Goal: Task Accomplishment & Management: Use online tool/utility

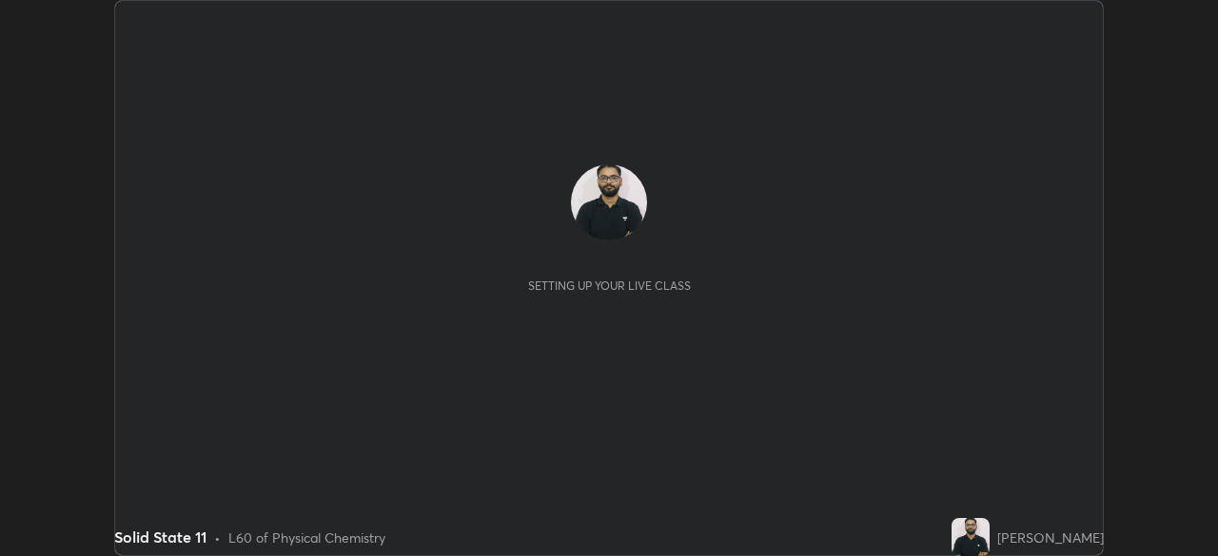
scroll to position [556, 1217]
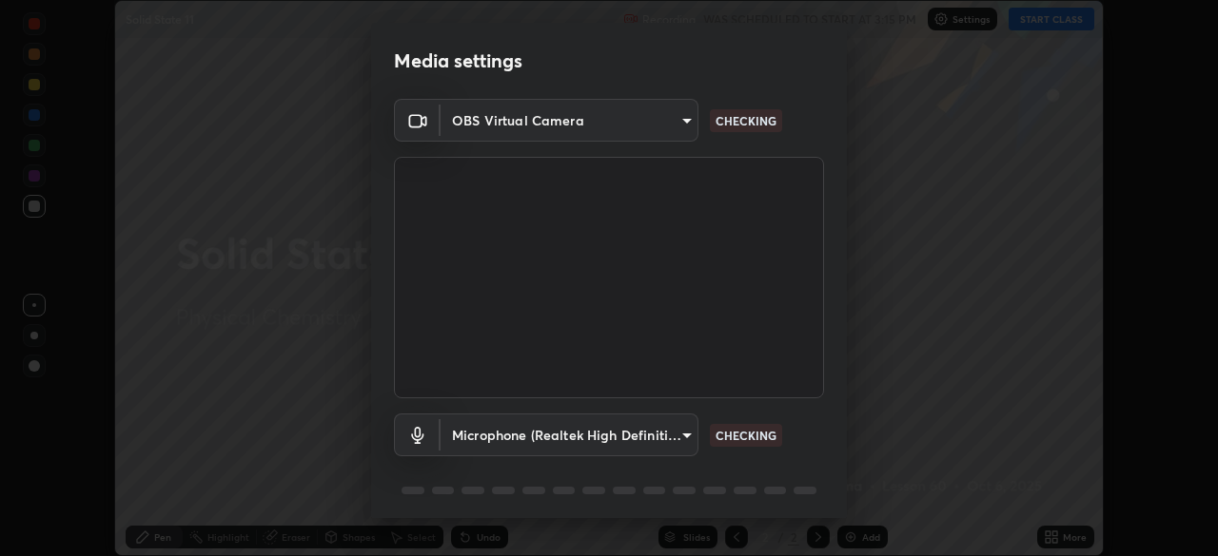
type input "5a3b26b24554f8cf6e797ef24758c72d9ac35fc194b839c1ab14931f8614fd13"
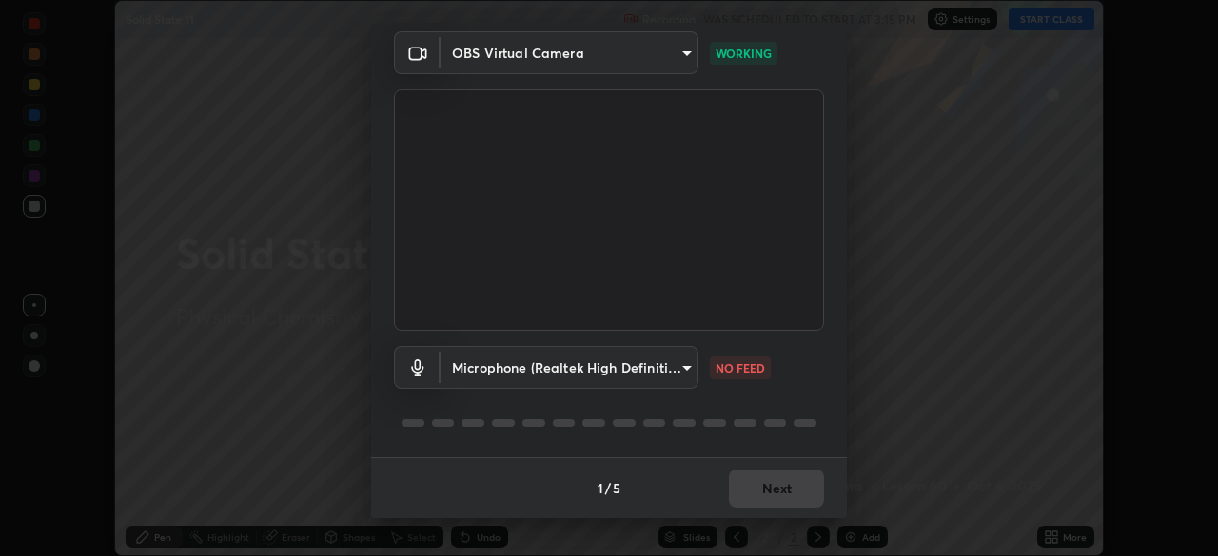
click at [684, 361] on body "Erase all Solid State 11 Recording WAS SCHEDULED TO START AT 3:15 PM Settings S…" at bounding box center [609, 278] width 1218 height 556
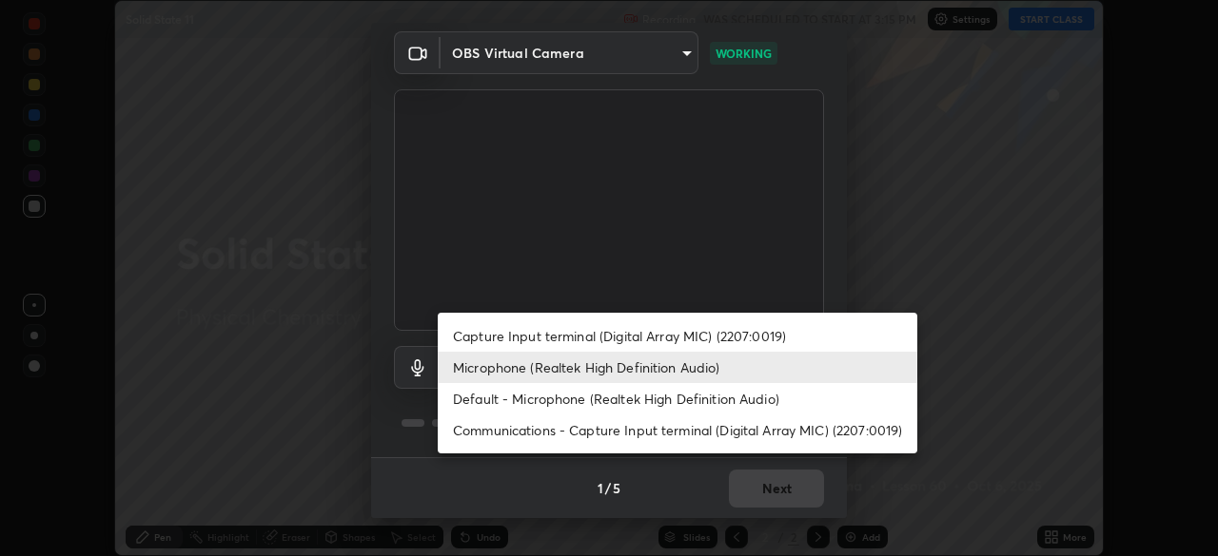
click at [678, 337] on li "Capture Input terminal (Digital Array MIC) (2207:0019)" at bounding box center [677, 336] width 479 height 31
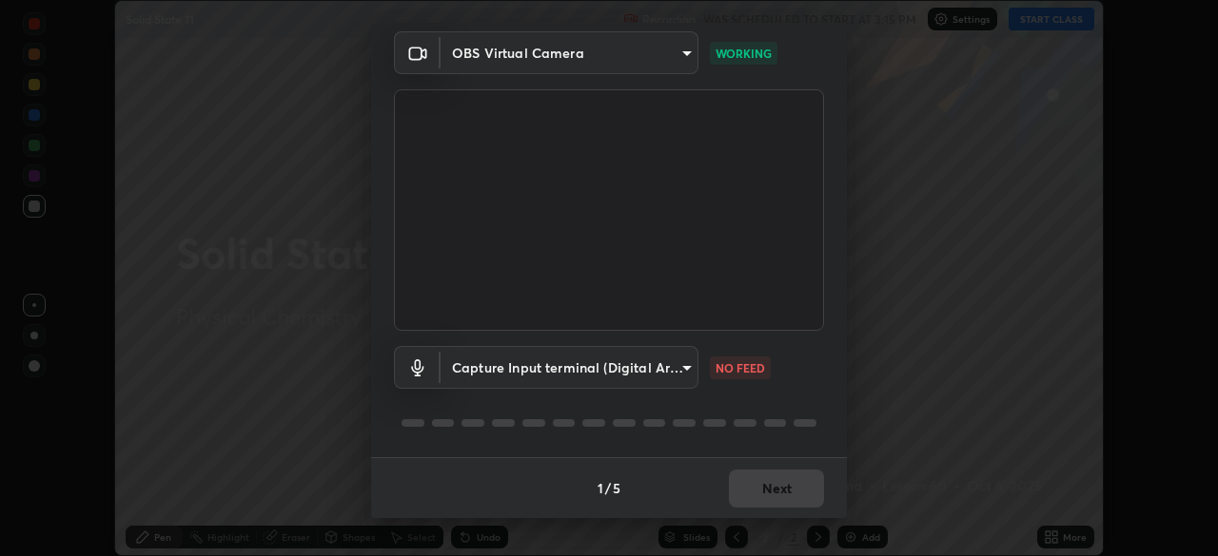
click at [672, 368] on body "Erase all Solid State 11 Recording WAS SCHEDULED TO START AT 3:15 PM Settings S…" at bounding box center [609, 278] width 1218 height 556
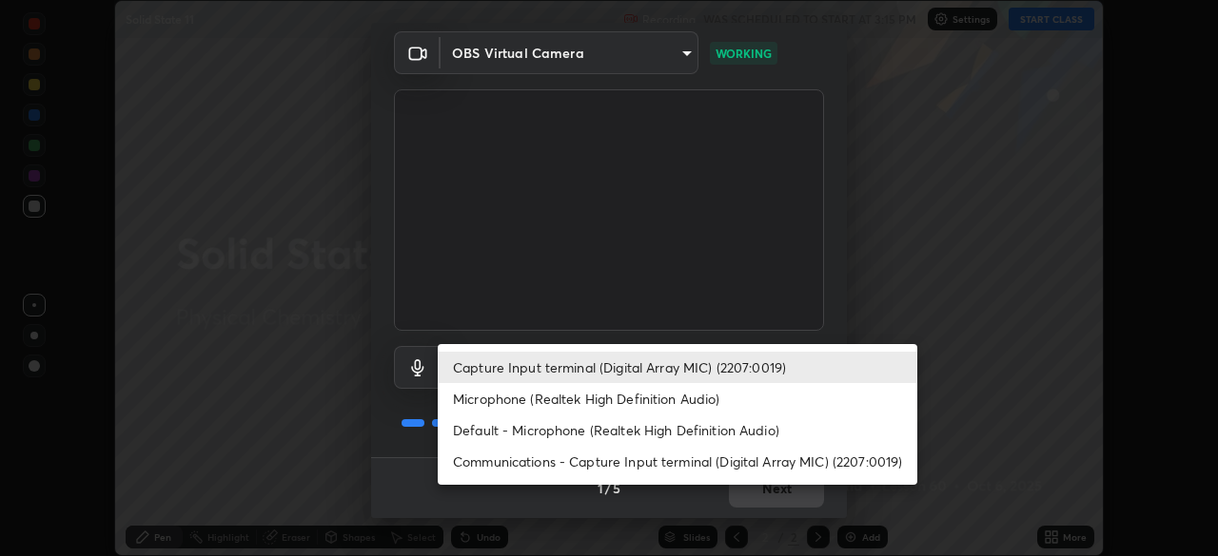
click at [633, 402] on li "Microphone (Realtek High Definition Audio)" at bounding box center [677, 398] width 479 height 31
type input "a2845f27f241d78e81142a5bcad2dd0661d1231b7acccdda9ee201247719edf7"
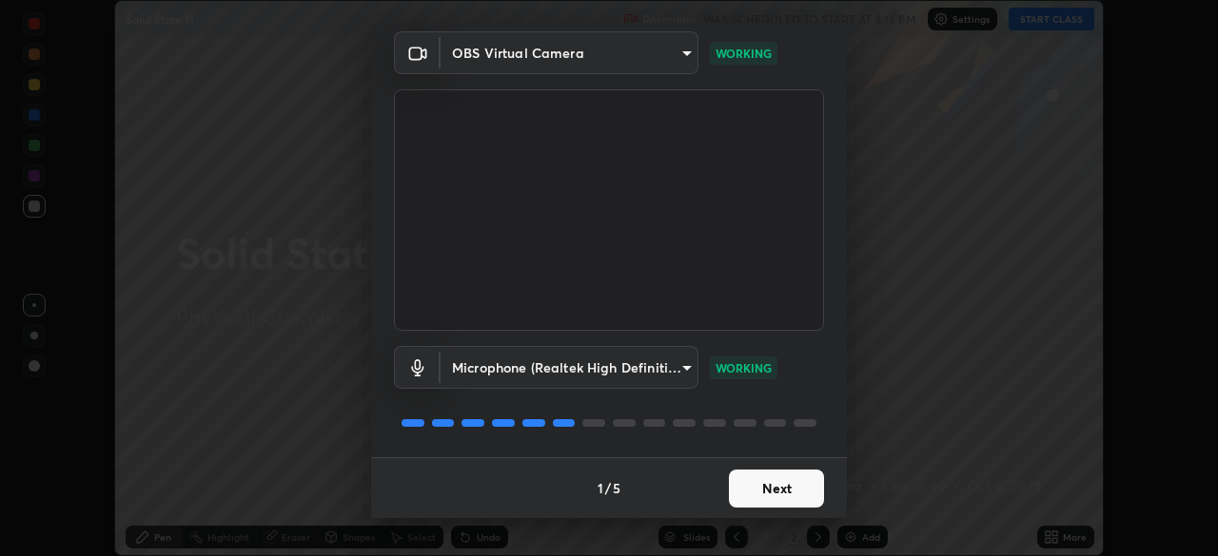
click at [769, 478] on button "Next" at bounding box center [776, 489] width 95 height 38
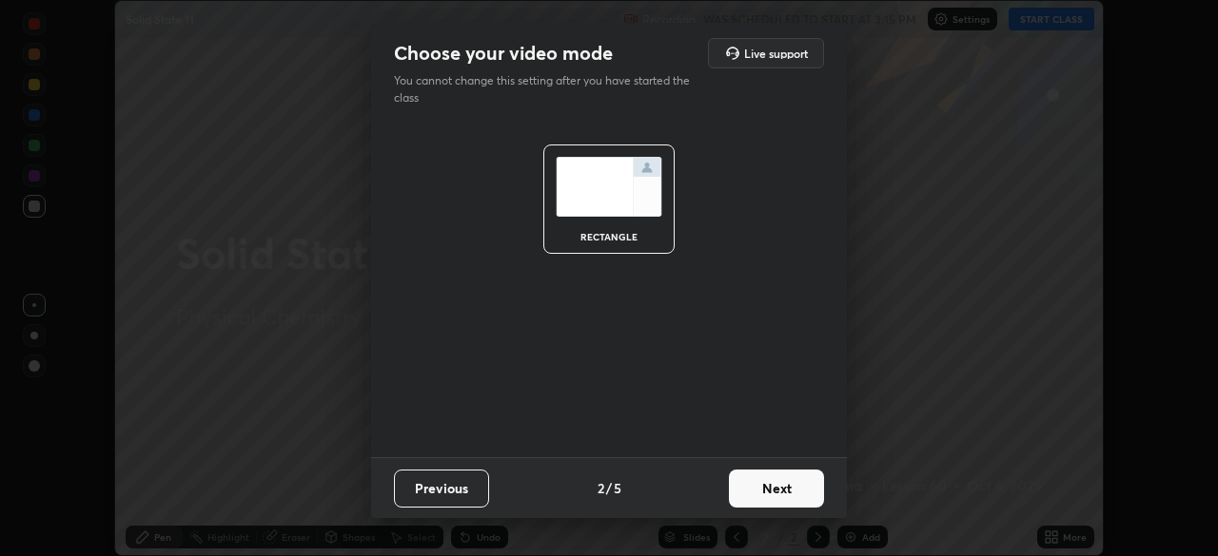
click at [769, 479] on button "Next" at bounding box center [776, 489] width 95 height 38
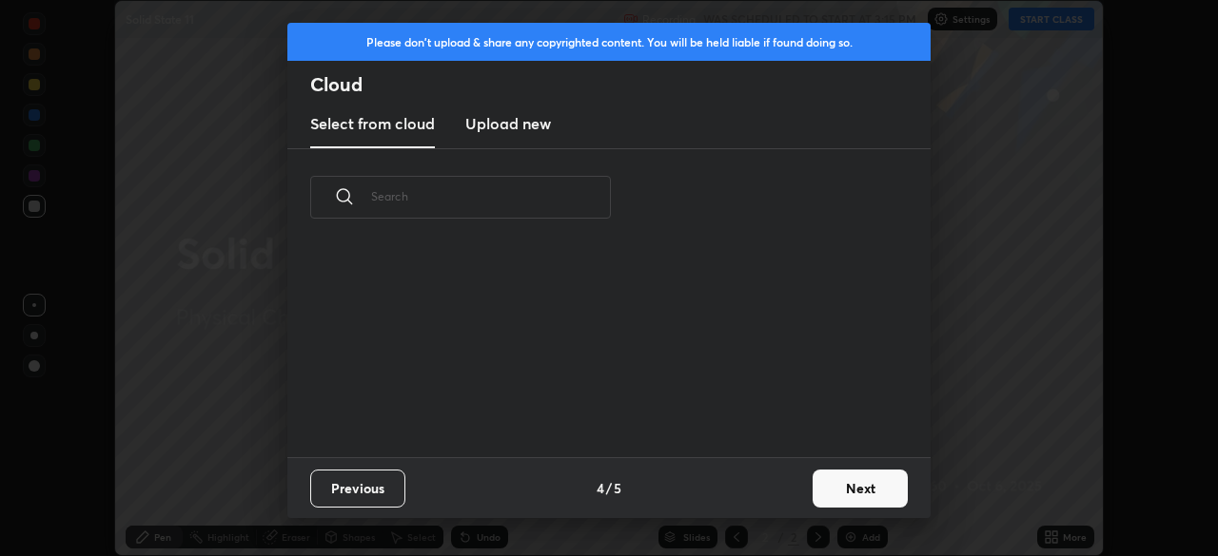
click at [773, 486] on div "Previous 4 / 5 Next" at bounding box center [608, 488] width 643 height 61
click at [823, 484] on button "Next" at bounding box center [859, 489] width 95 height 38
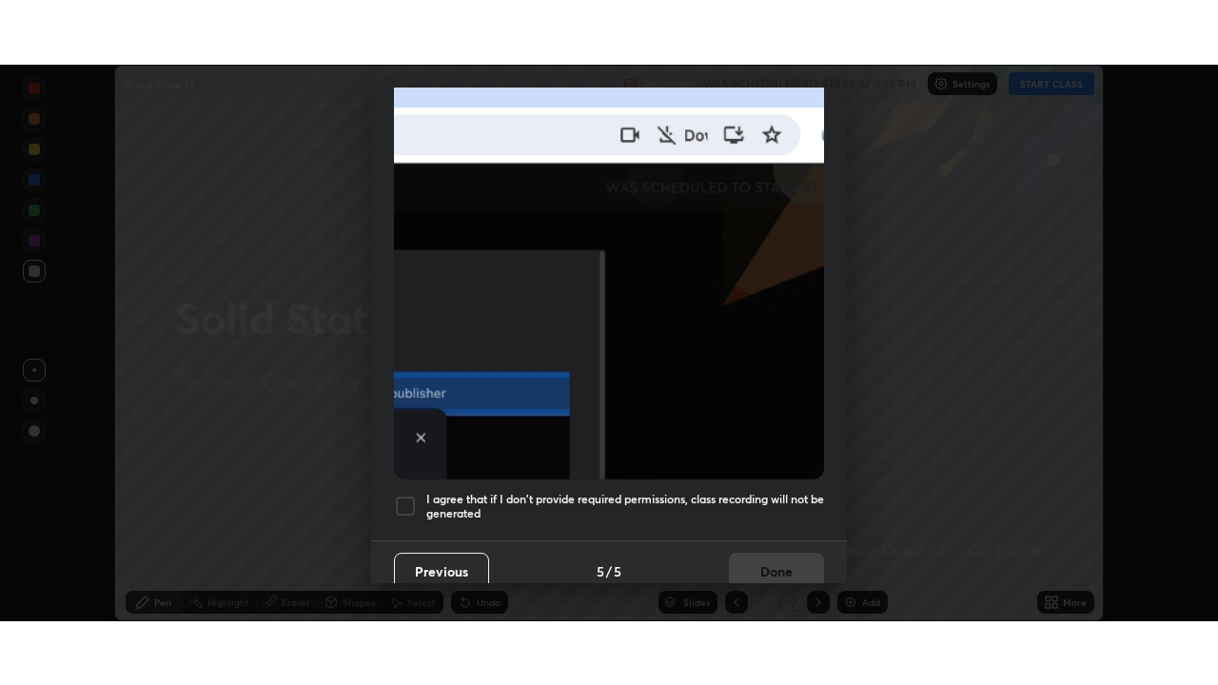
scroll to position [456, 0]
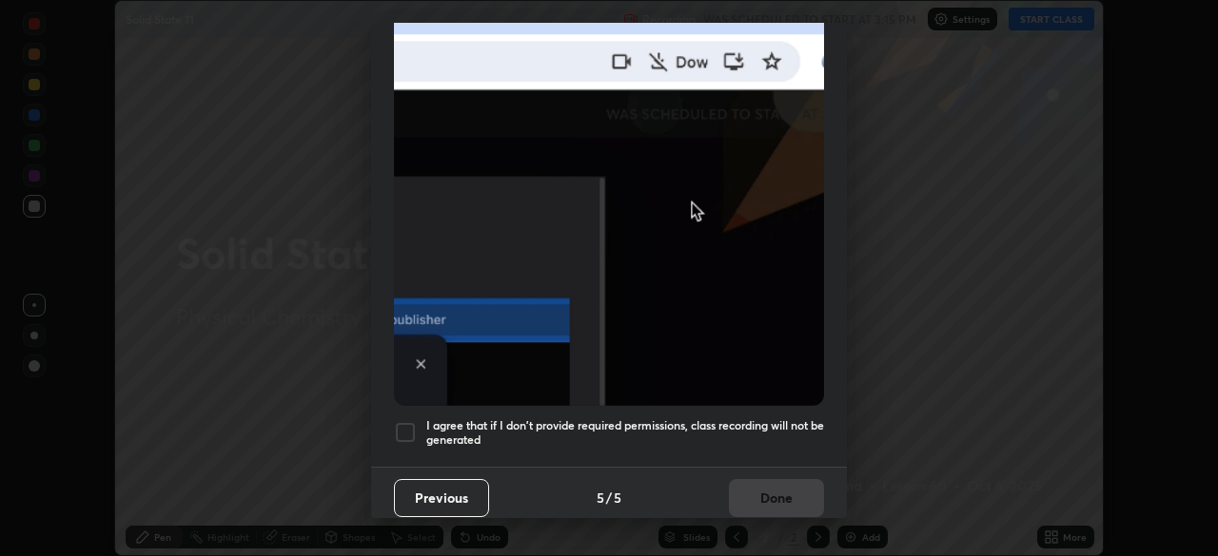
click at [748, 420] on h5 "I agree that if I don't provide required permissions, class recording will not …" at bounding box center [625, 433] width 398 height 29
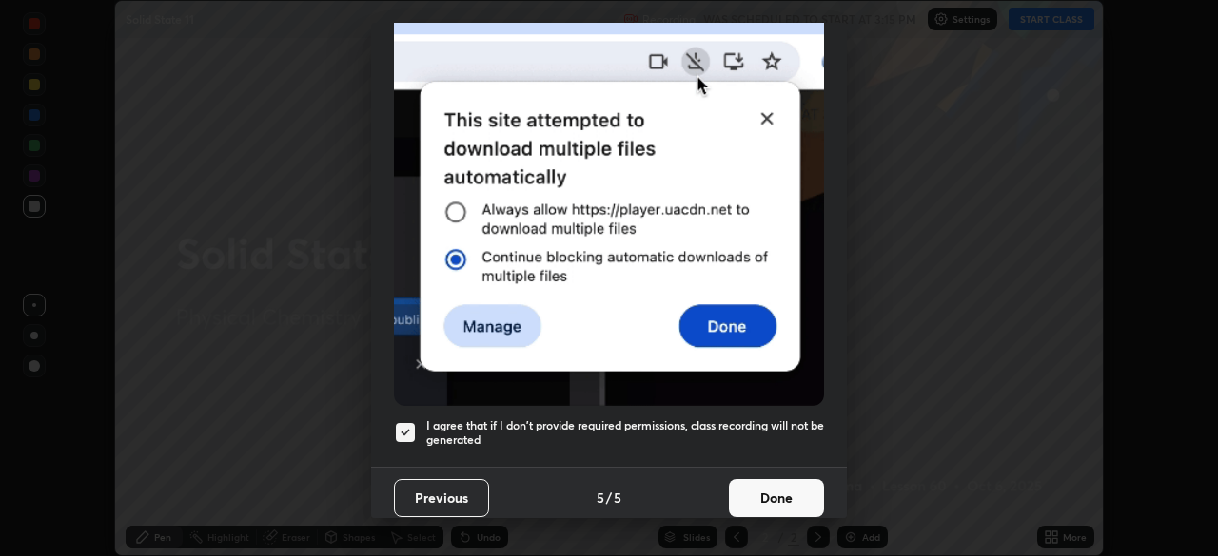
click at [754, 488] on button "Done" at bounding box center [776, 498] width 95 height 38
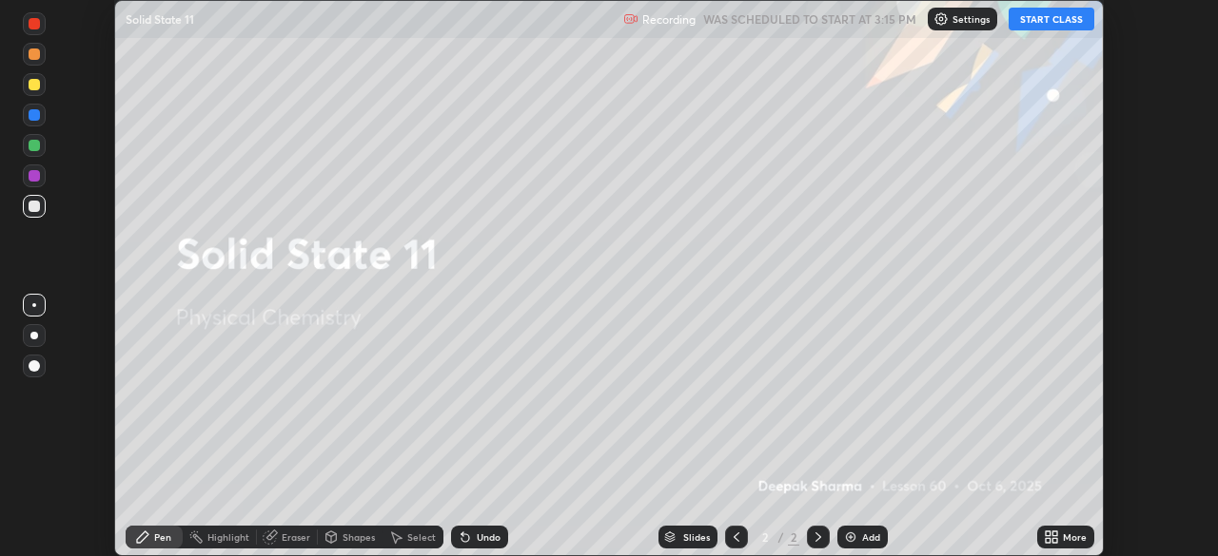
click at [1060, 17] on button "START CLASS" at bounding box center [1051, 19] width 86 height 23
click at [1074, 540] on div "More" at bounding box center [1075, 538] width 24 height 10
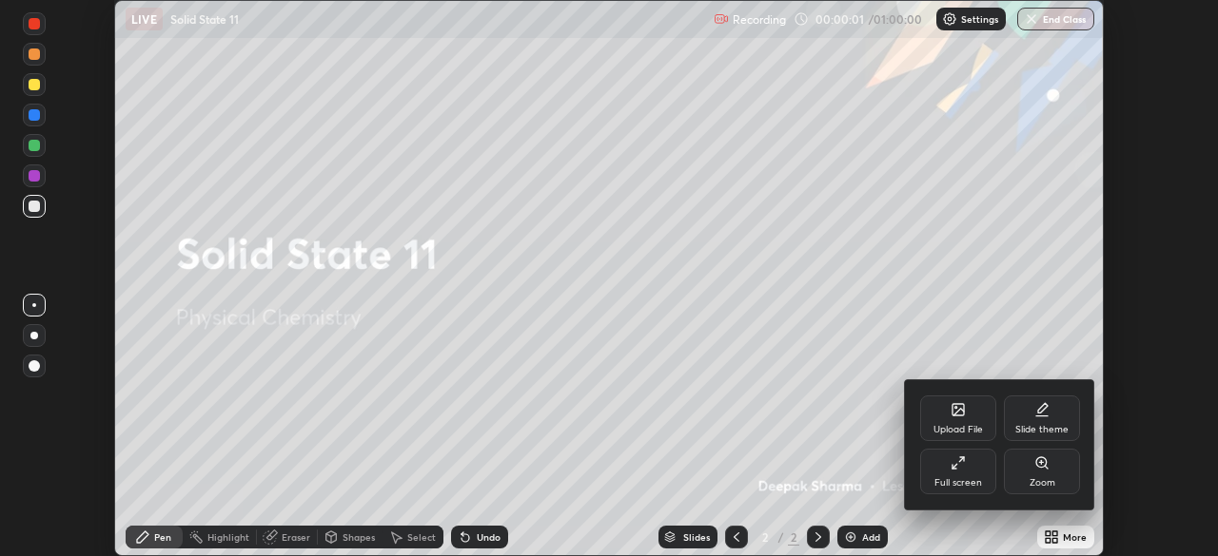
click at [971, 468] on div "Full screen" at bounding box center [958, 472] width 76 height 46
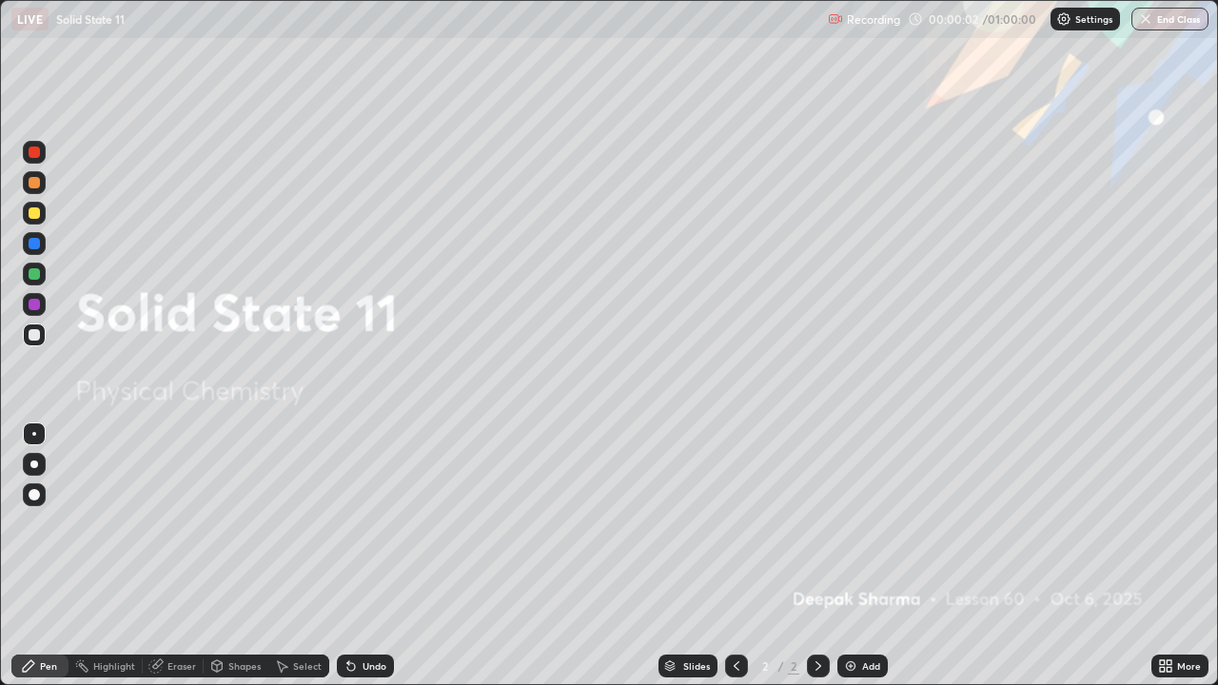
scroll to position [685, 1218]
click at [1174, 556] on div "More" at bounding box center [1179, 665] width 57 height 23
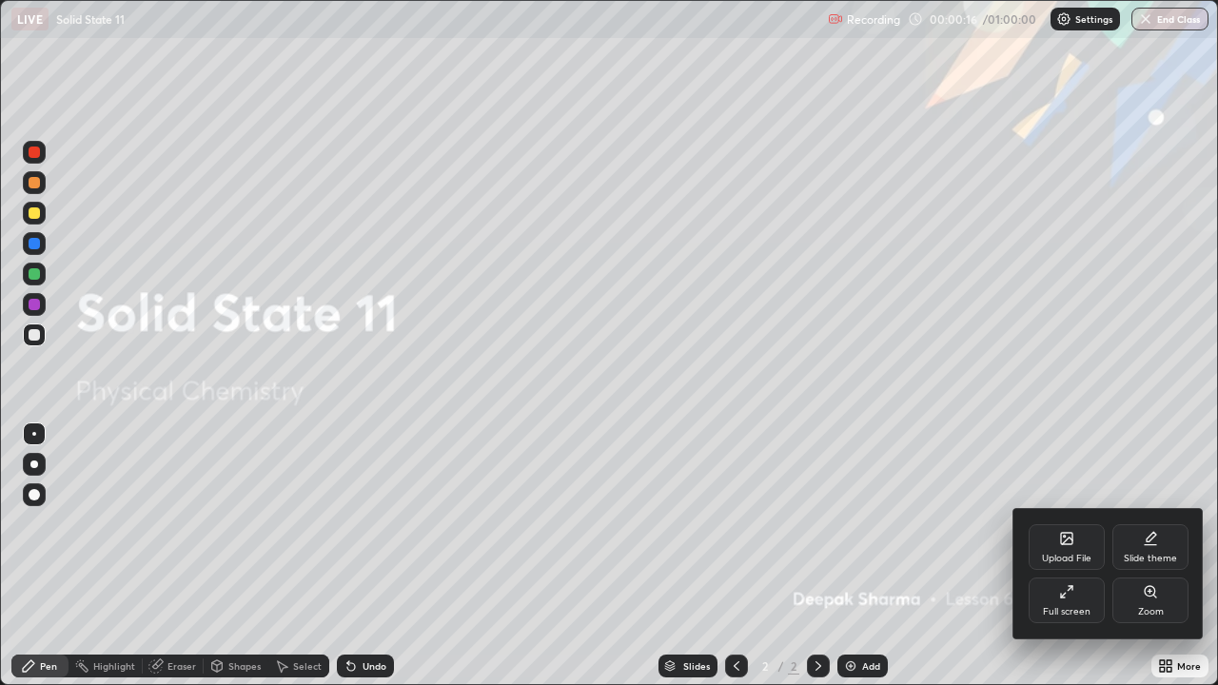
click at [1055, 544] on div "Upload File" at bounding box center [1066, 547] width 76 height 46
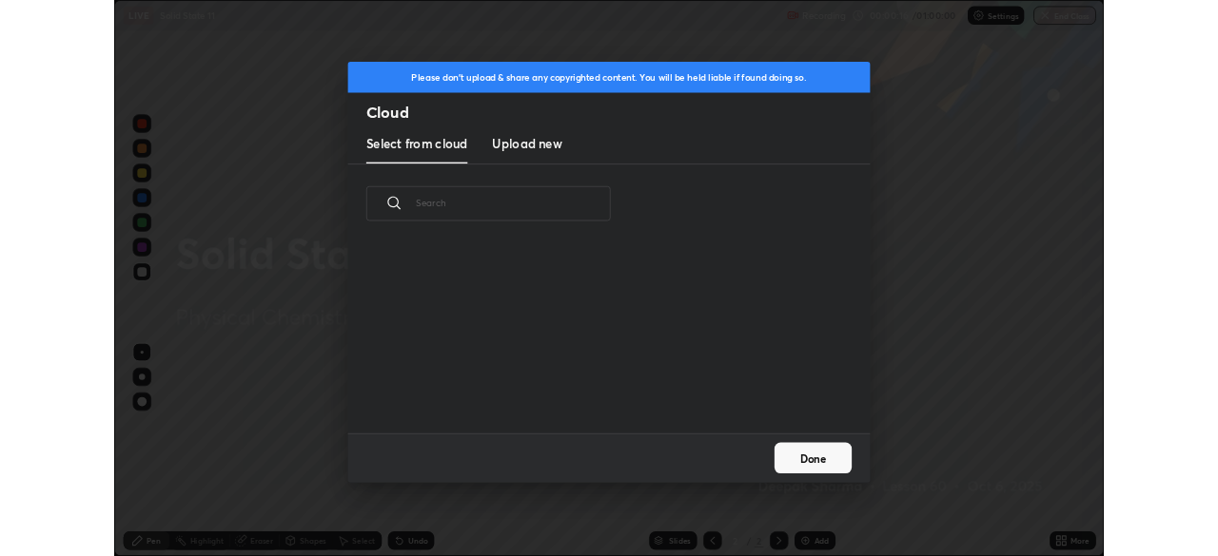
scroll to position [234, 611]
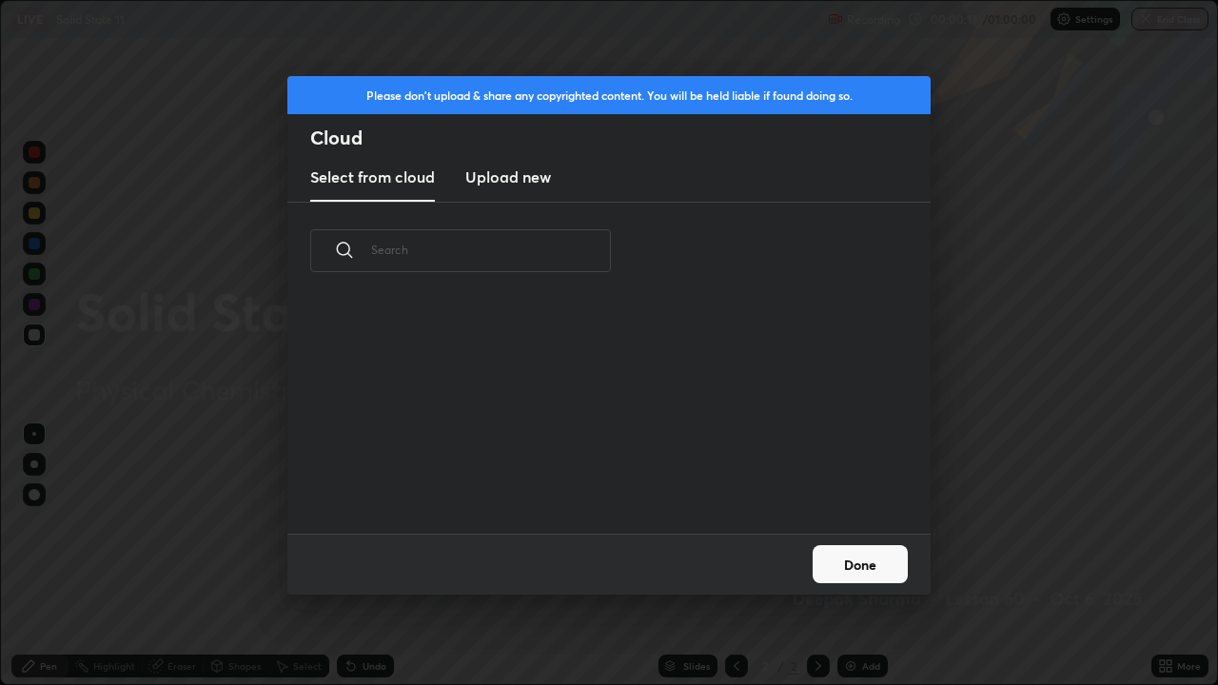
click at [535, 174] on h3 "Upload new" at bounding box center [508, 177] width 86 height 23
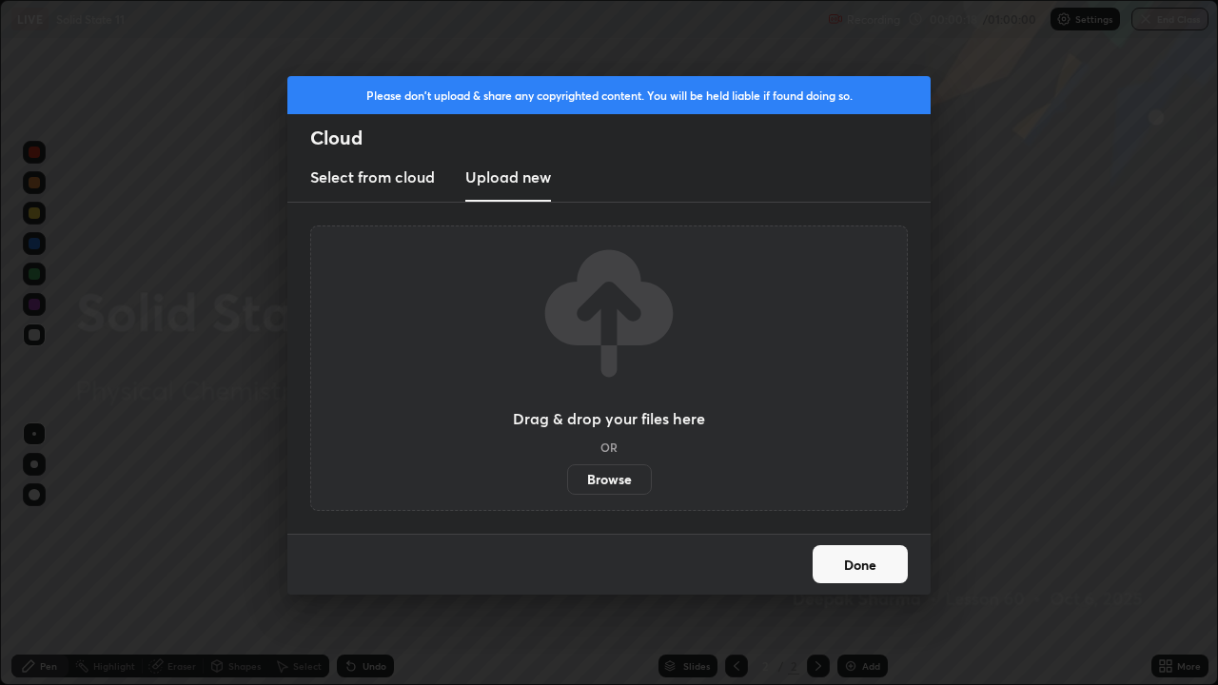
click at [589, 484] on label "Browse" at bounding box center [609, 479] width 85 height 30
click at [567, 484] on input "Browse" at bounding box center [567, 479] width 0 height 30
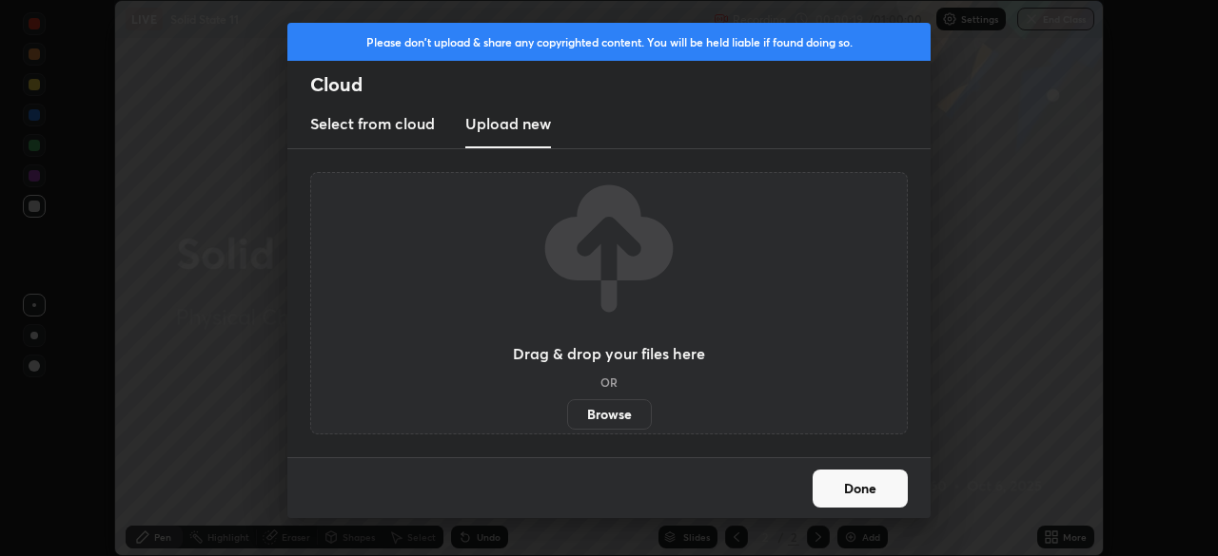
scroll to position [94570, 93909]
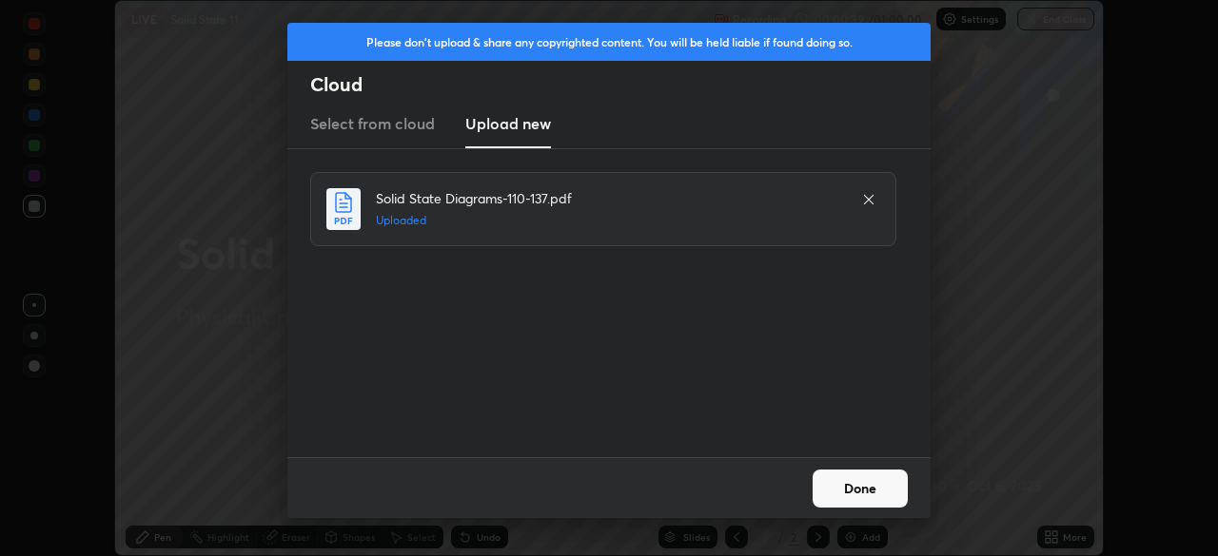
click at [842, 484] on button "Done" at bounding box center [859, 489] width 95 height 38
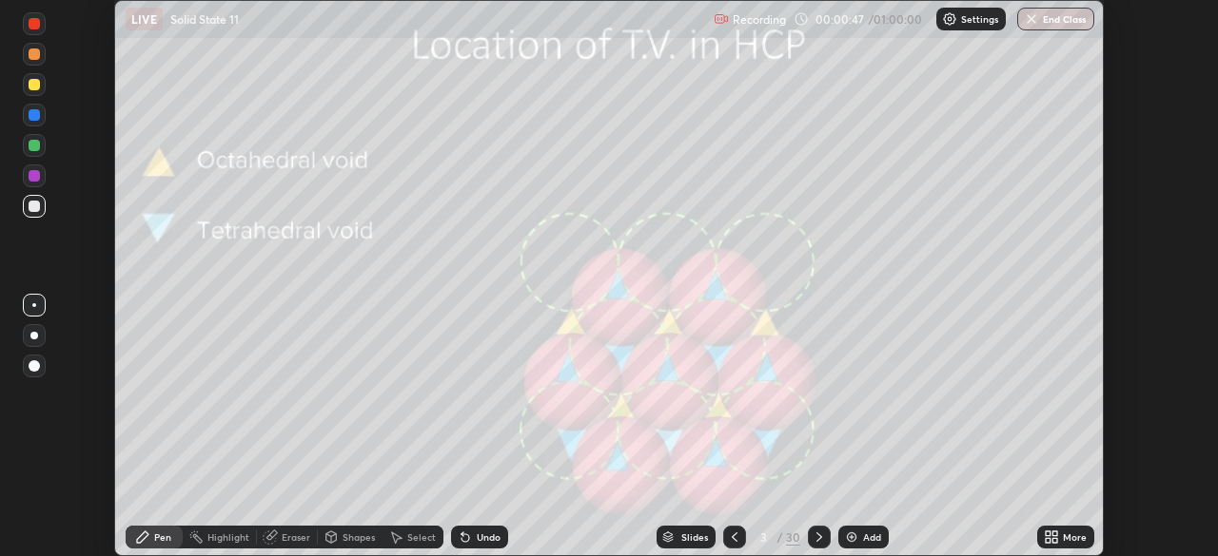
click at [681, 535] on div "Slides" at bounding box center [694, 538] width 27 height 10
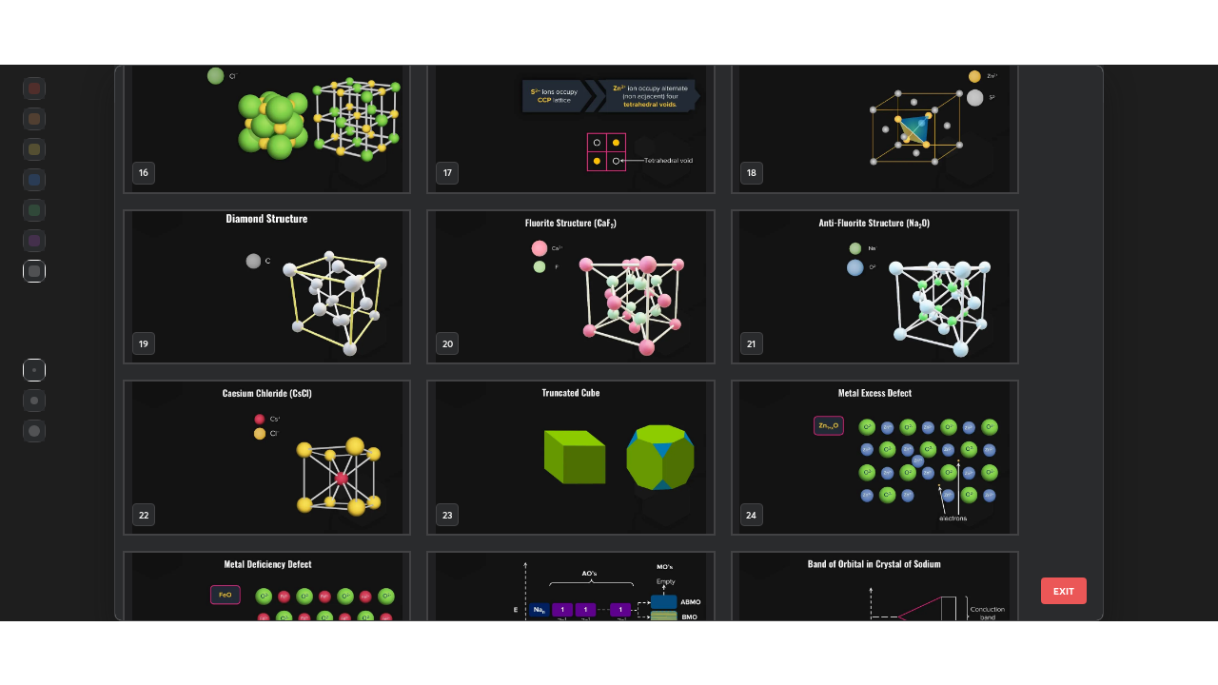
scroll to position [792, 0]
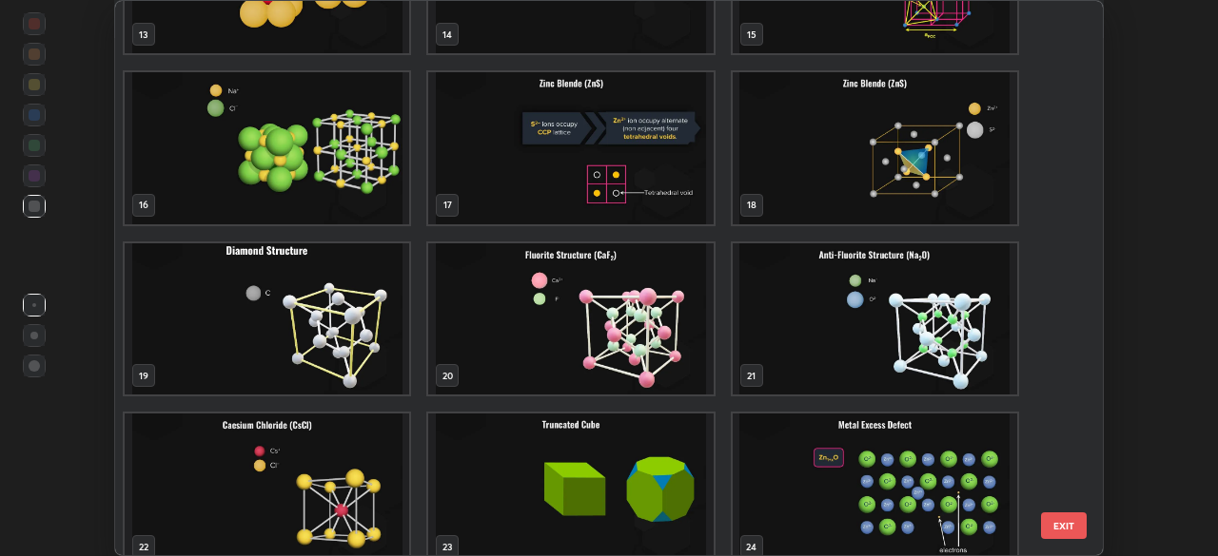
click at [618, 186] on img "grid" at bounding box center [570, 148] width 284 height 152
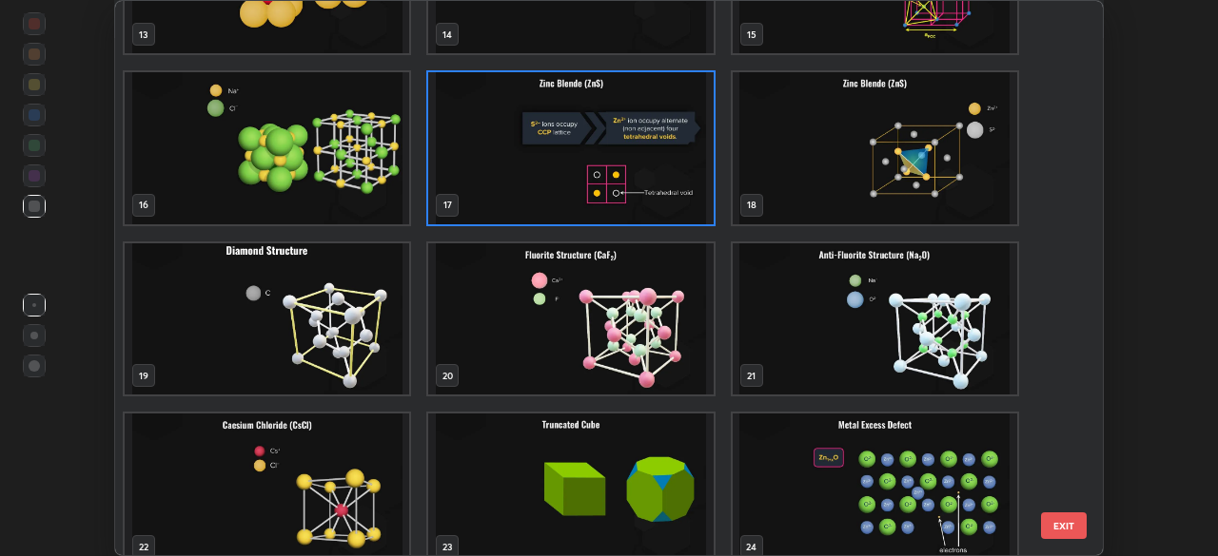
click at [619, 186] on img "grid" at bounding box center [570, 148] width 284 height 152
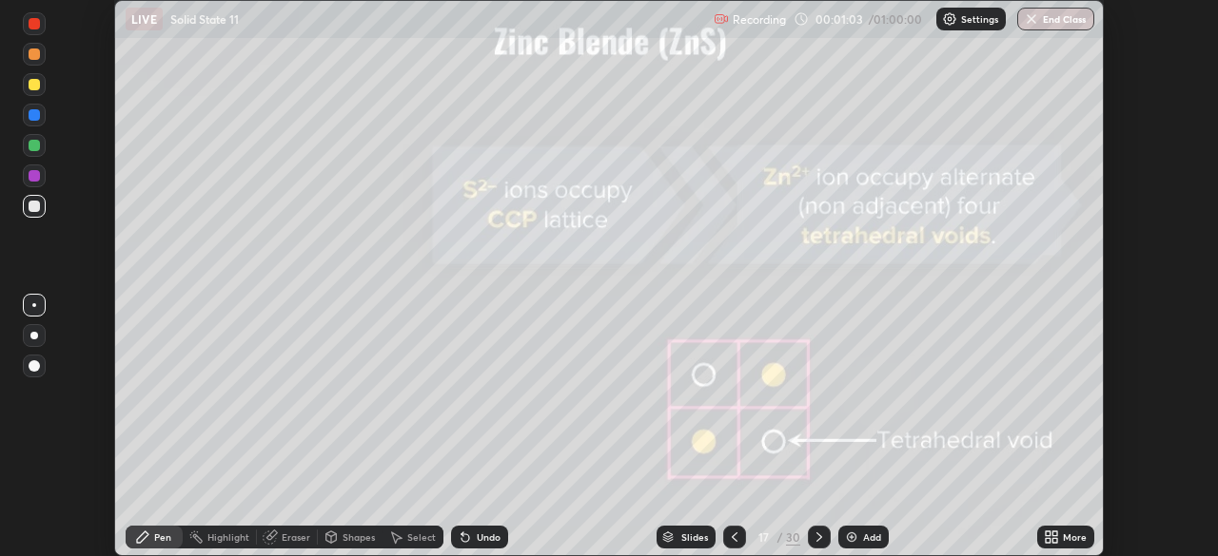
click at [488, 536] on div "Undo" at bounding box center [489, 538] width 24 height 10
click at [1054, 540] on icon at bounding box center [1054, 540] width 5 height 5
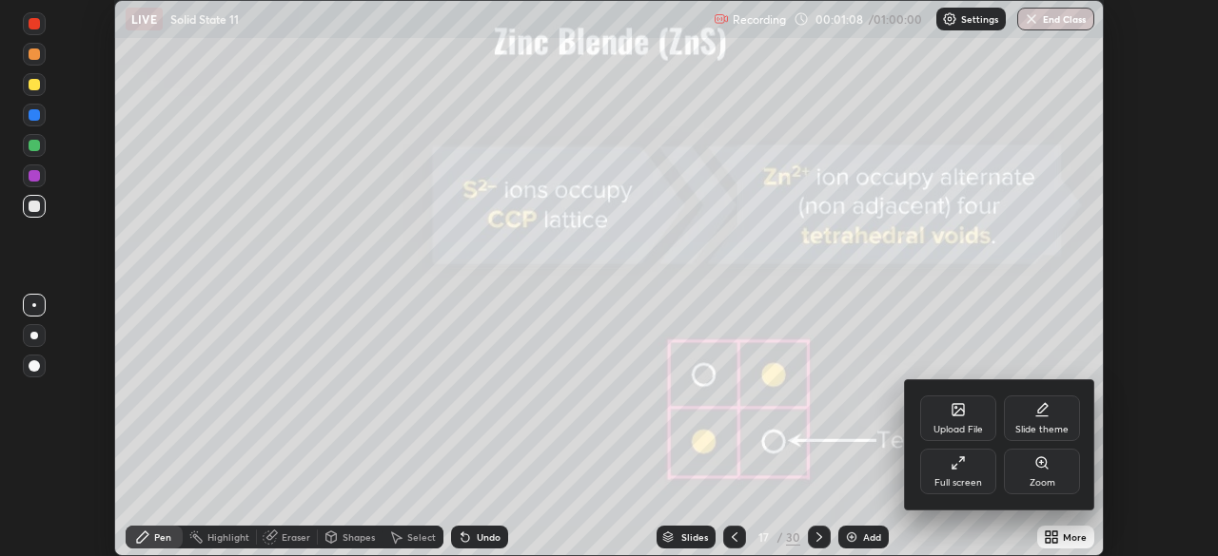
click at [956, 472] on div "Full screen" at bounding box center [958, 472] width 76 height 46
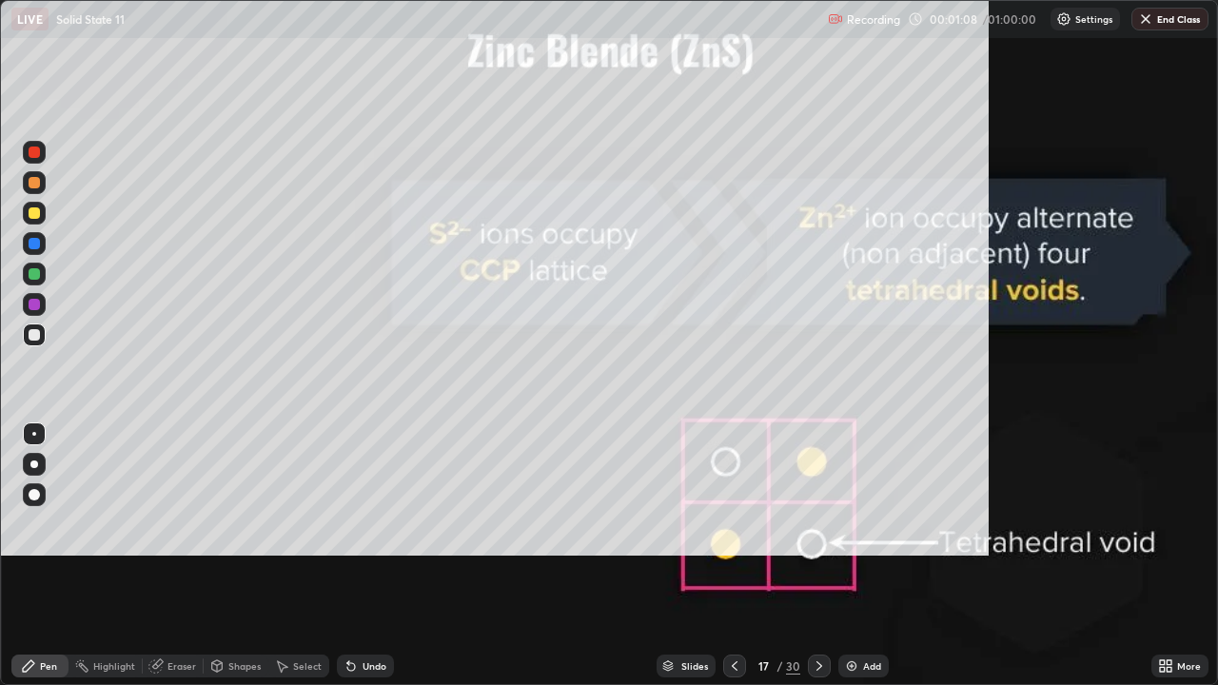
scroll to position [685, 1218]
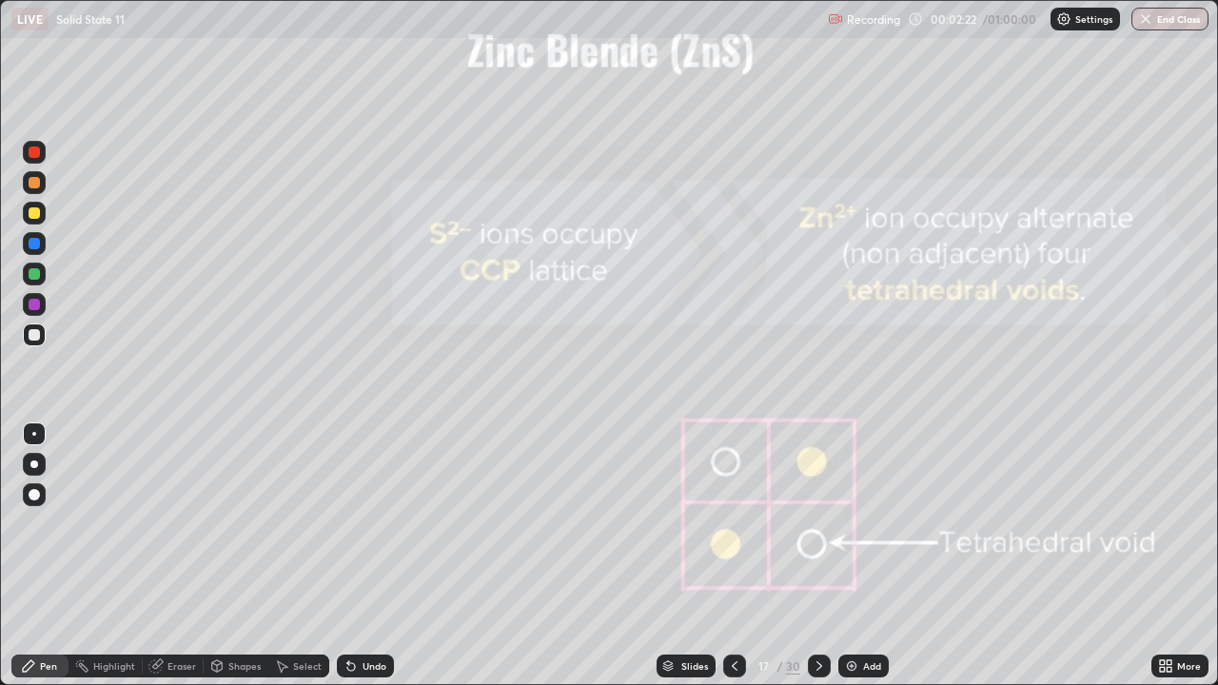
click at [825, 556] on div at bounding box center [819, 665] width 23 height 23
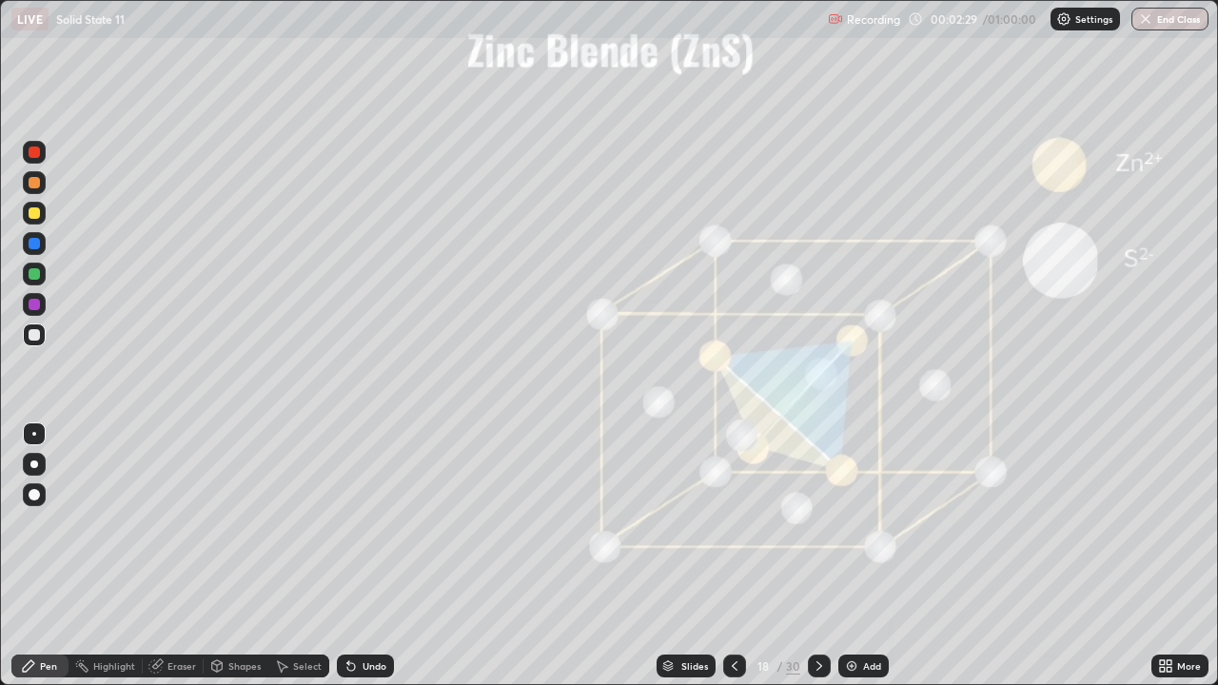
click at [41, 216] on div at bounding box center [34, 213] width 23 height 23
click at [358, 556] on div "Undo" at bounding box center [365, 665] width 57 height 23
click at [859, 556] on div "Add" at bounding box center [863, 665] width 50 height 23
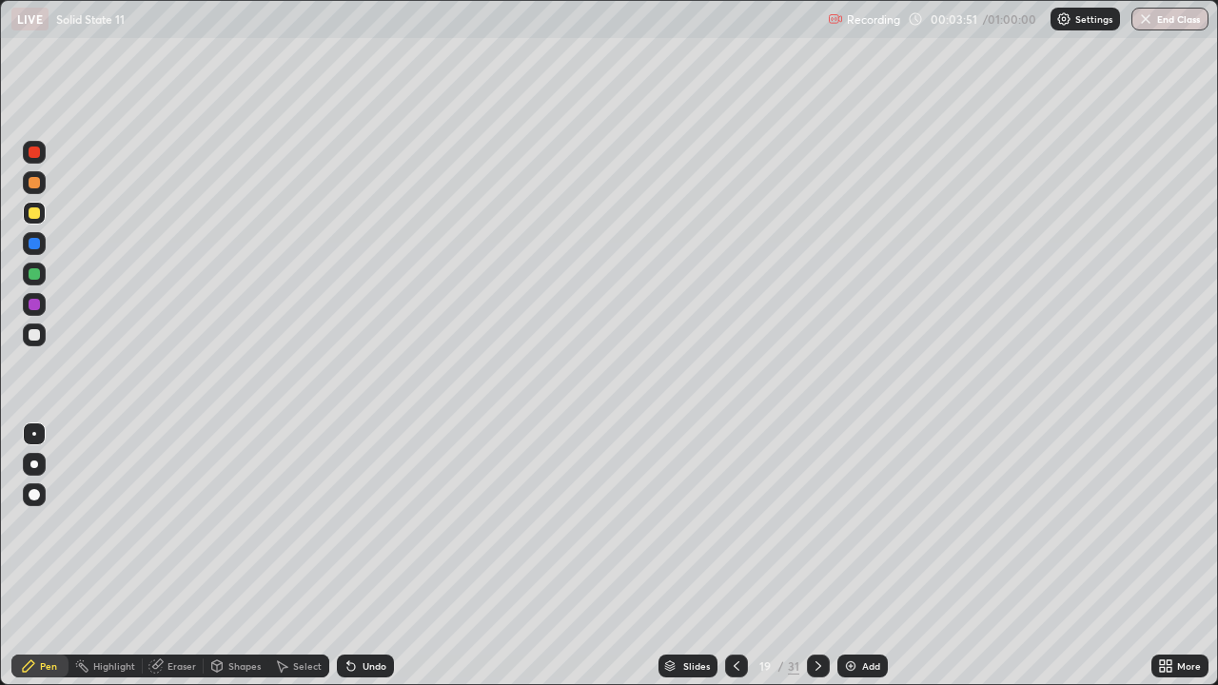
click at [42, 275] on div at bounding box center [34, 274] width 23 height 23
click at [365, 556] on div "Undo" at bounding box center [374, 666] width 24 height 10
click at [737, 556] on icon at bounding box center [736, 665] width 15 height 15
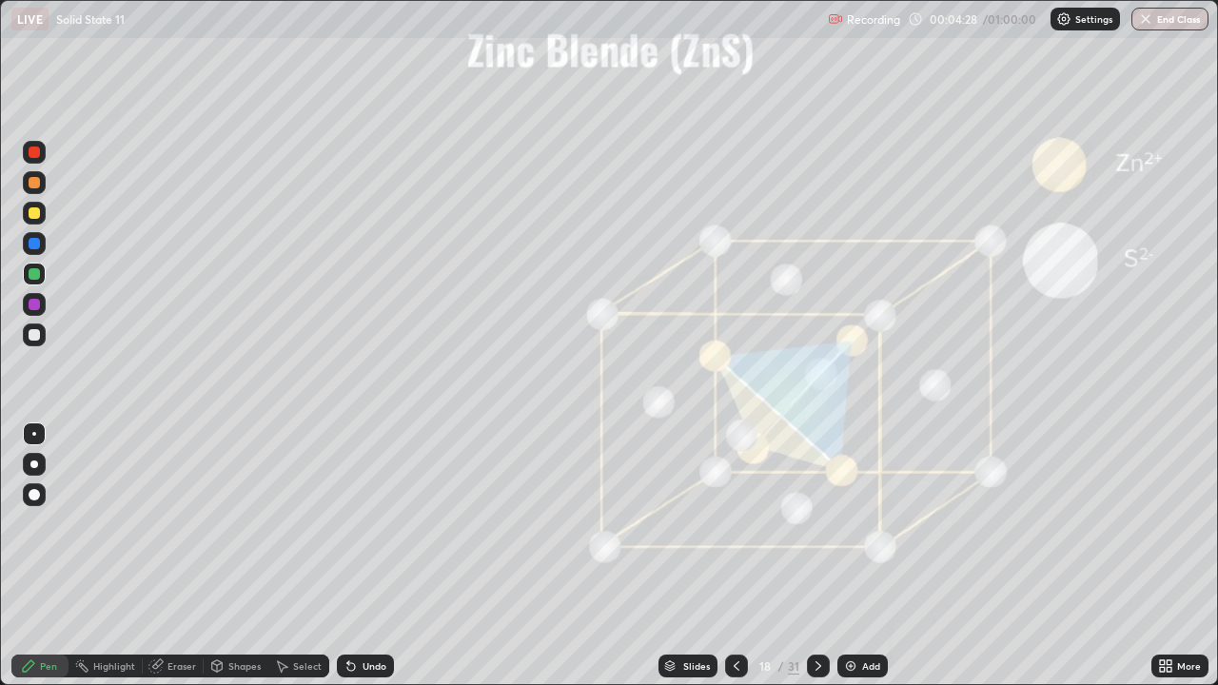
click at [35, 213] on div at bounding box center [34, 212] width 11 height 11
click at [42, 271] on div at bounding box center [34, 274] width 23 height 23
click at [41, 328] on div at bounding box center [34, 334] width 23 height 23
click at [860, 556] on div "Add" at bounding box center [862, 665] width 50 height 23
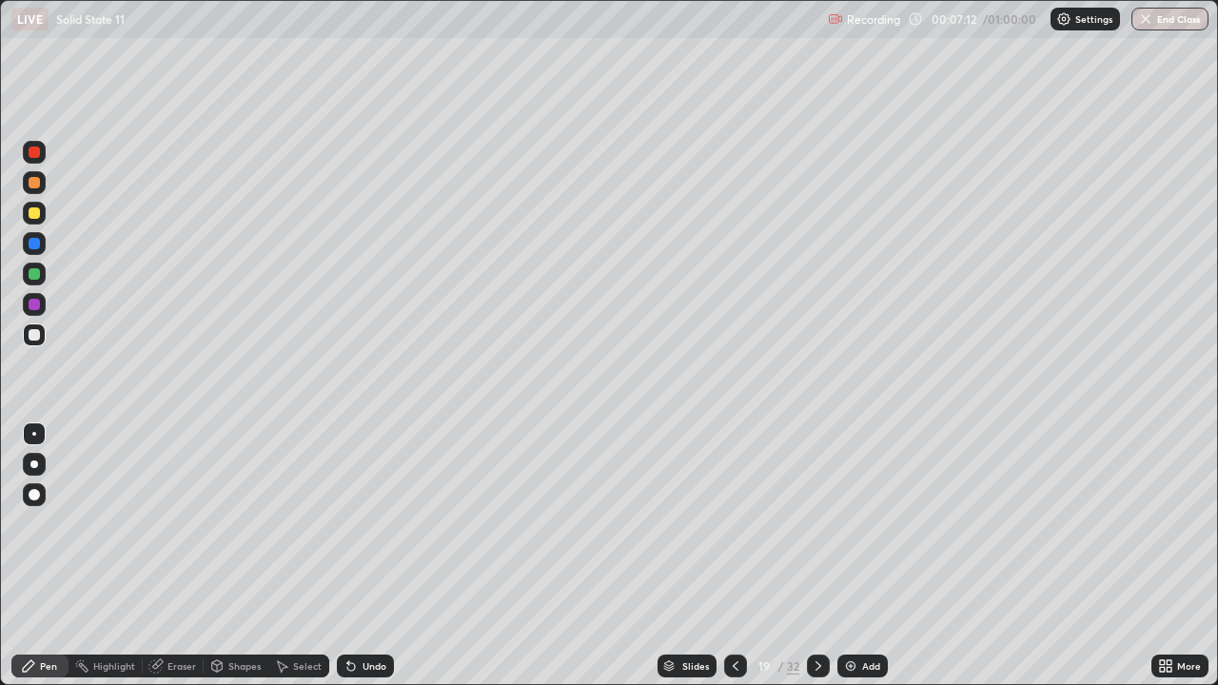
click at [42, 215] on div at bounding box center [34, 213] width 23 height 23
click at [238, 556] on div "Shapes" at bounding box center [244, 666] width 32 height 10
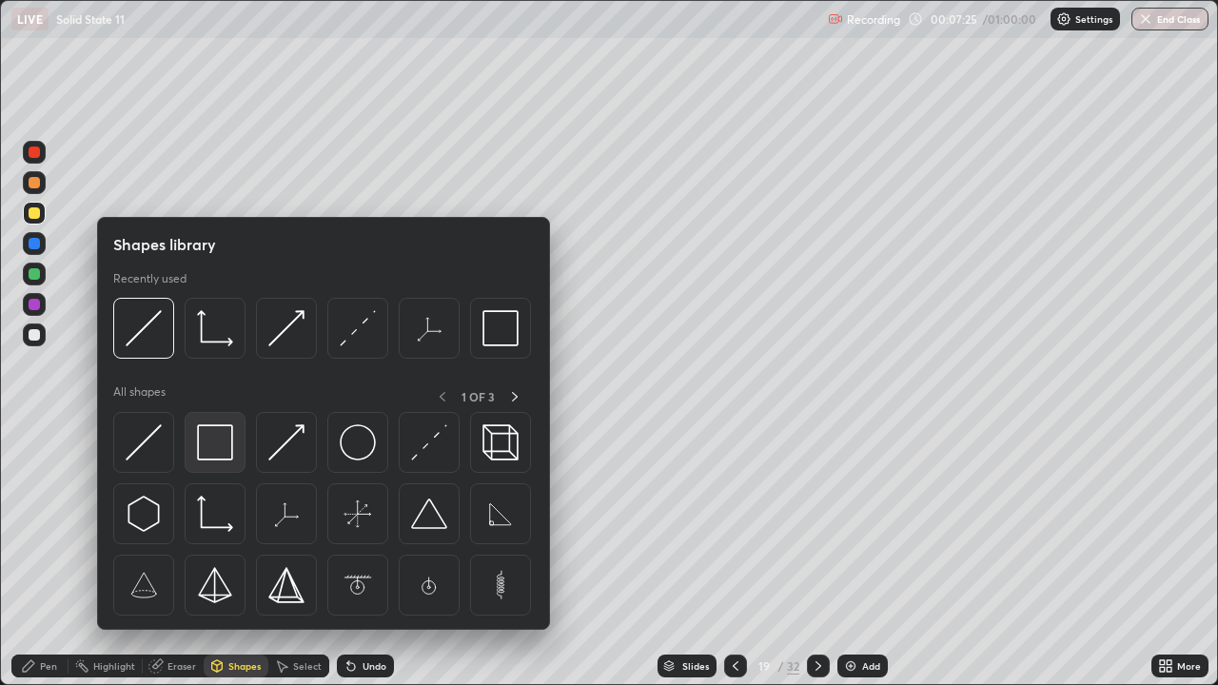
click at [224, 436] on img at bounding box center [215, 442] width 36 height 36
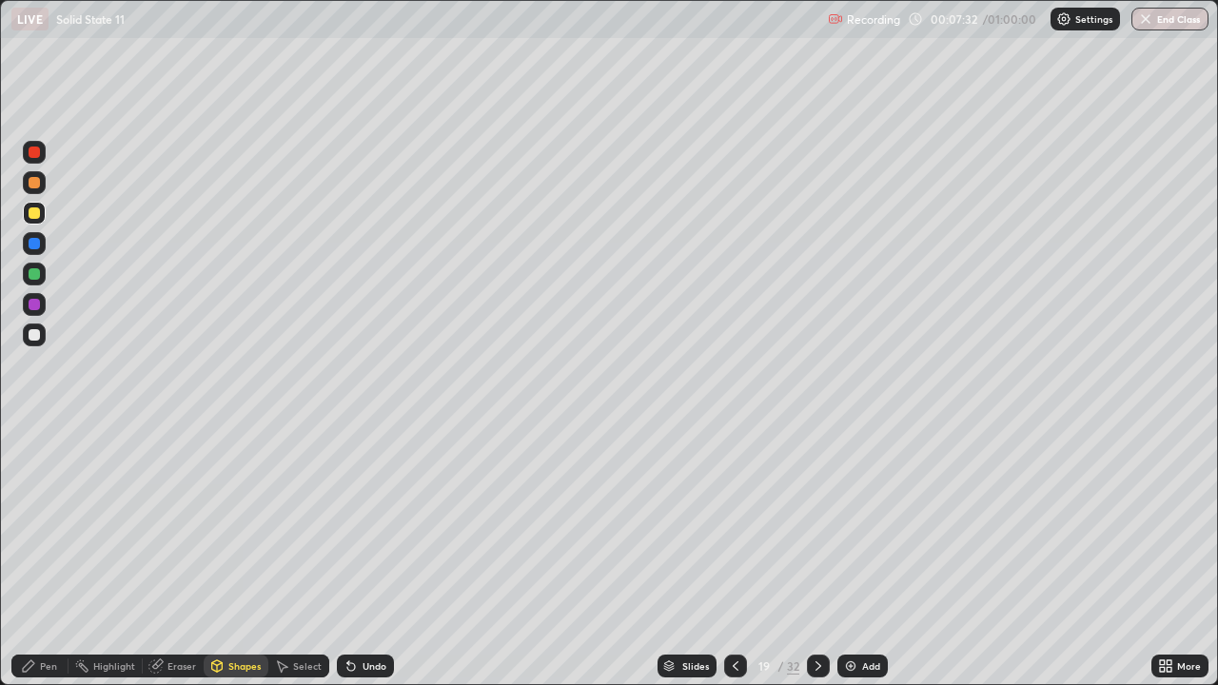
click at [364, 556] on div "Undo" at bounding box center [374, 666] width 24 height 10
click at [246, 556] on div "Shapes" at bounding box center [244, 666] width 32 height 10
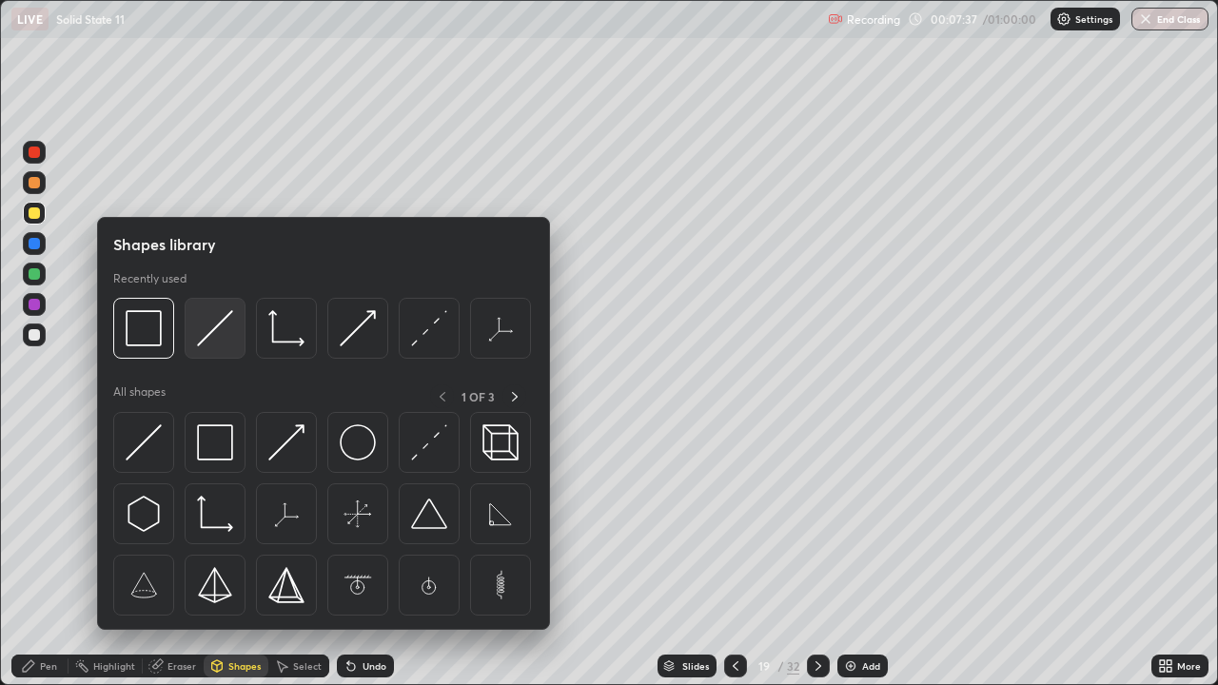
click at [214, 325] on img at bounding box center [215, 328] width 36 height 36
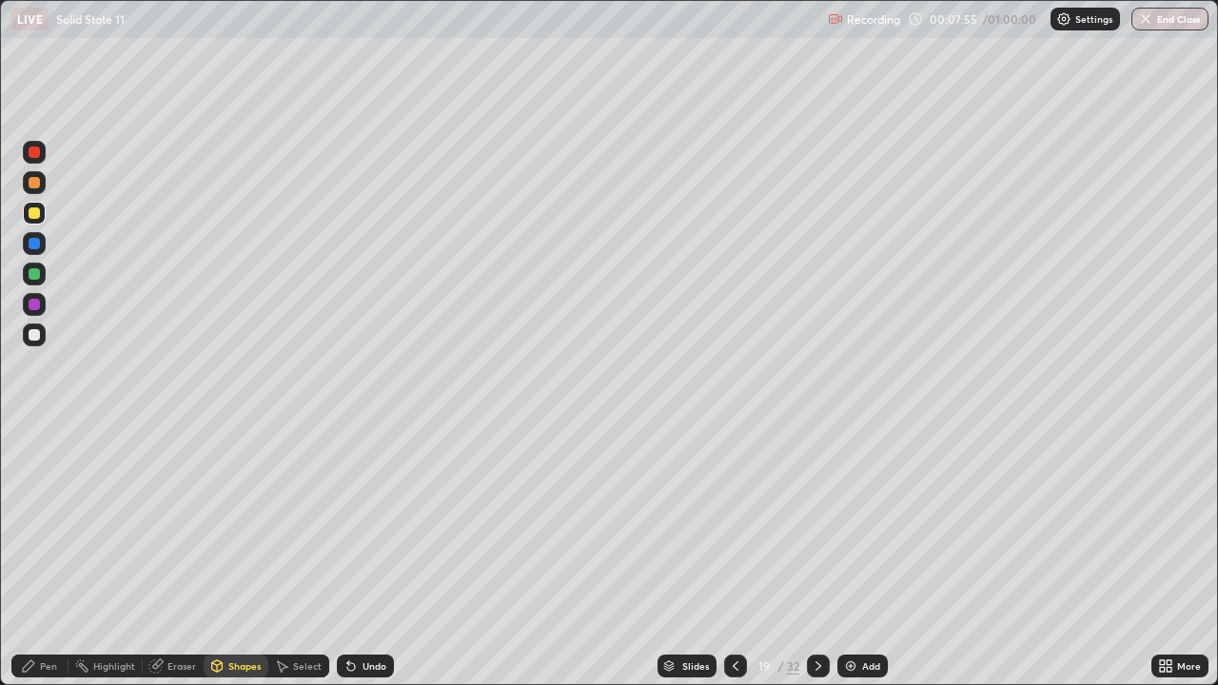
click at [47, 556] on div "Pen" at bounding box center [39, 665] width 57 height 23
click at [359, 556] on div "Undo" at bounding box center [365, 665] width 57 height 23
click at [45, 276] on div at bounding box center [34, 274] width 23 height 23
click at [43, 310] on div at bounding box center [34, 304] width 23 height 23
click at [288, 556] on div "Select" at bounding box center [298, 665] width 61 height 23
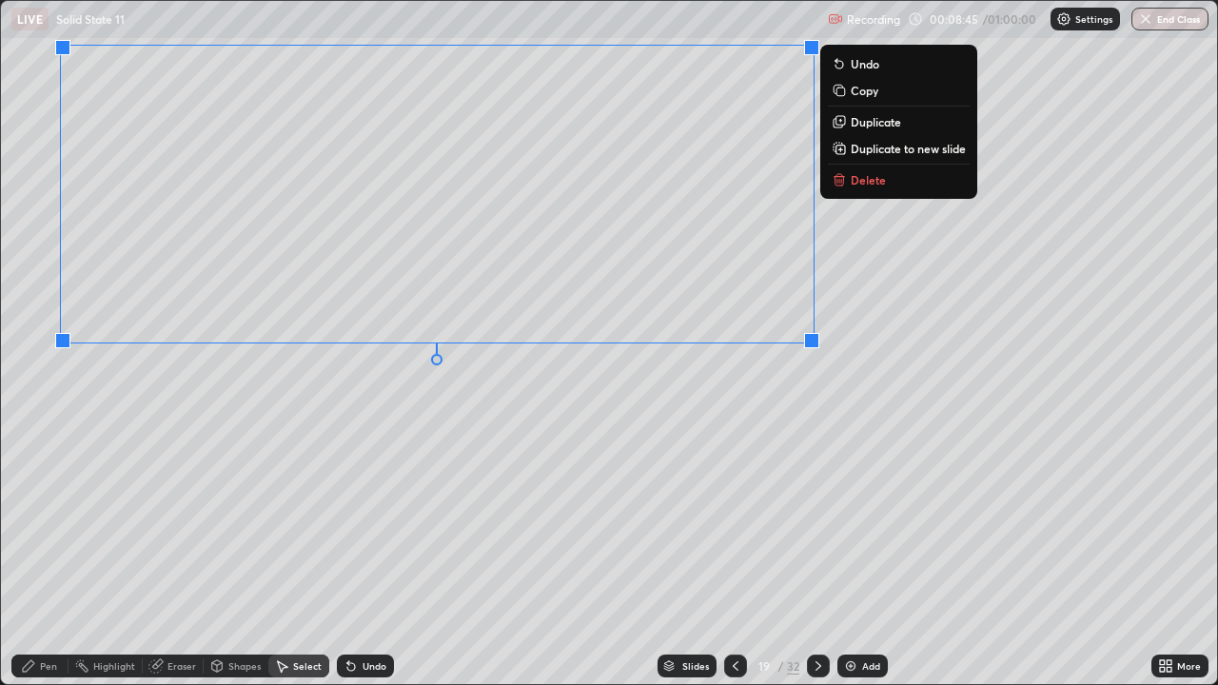
click at [864, 94] on p "Copy" at bounding box center [864, 90] width 28 height 15
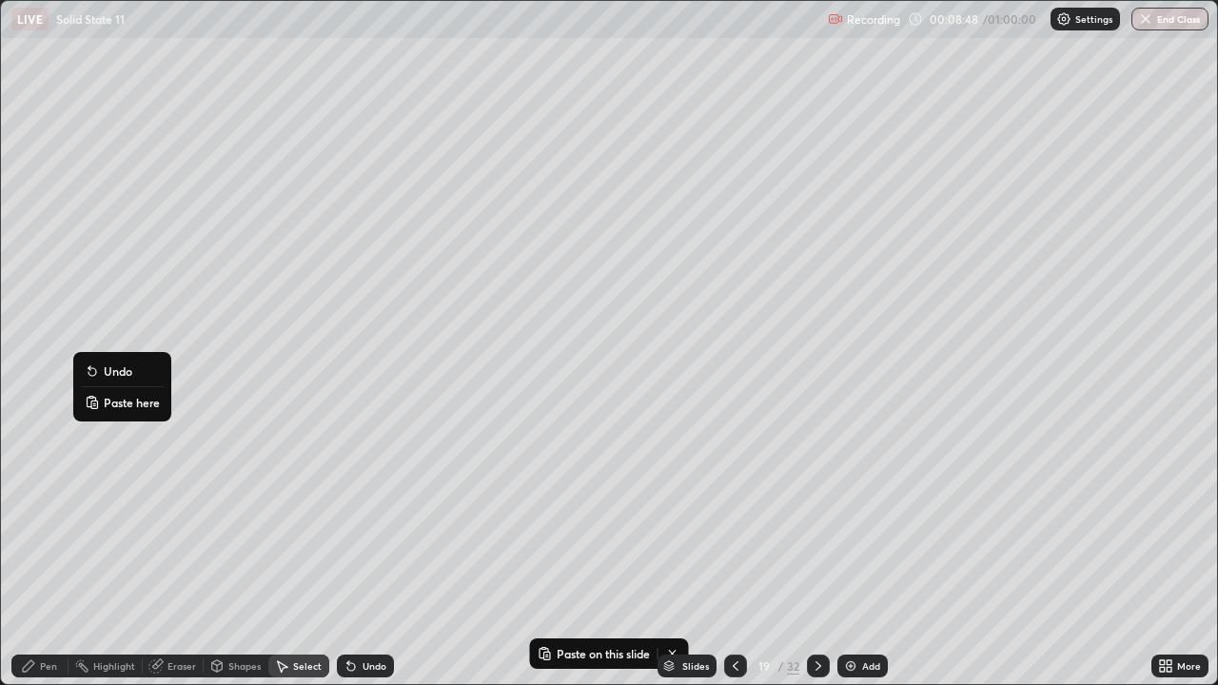
click at [125, 398] on p "Paste here" at bounding box center [132, 402] width 56 height 15
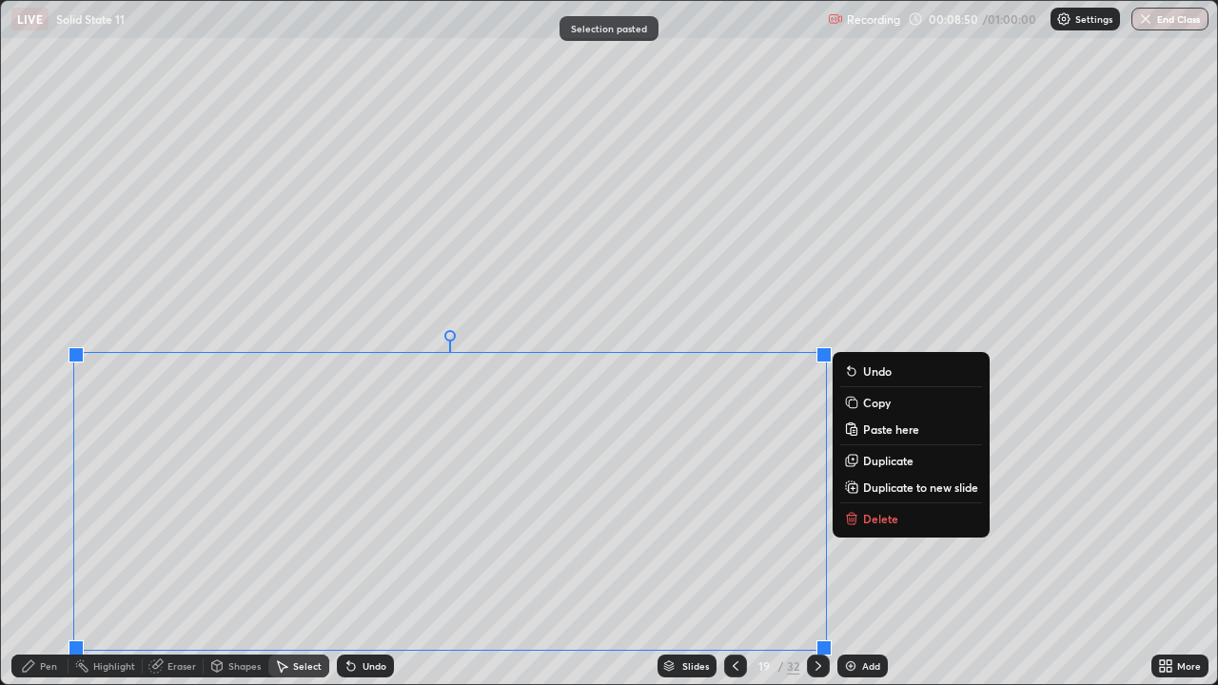
click at [57, 556] on div "0 ° Undo Copy Paste here Duplicate Duplicate to new slide Delete" at bounding box center [609, 342] width 1216 height 683
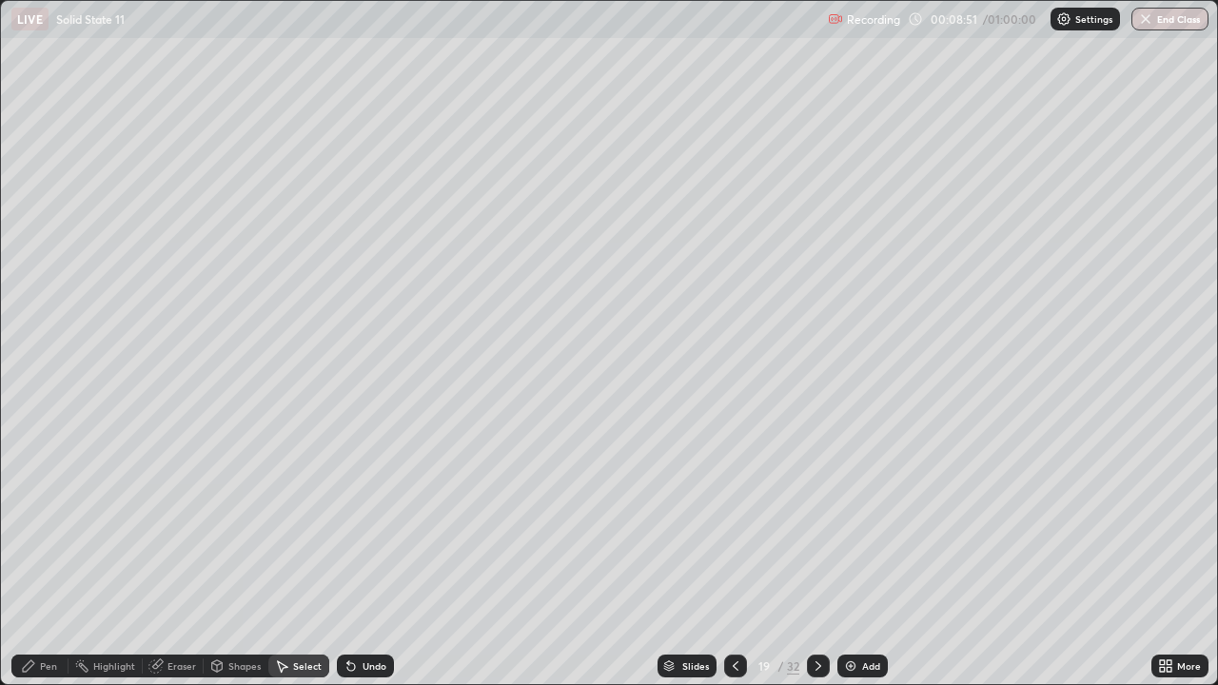
click at [174, 556] on div "Eraser" at bounding box center [181, 666] width 29 height 10
click at [50, 556] on div "Pen" at bounding box center [48, 666] width 17 height 10
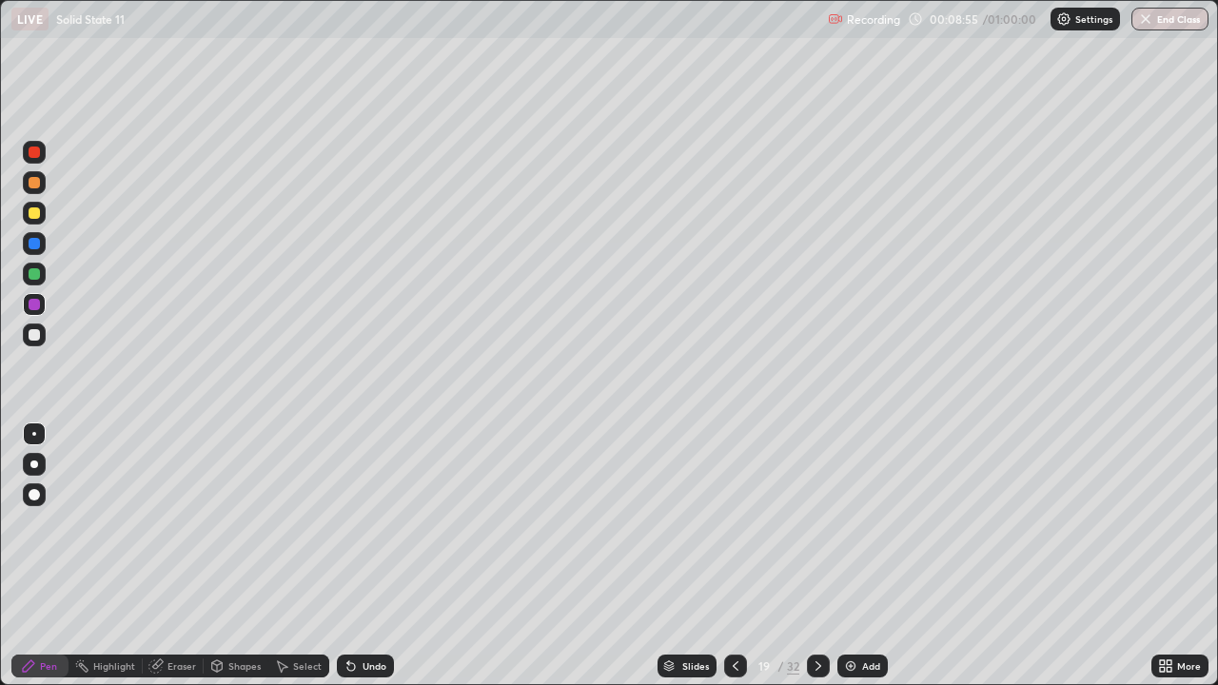
click at [35, 213] on div at bounding box center [34, 212] width 11 height 11
click at [176, 556] on div "Eraser" at bounding box center [181, 666] width 29 height 10
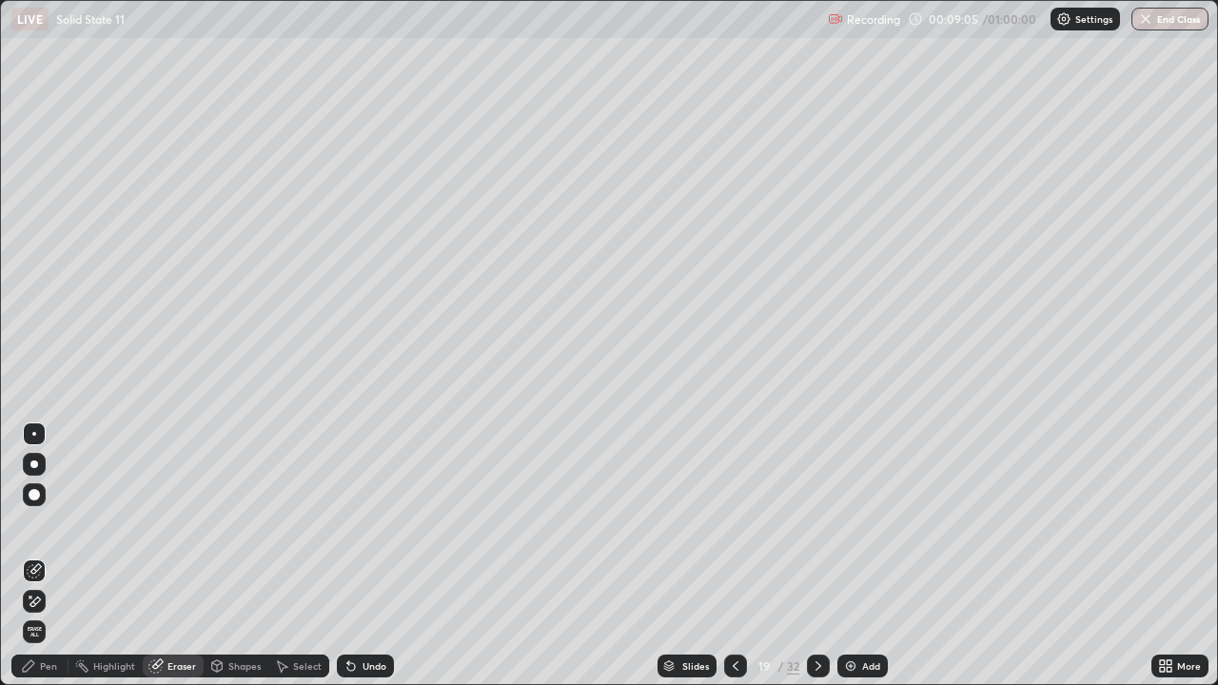
click at [48, 556] on div "Pen" at bounding box center [48, 666] width 17 height 10
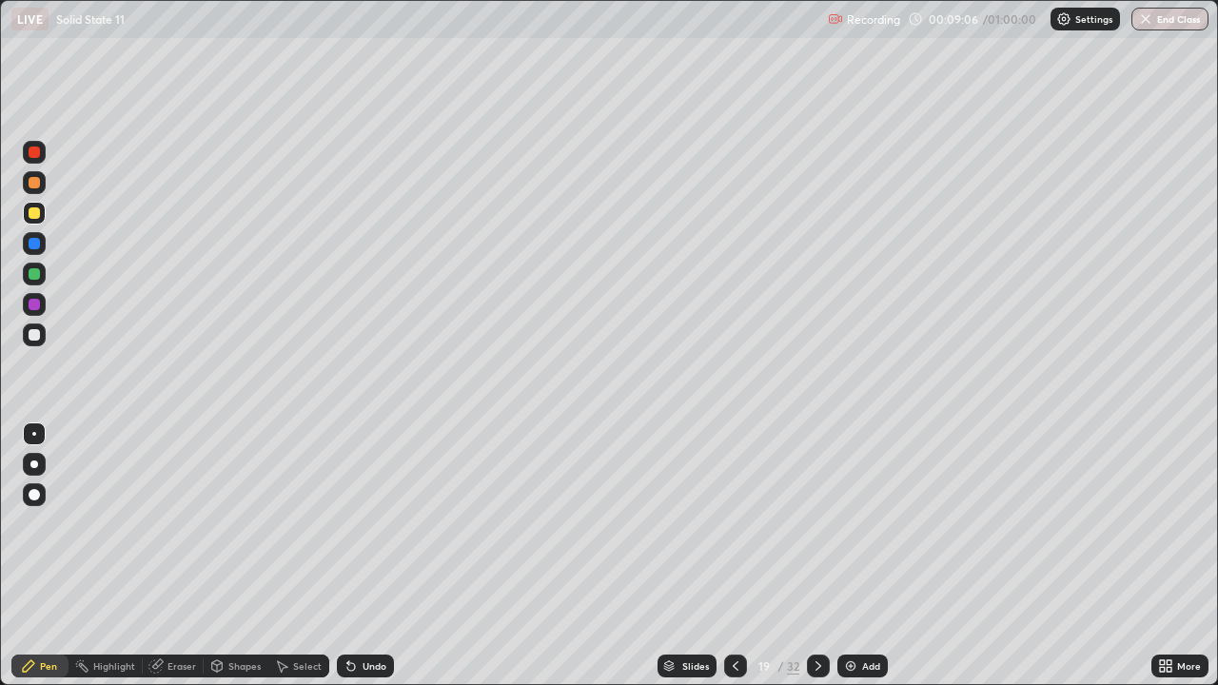
click at [42, 306] on div at bounding box center [34, 304] width 23 height 23
click at [39, 337] on div at bounding box center [34, 334] width 11 height 11
click at [354, 556] on icon at bounding box center [350, 665] width 15 height 15
click at [357, 556] on div "Undo" at bounding box center [365, 665] width 57 height 23
click at [362, 556] on div "Undo" at bounding box center [374, 666] width 24 height 10
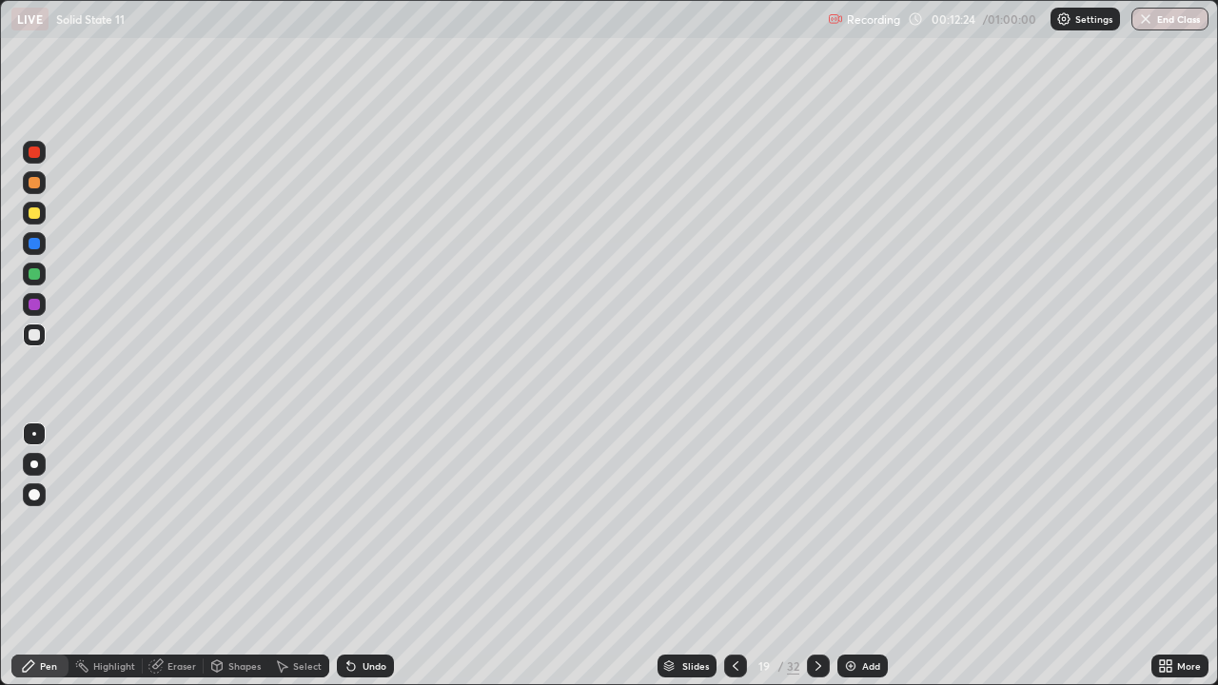
click at [368, 556] on div "Undo" at bounding box center [374, 666] width 24 height 10
click at [364, 556] on div "Undo" at bounding box center [374, 666] width 24 height 10
click at [733, 556] on icon at bounding box center [735, 665] width 15 height 15
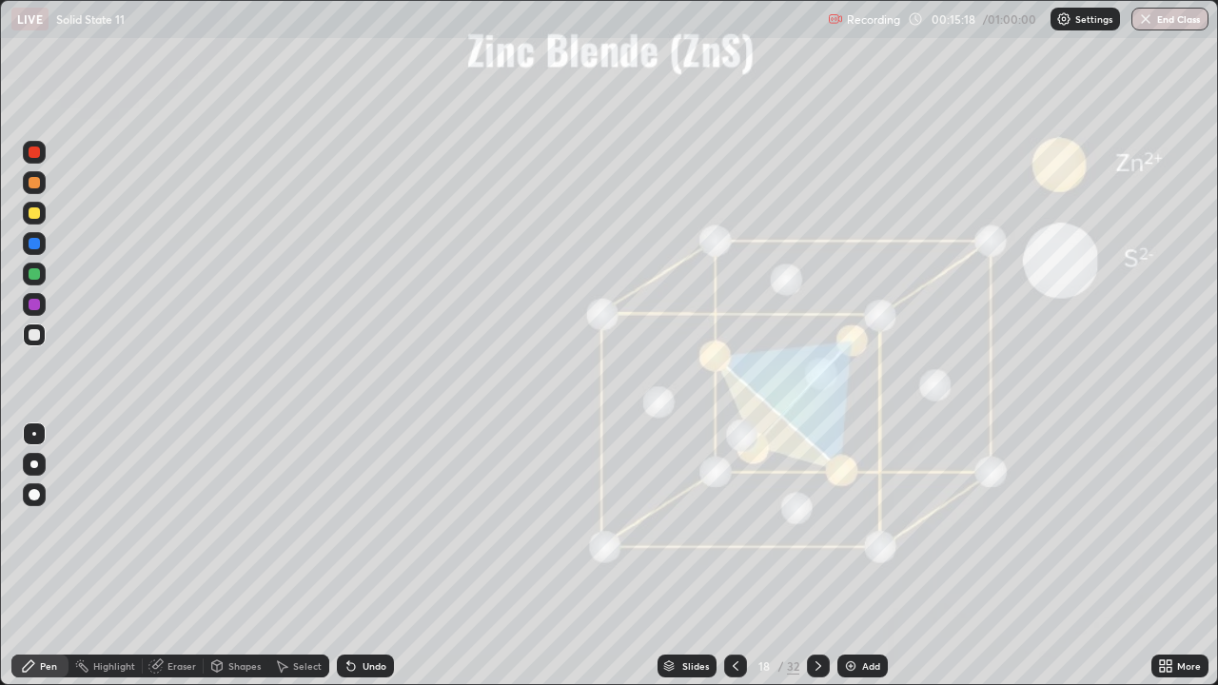
click at [816, 556] on icon at bounding box center [817, 665] width 15 height 15
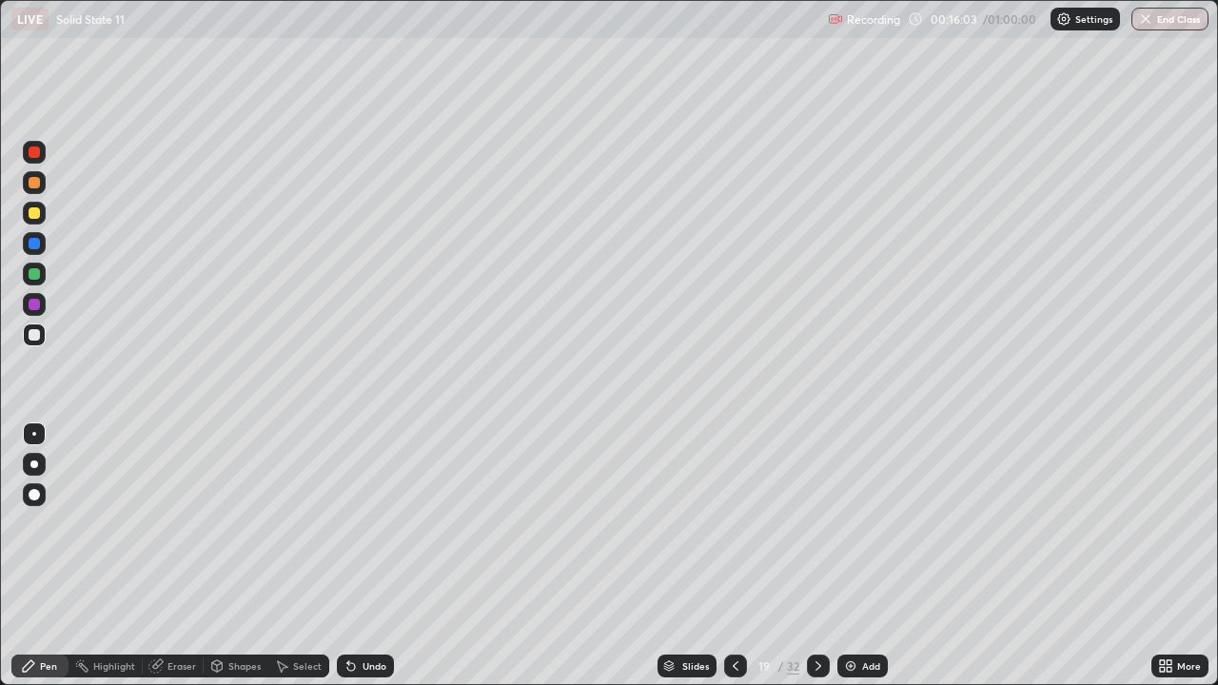
click at [824, 556] on div at bounding box center [818, 665] width 23 height 23
click at [816, 556] on icon at bounding box center [817, 665] width 15 height 15
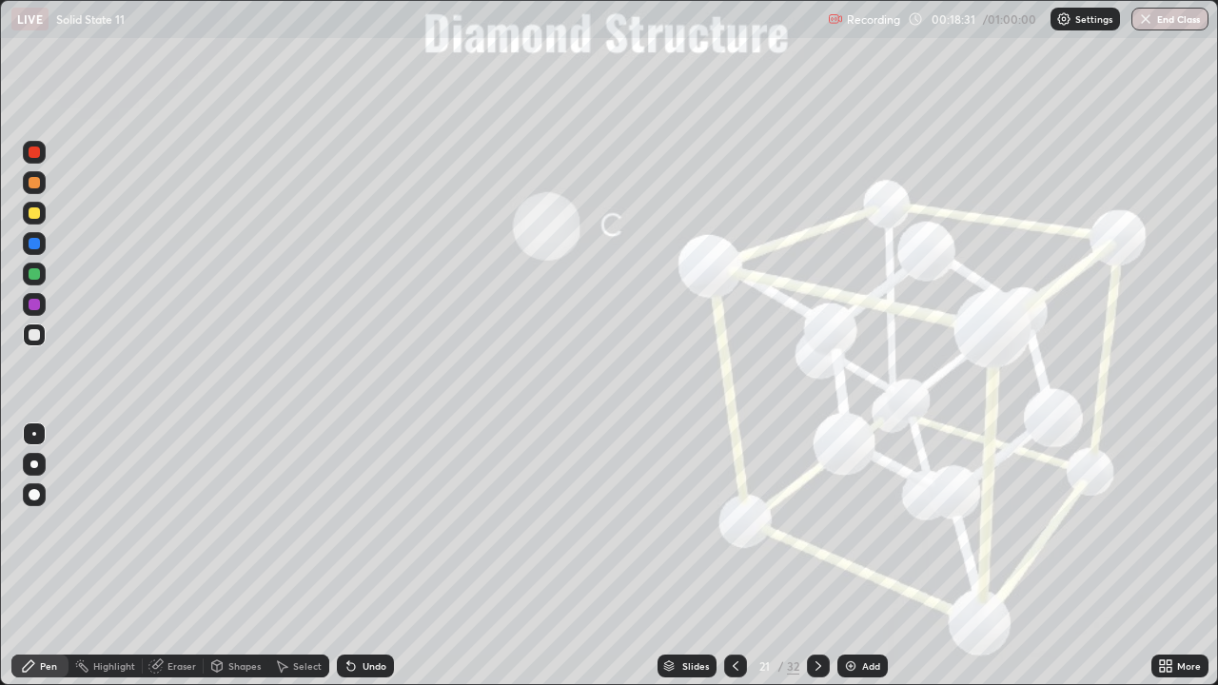
click at [39, 210] on div at bounding box center [34, 212] width 11 height 11
click at [37, 331] on div at bounding box center [34, 334] width 11 height 11
click at [362, 556] on div "Undo" at bounding box center [374, 666] width 24 height 10
click at [357, 556] on div "Undo" at bounding box center [365, 665] width 57 height 23
click at [848, 556] on img at bounding box center [850, 665] width 15 height 15
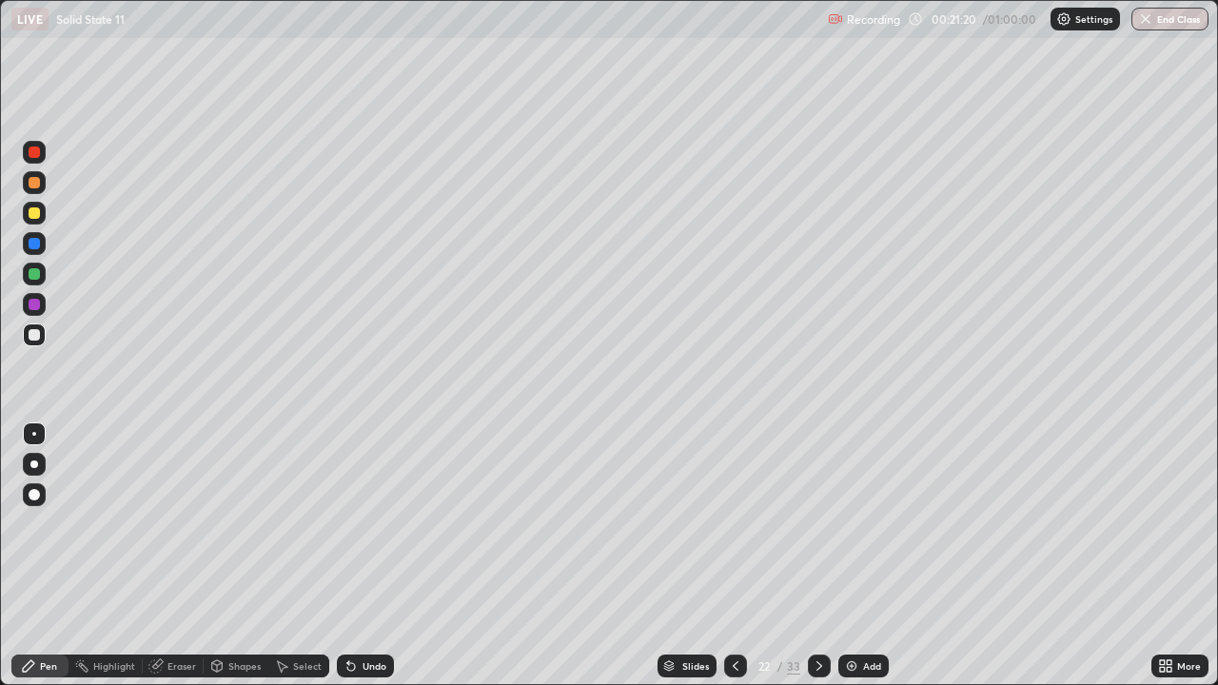
click at [818, 556] on icon at bounding box center [818, 665] width 15 height 15
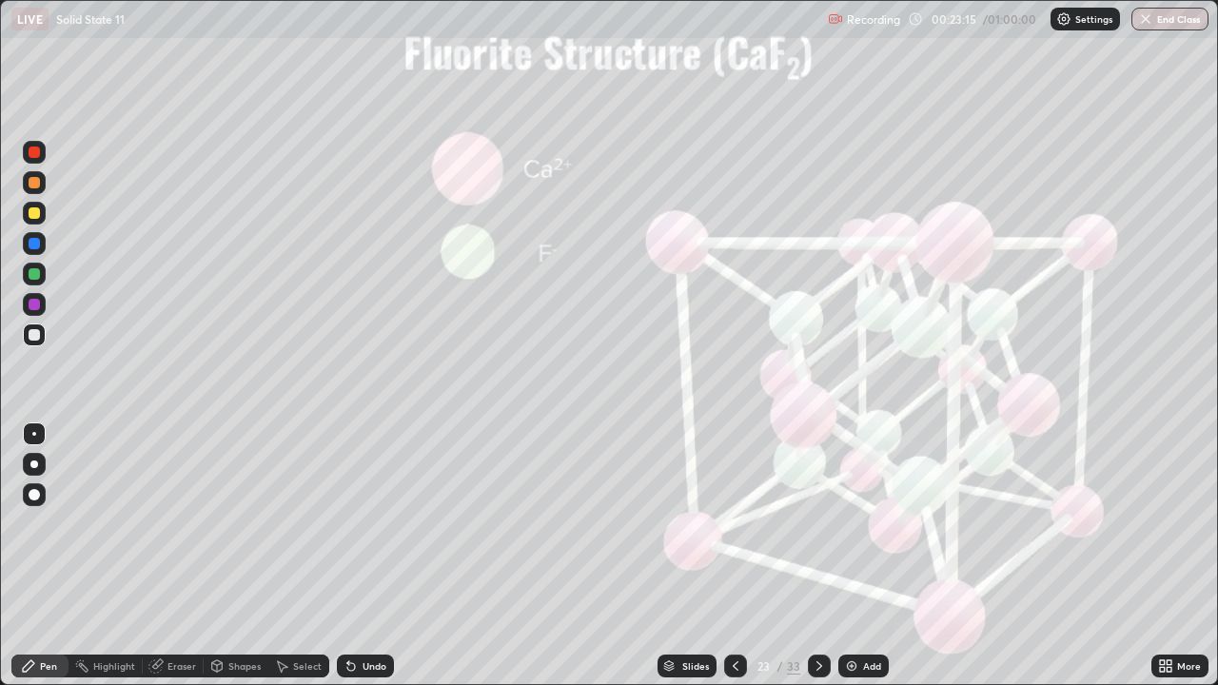
click at [34, 207] on div at bounding box center [34, 212] width 11 height 11
click at [41, 272] on div at bounding box center [34, 274] width 23 height 23
click at [368, 556] on div "Undo" at bounding box center [374, 666] width 24 height 10
click at [352, 556] on icon at bounding box center [351, 667] width 8 height 8
click at [867, 556] on div "Add" at bounding box center [872, 666] width 18 height 10
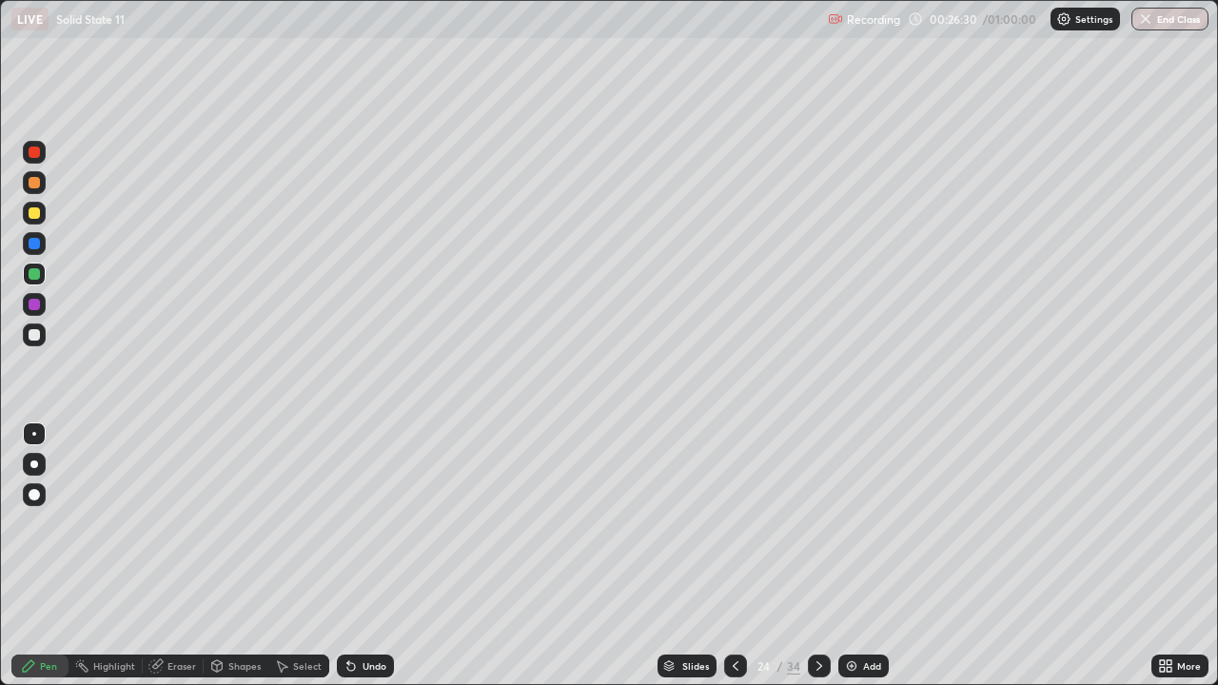
click at [301, 556] on div "Select" at bounding box center [307, 666] width 29 height 10
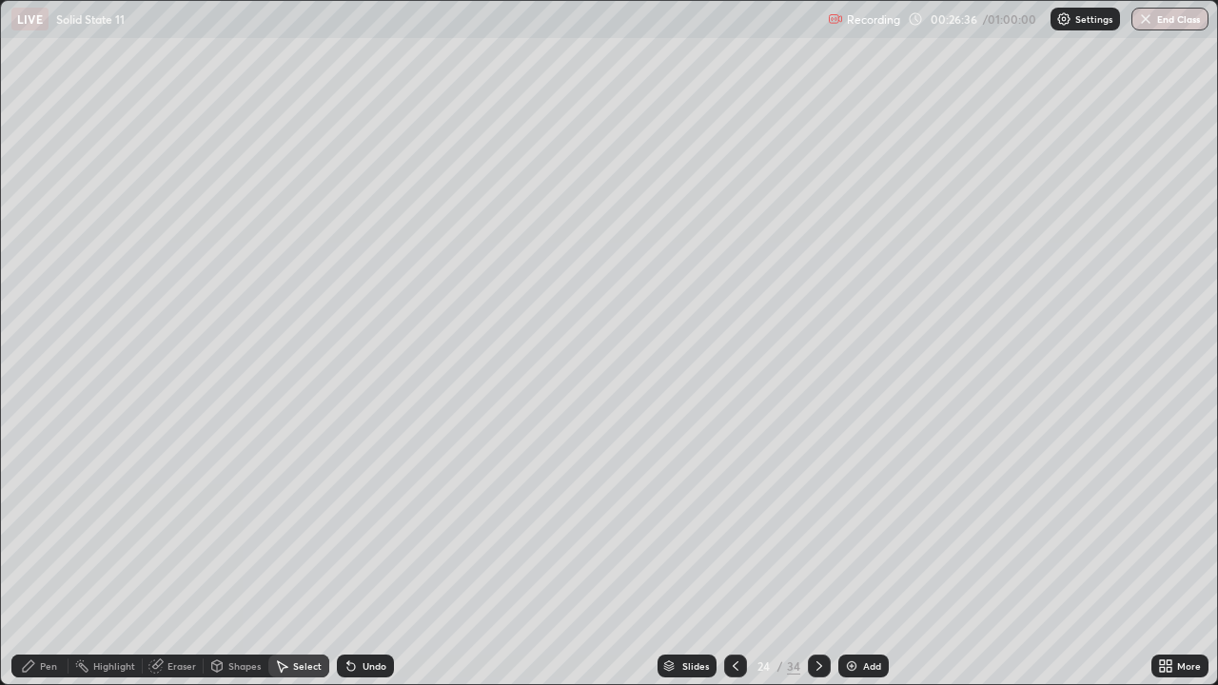
click at [303, 556] on div "Select" at bounding box center [307, 666] width 29 height 10
click at [124, 96] on p "Paste here" at bounding box center [151, 101] width 56 height 15
click at [142, 403] on p "Paste here" at bounding box center [149, 401] width 56 height 15
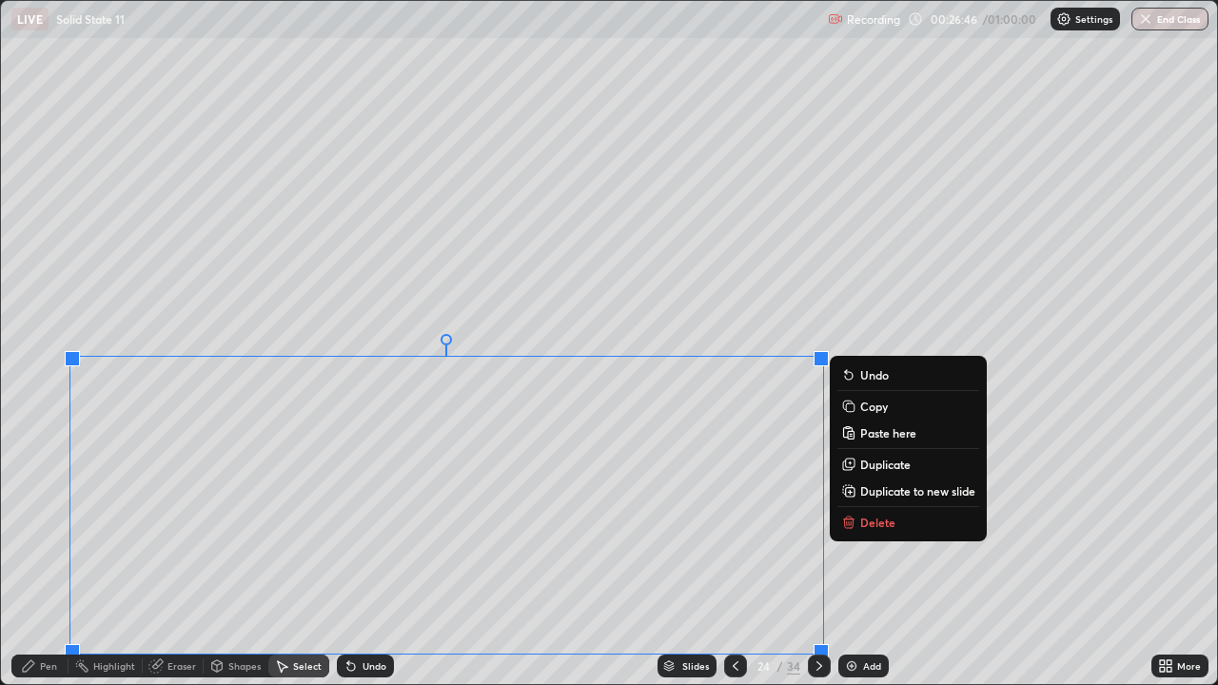
click at [53, 477] on div "Erase all" at bounding box center [34, 342] width 46 height 609
click at [174, 556] on div "Eraser" at bounding box center [181, 666] width 29 height 10
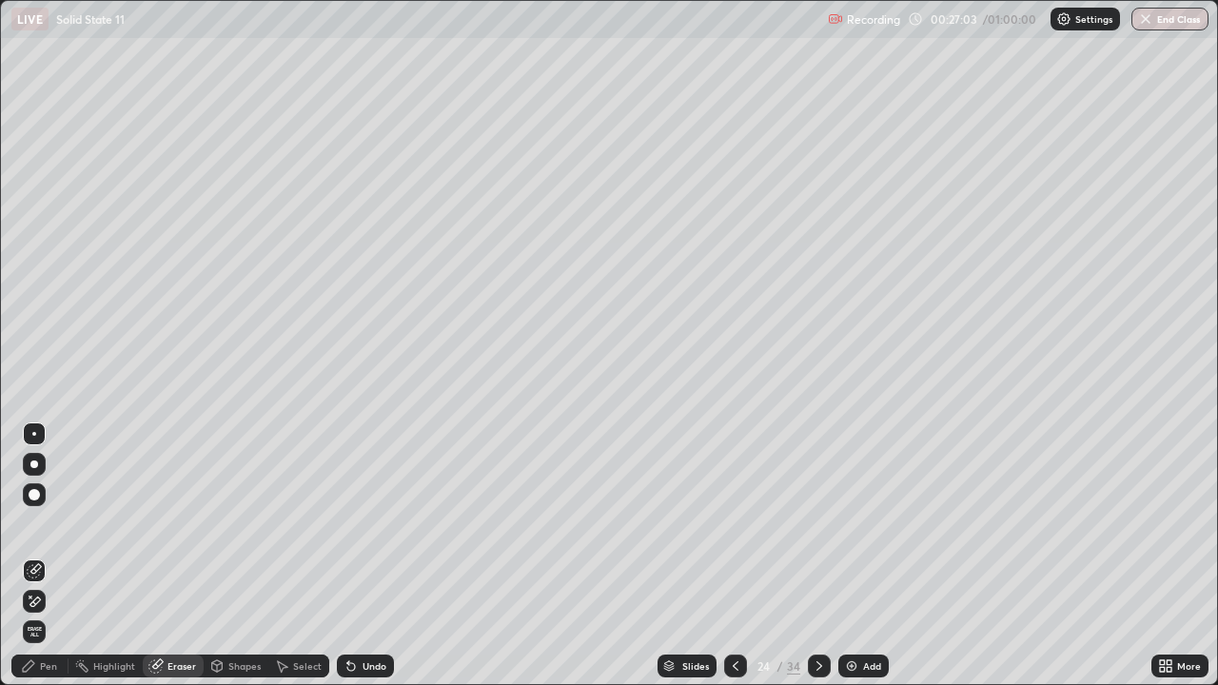
click at [49, 556] on div "Pen" at bounding box center [48, 666] width 17 height 10
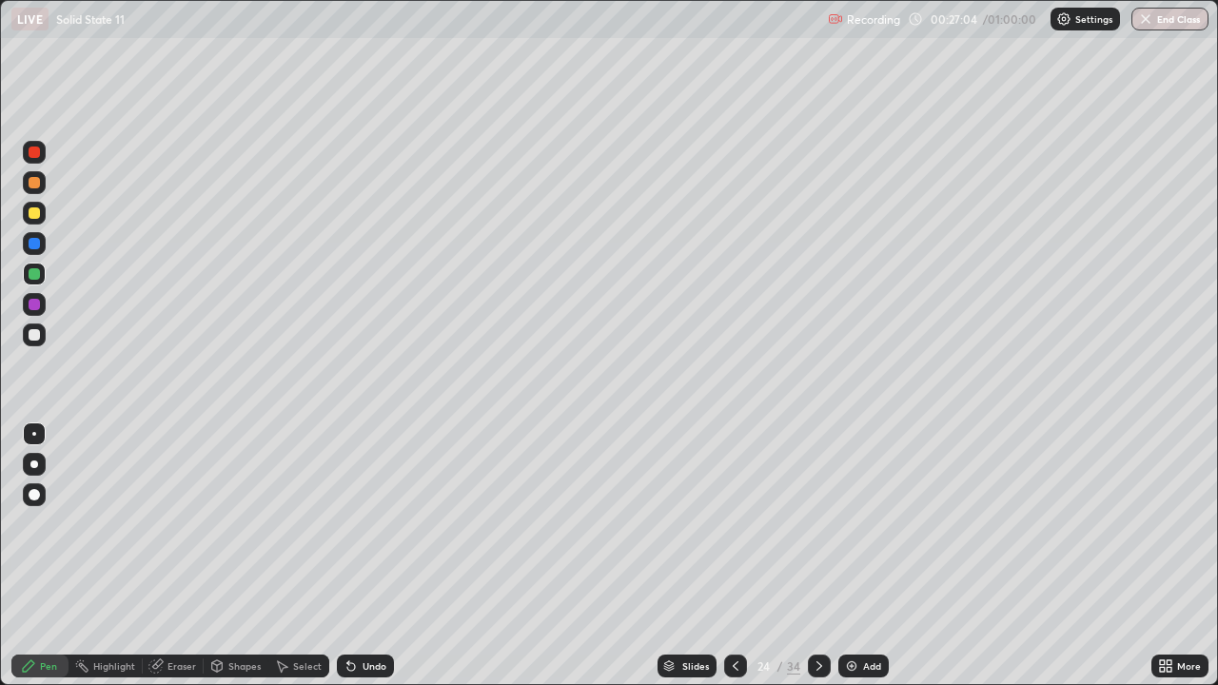
click at [34, 211] on div at bounding box center [34, 212] width 11 height 11
click at [41, 302] on div at bounding box center [34, 304] width 23 height 23
click at [41, 333] on div at bounding box center [34, 334] width 23 height 23
click at [733, 556] on icon at bounding box center [735, 665] width 15 height 15
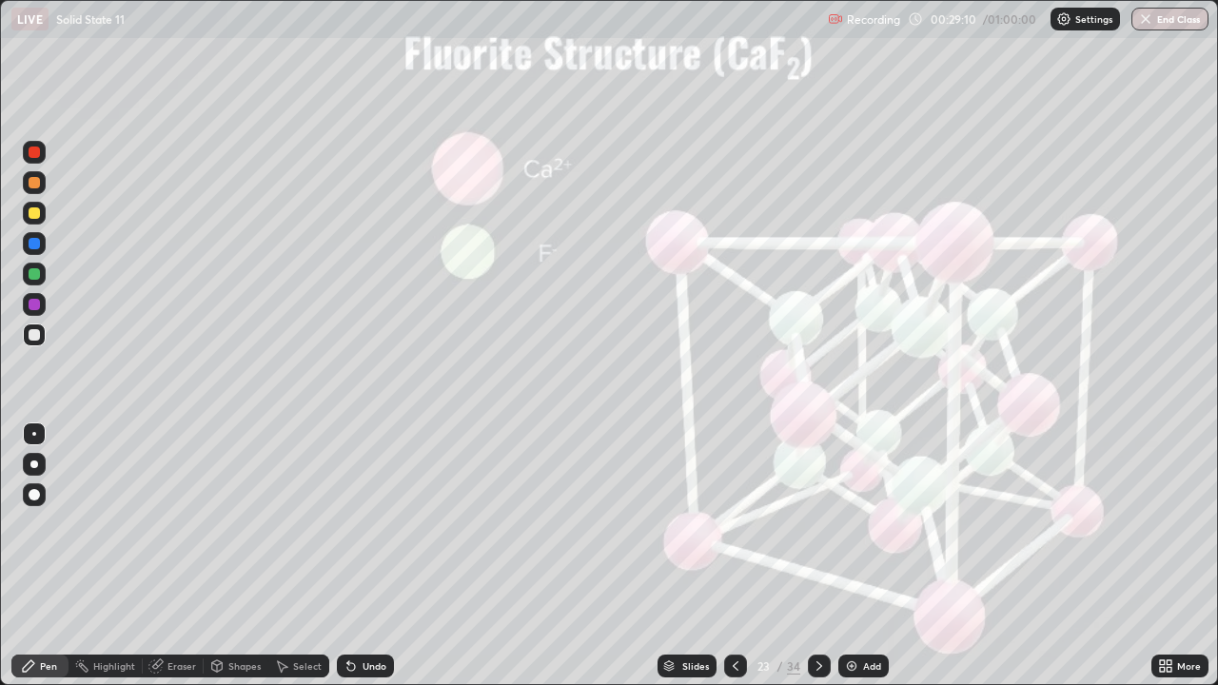
click at [695, 556] on div "Slides" at bounding box center [695, 666] width 27 height 10
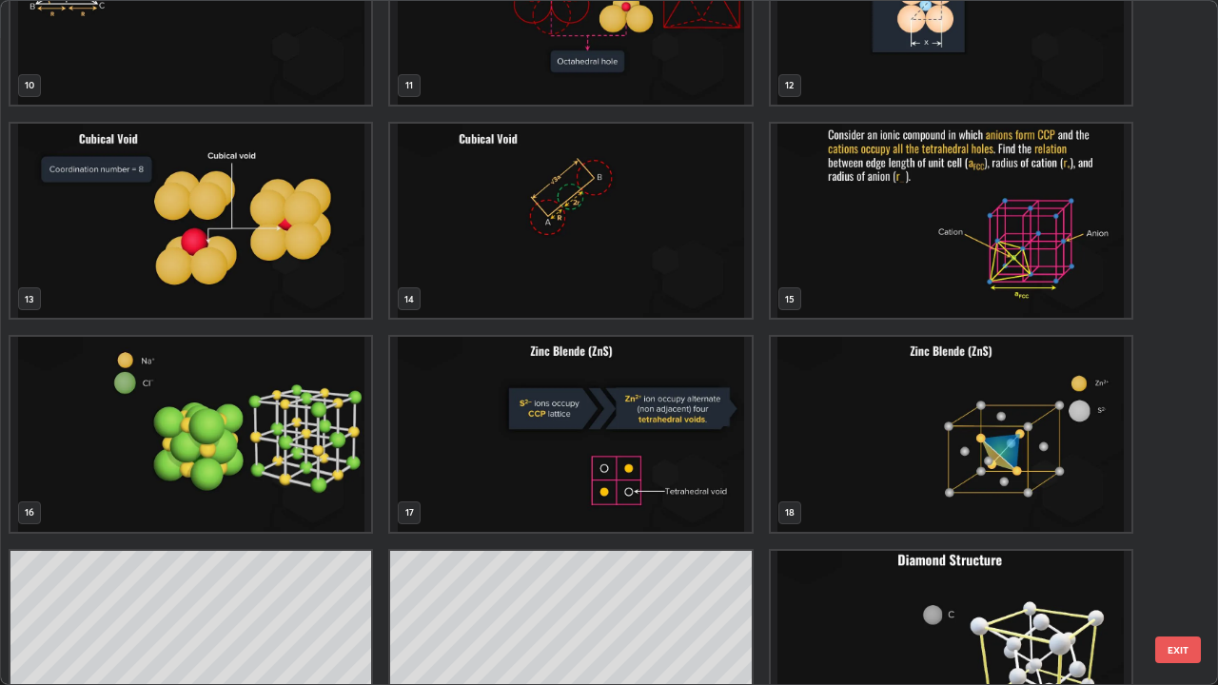
scroll to position [745, 0]
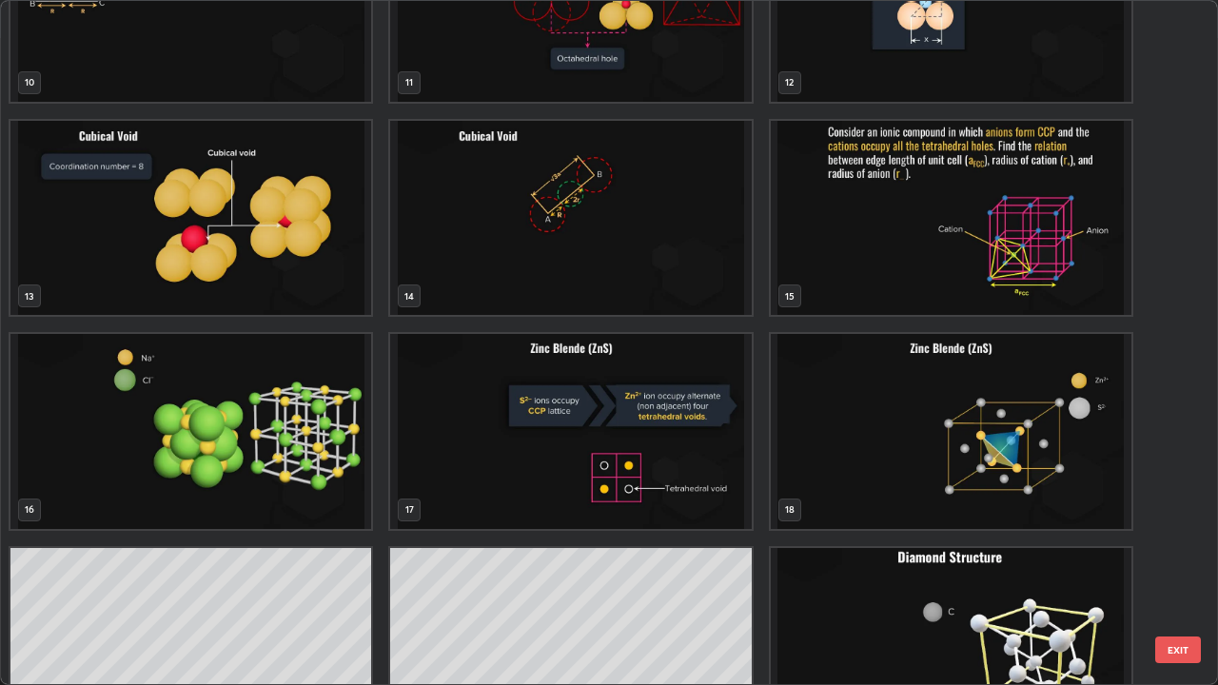
click at [1010, 226] on img "grid" at bounding box center [951, 218] width 361 height 195
click at [1007, 226] on img "grid" at bounding box center [951, 218] width 361 height 195
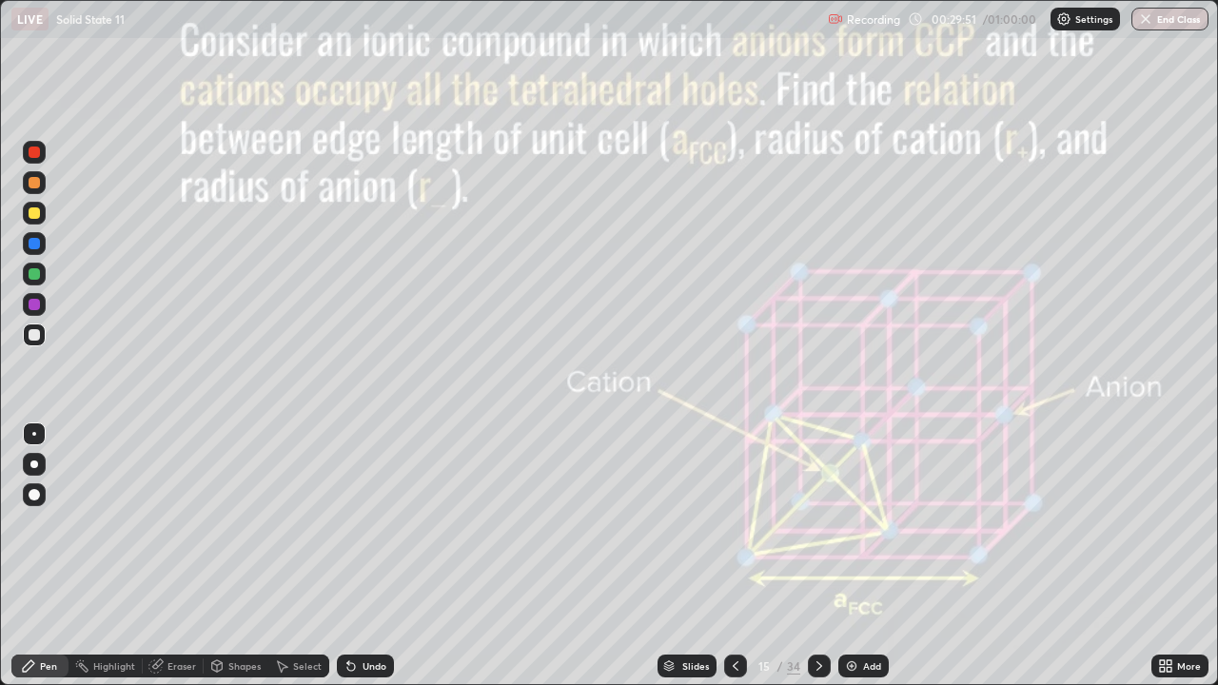
click at [691, 556] on div "Slides" at bounding box center [695, 666] width 27 height 10
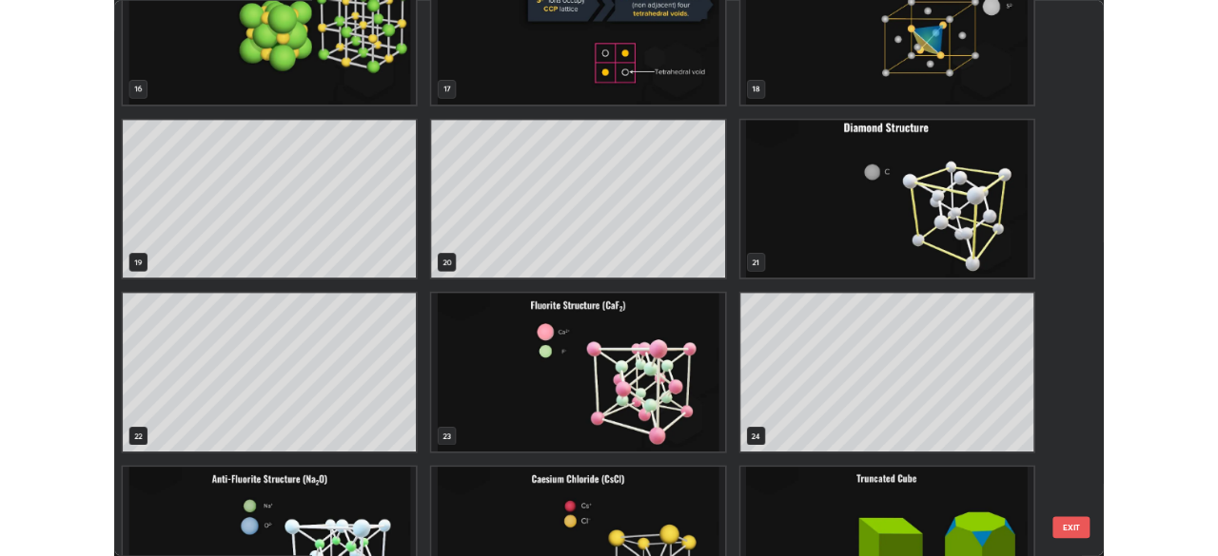
scroll to position [1148, 0]
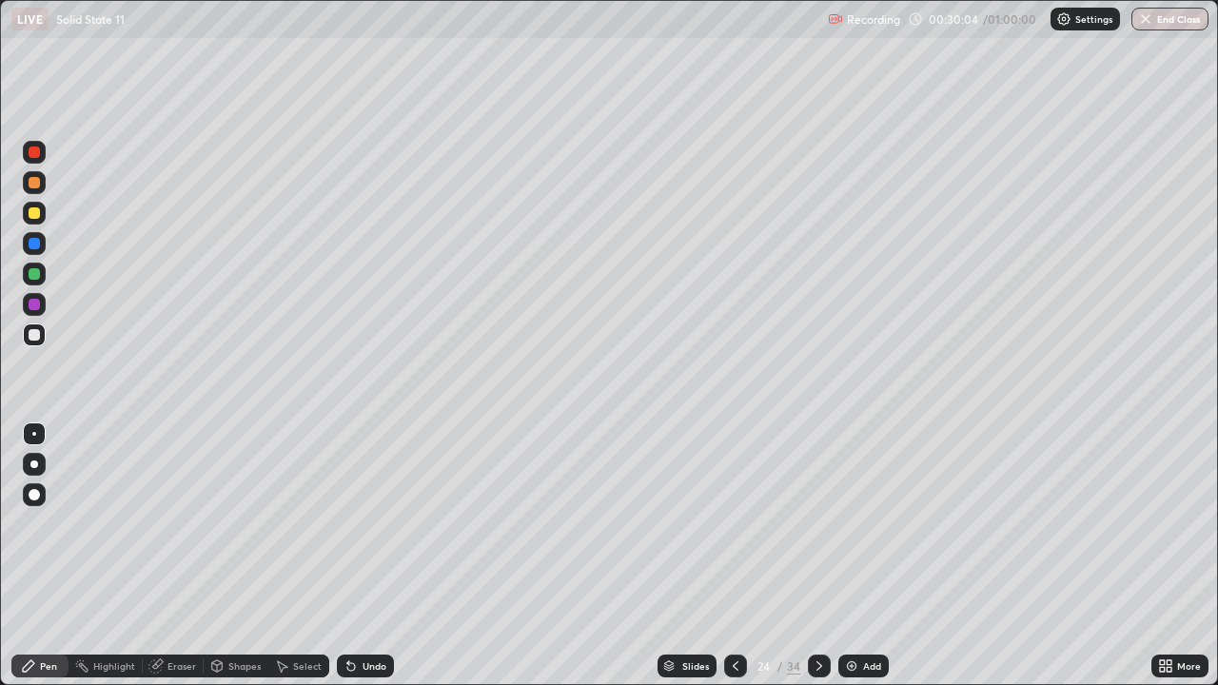
click at [351, 556] on icon at bounding box center [351, 667] width 8 height 8
click at [1176, 556] on div "More" at bounding box center [1179, 665] width 57 height 23
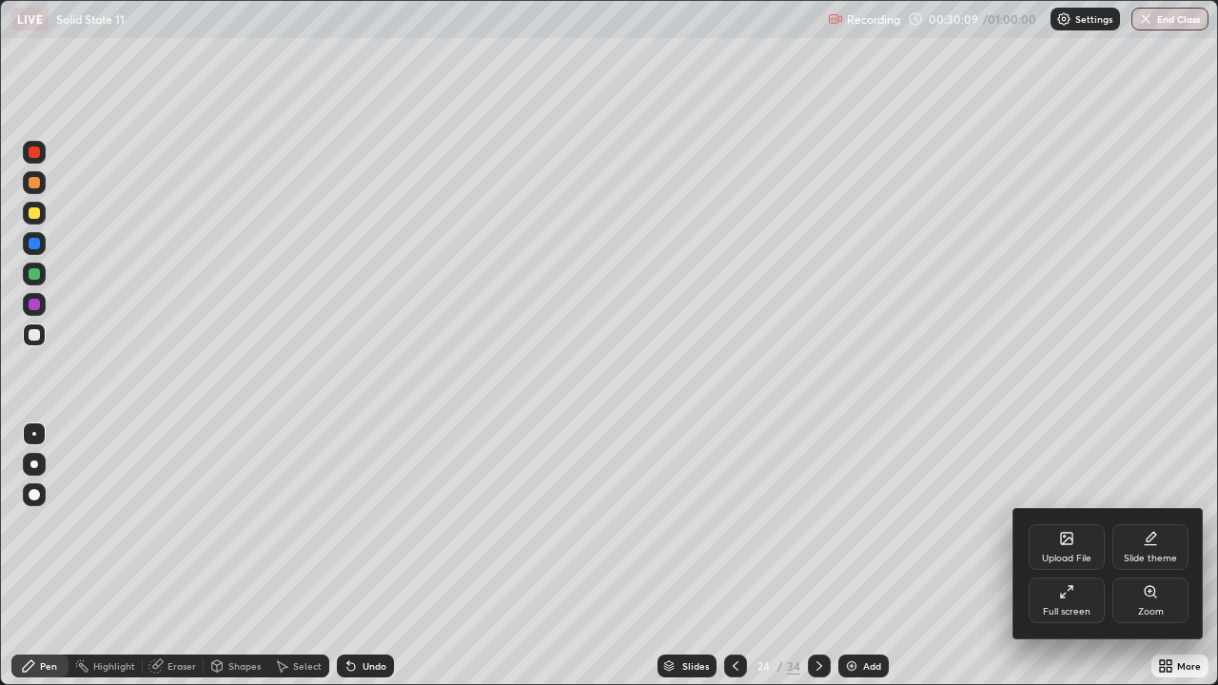
click at [1052, 556] on div "Full screen" at bounding box center [1067, 612] width 48 height 10
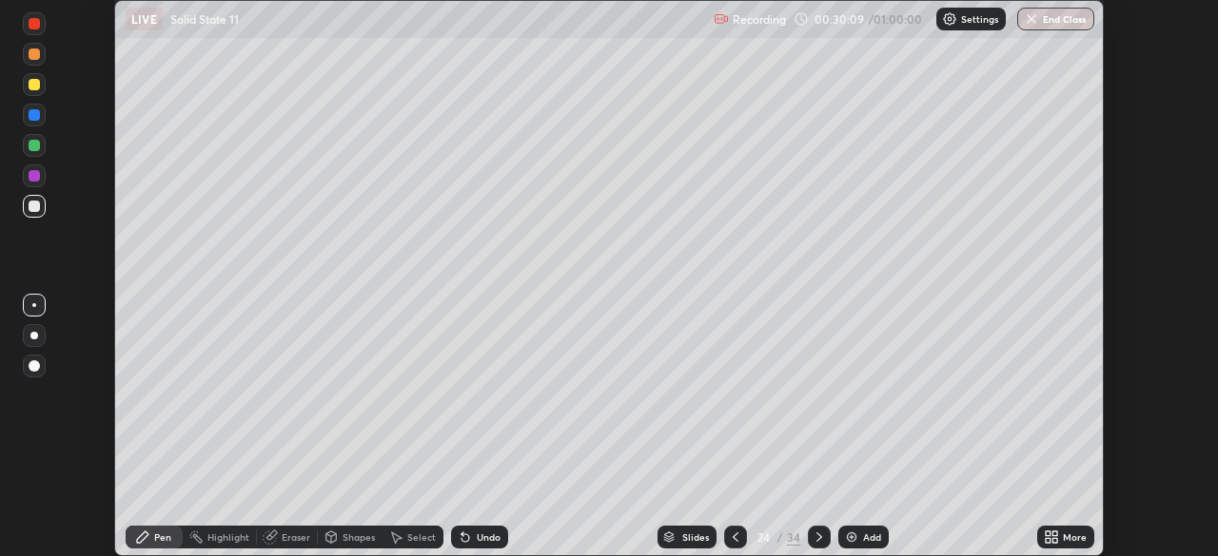
scroll to position [94570, 93909]
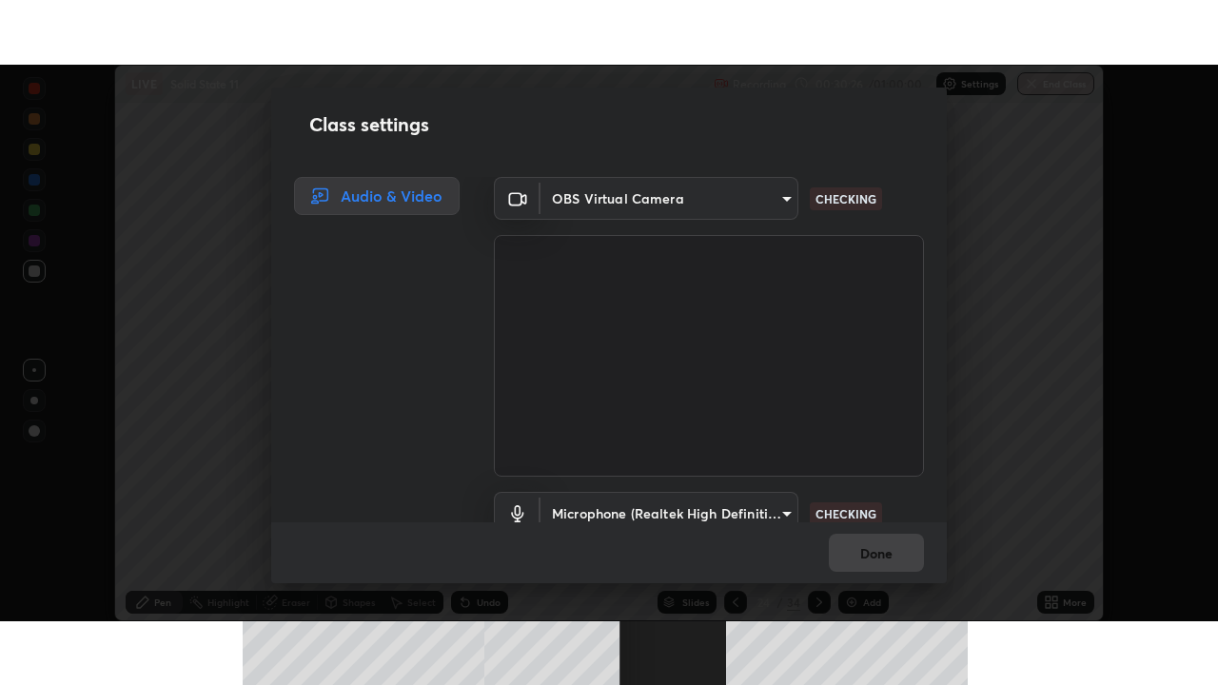
scroll to position [87, 0]
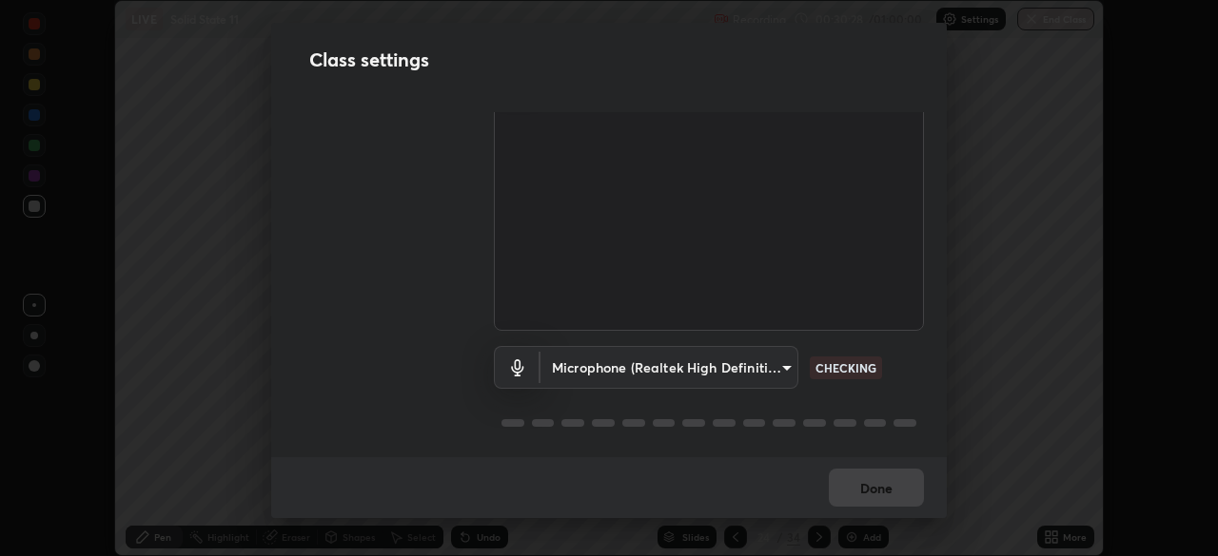
click at [771, 357] on body "Erase all LIVE Solid State 11 Recording 00:30:28 / 01:00:00 Settings End Class …" at bounding box center [609, 278] width 1218 height 556
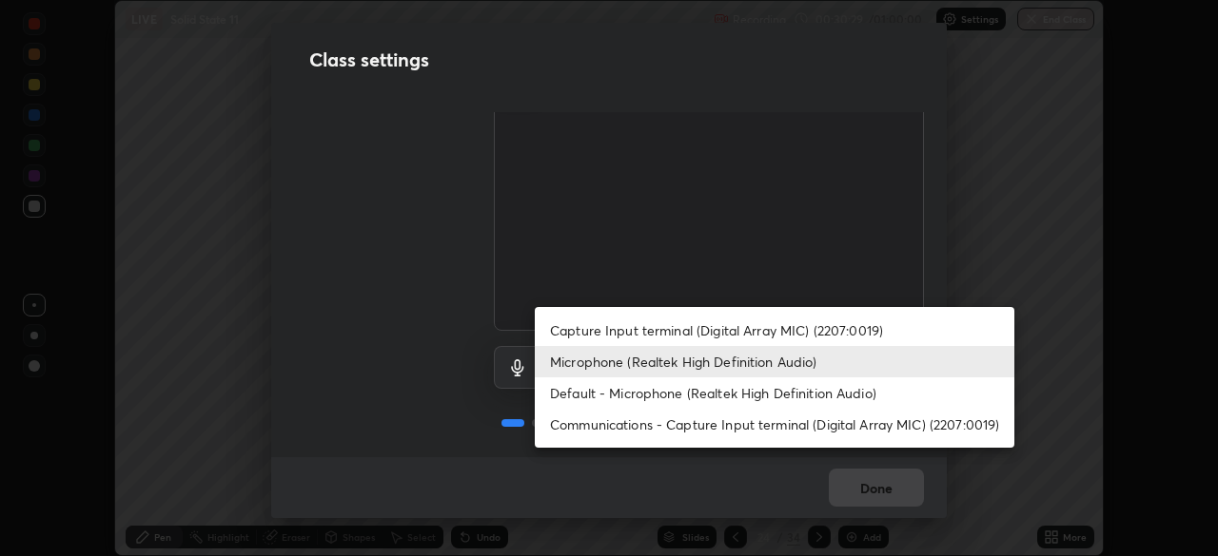
click at [788, 326] on li "Capture Input terminal (Digital Array MIC) (2207:0019)" at bounding box center [774, 330] width 479 height 31
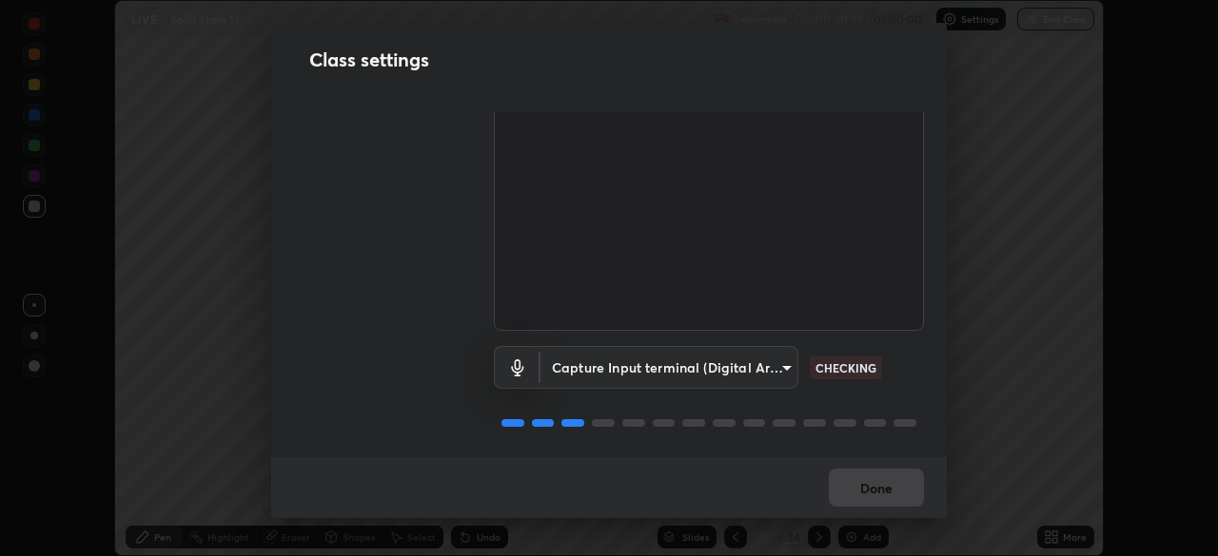
click at [769, 372] on body "Erase all LIVE Solid State 11 Recording 00:30:29 / 01:00:00 Settings End Class …" at bounding box center [609, 278] width 1218 height 556
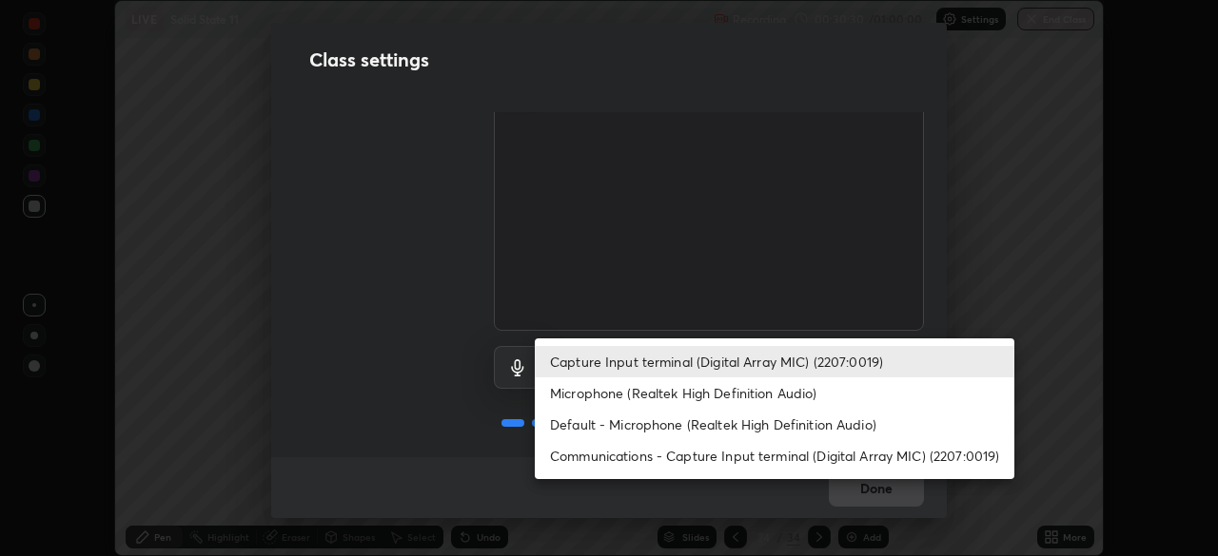
click at [781, 394] on li "Microphone (Realtek High Definition Audio)" at bounding box center [774, 393] width 479 height 31
type input "a2845f27f241d78e81142a5bcad2dd0661d1231b7acccdda9ee201247719edf7"
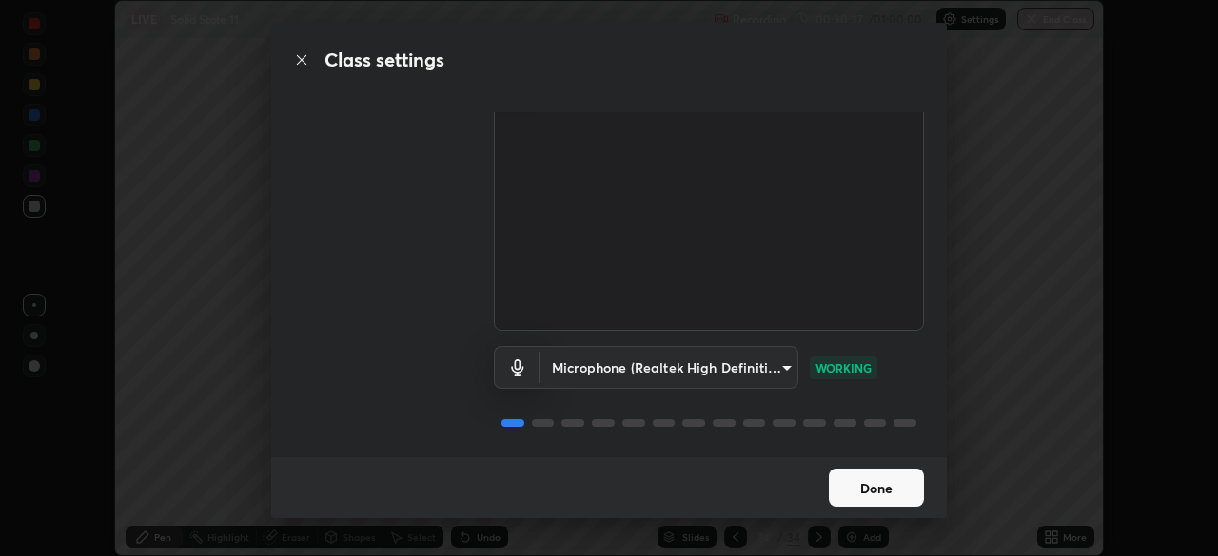
click at [877, 490] on button "Done" at bounding box center [876, 488] width 95 height 38
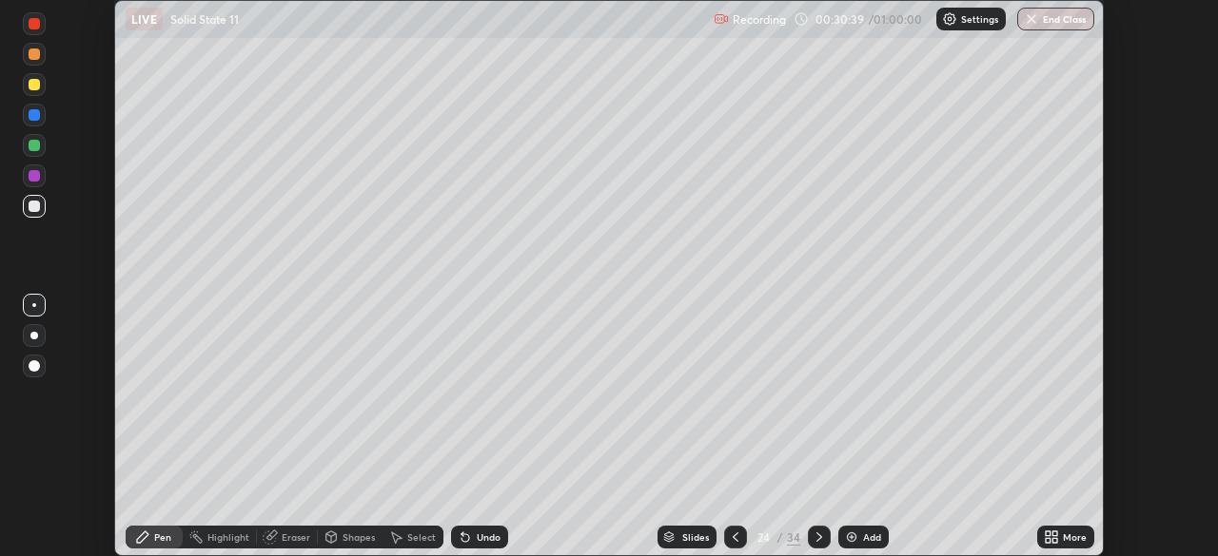
click at [1047, 540] on icon at bounding box center [1047, 540] width 5 height 5
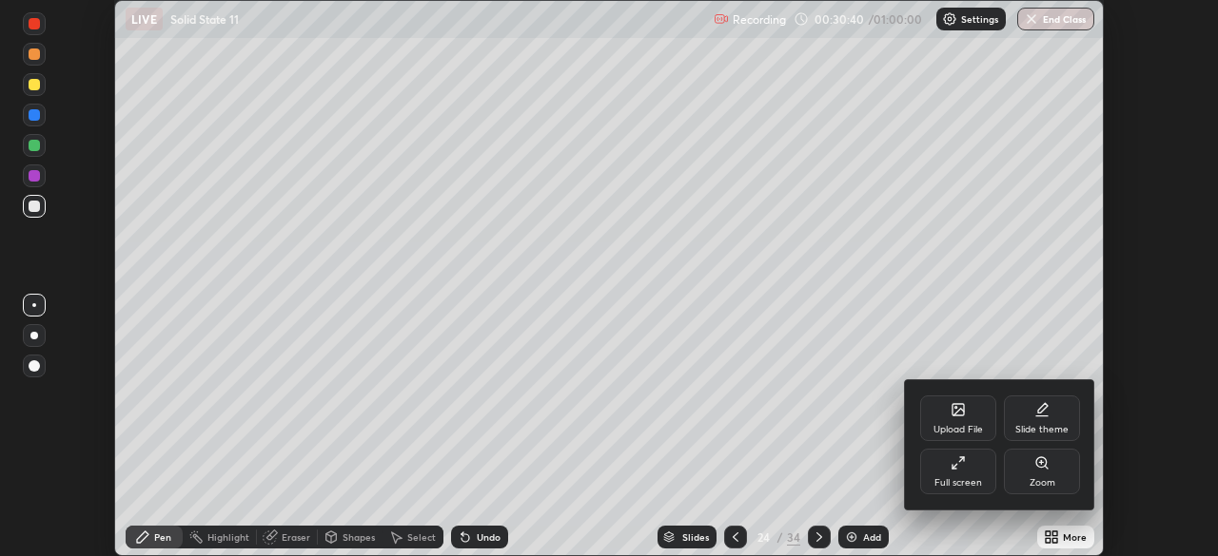
click at [963, 466] on icon at bounding box center [957, 463] width 15 height 15
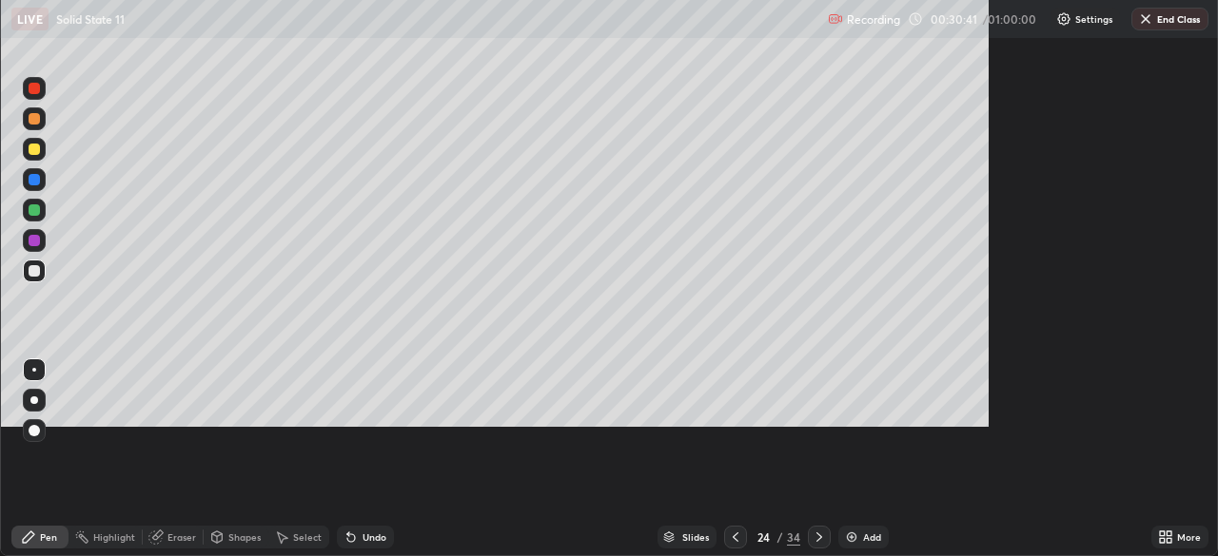
scroll to position [685, 1218]
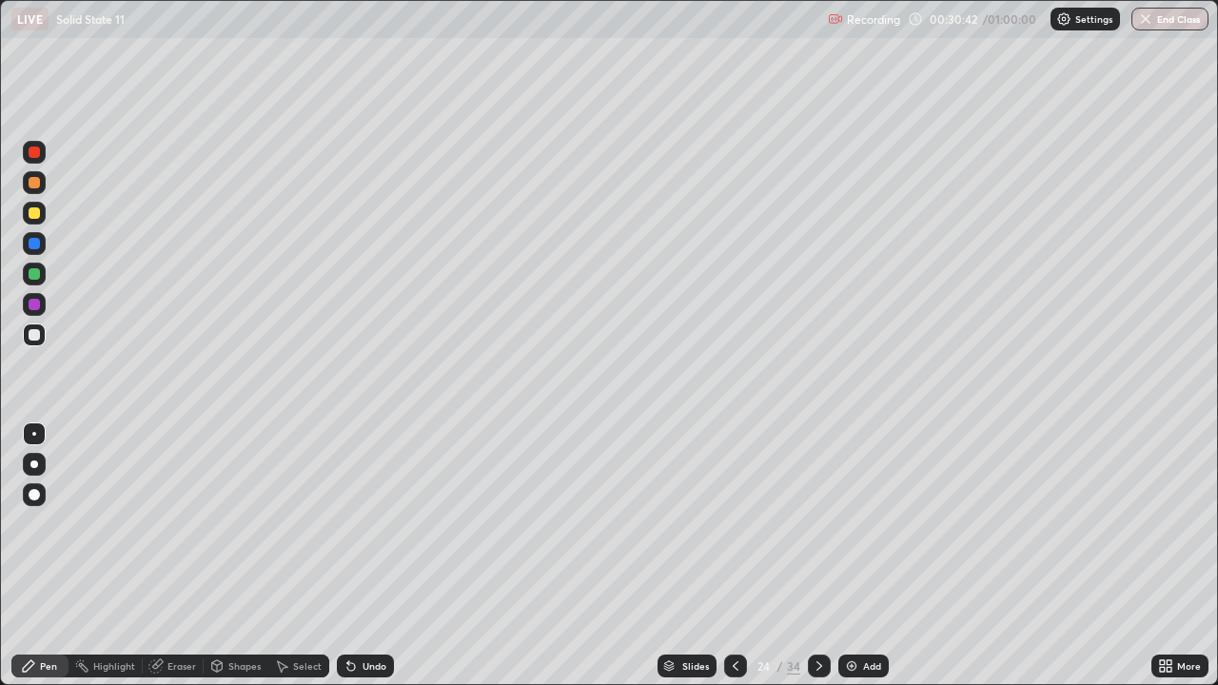
click at [852, 556] on img at bounding box center [851, 665] width 15 height 15
click at [733, 556] on icon at bounding box center [735, 665] width 15 height 15
click at [815, 556] on icon at bounding box center [818, 665] width 15 height 15
click at [821, 556] on icon at bounding box center [818, 665] width 15 height 15
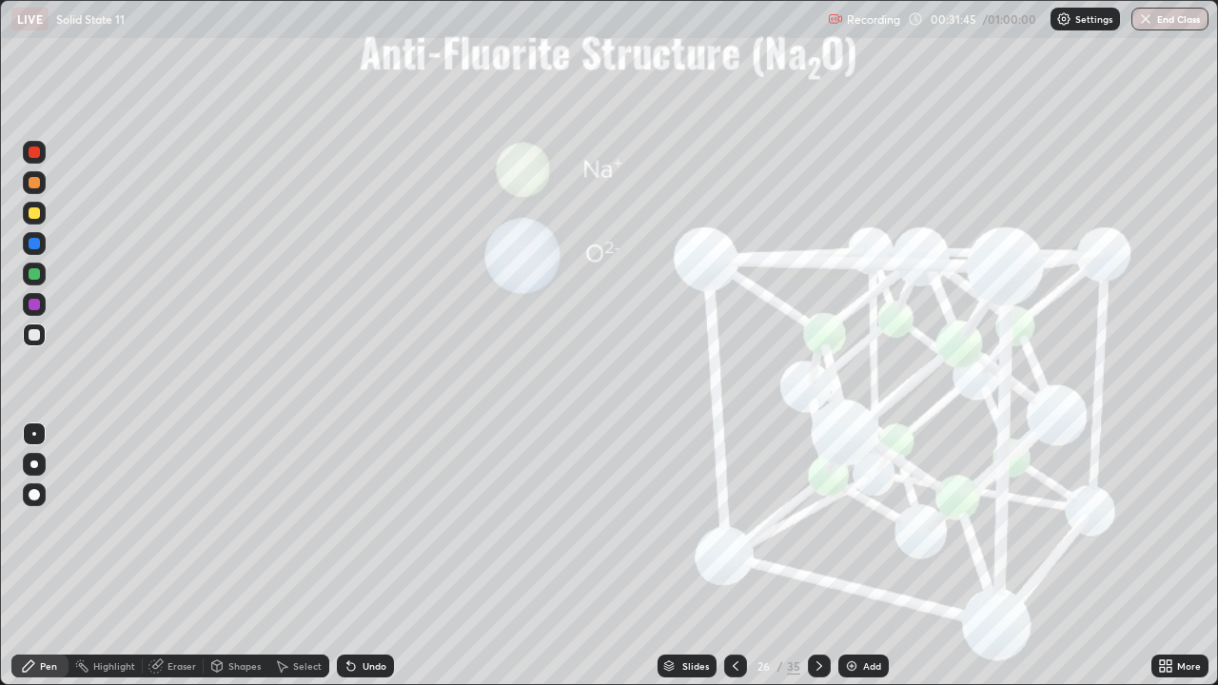
click at [362, 556] on div "Undo" at bounding box center [374, 666] width 24 height 10
click at [363, 556] on div "Undo" at bounding box center [374, 666] width 24 height 10
click at [37, 215] on div at bounding box center [34, 212] width 11 height 11
click at [734, 556] on icon at bounding box center [735, 665] width 15 height 15
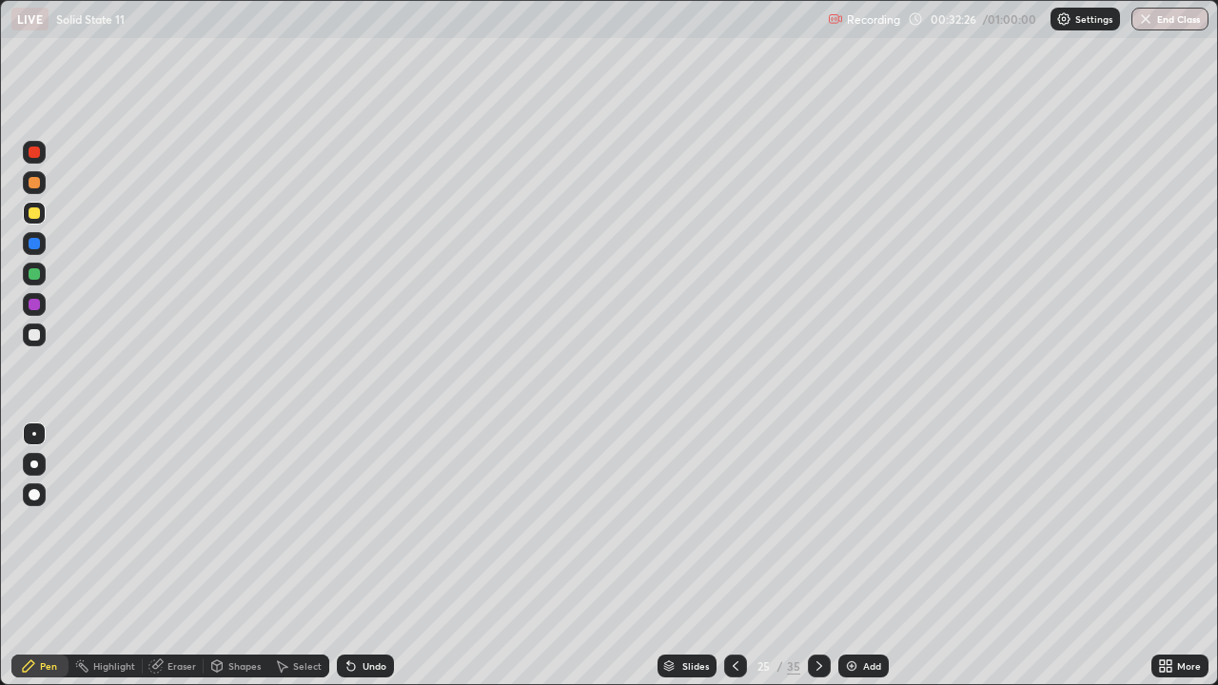
click at [818, 556] on div at bounding box center [819, 665] width 23 height 23
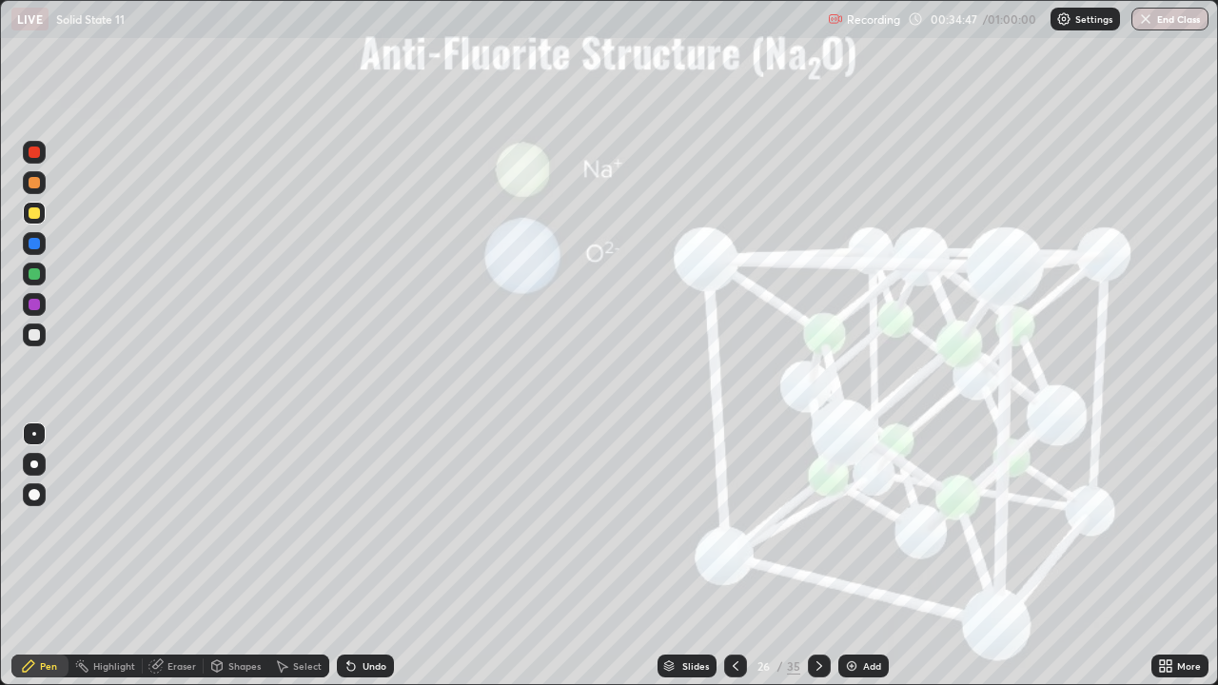
click at [854, 556] on img at bounding box center [851, 665] width 15 height 15
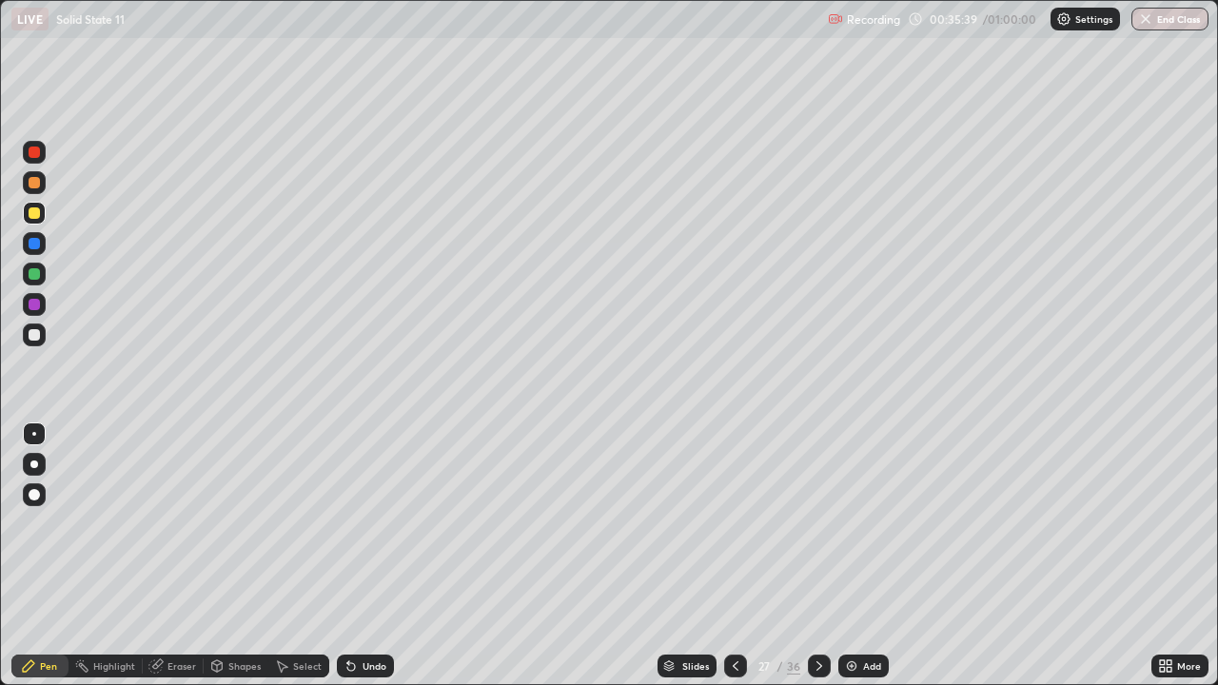
click at [813, 556] on icon at bounding box center [818, 665] width 15 height 15
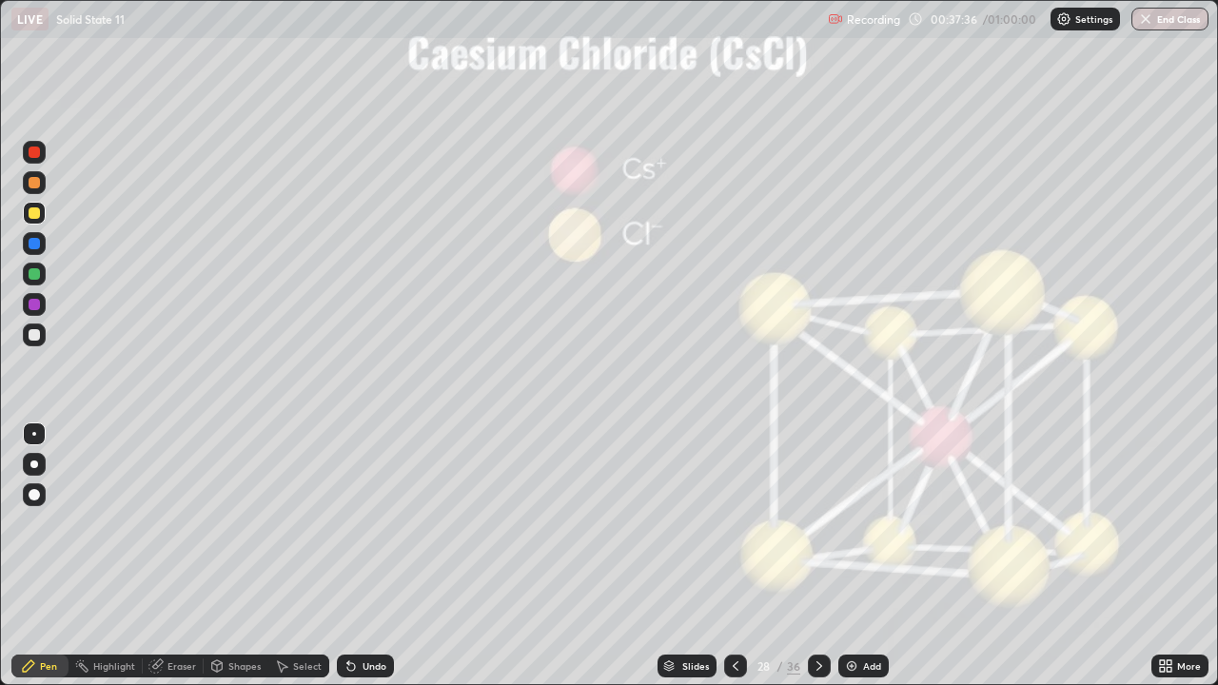
click at [364, 556] on div "Undo" at bounding box center [374, 666] width 24 height 10
click at [362, 556] on div "Undo" at bounding box center [374, 666] width 24 height 10
click at [44, 271] on div at bounding box center [34, 274] width 23 height 23
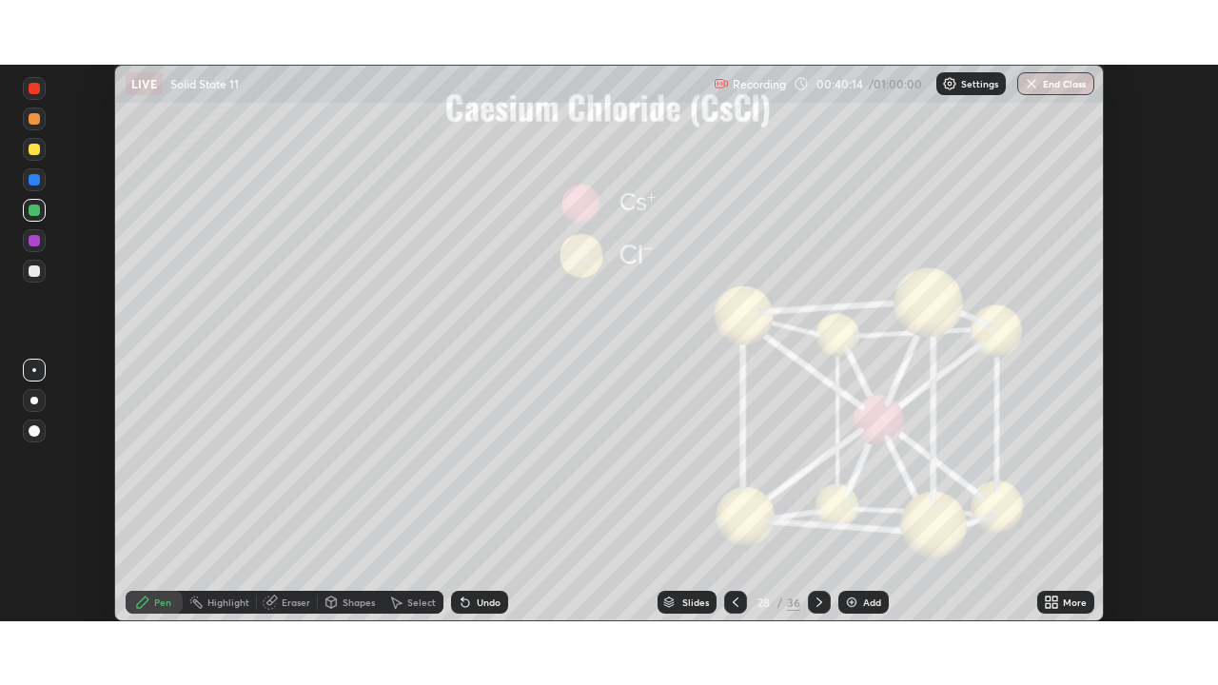
scroll to position [94570, 93909]
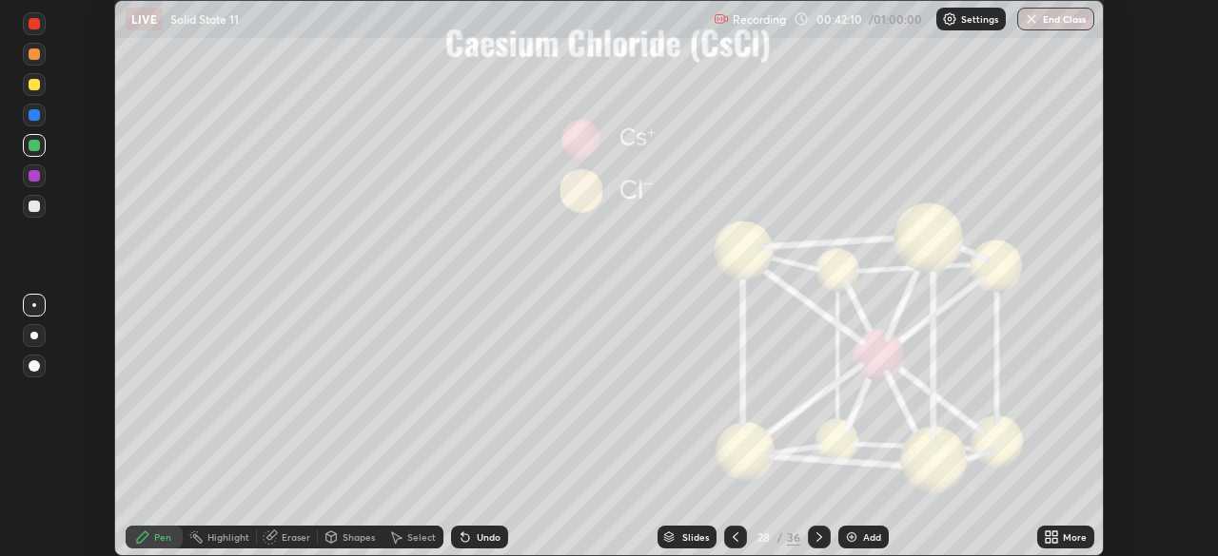
click at [1054, 540] on icon at bounding box center [1054, 540] width 5 height 5
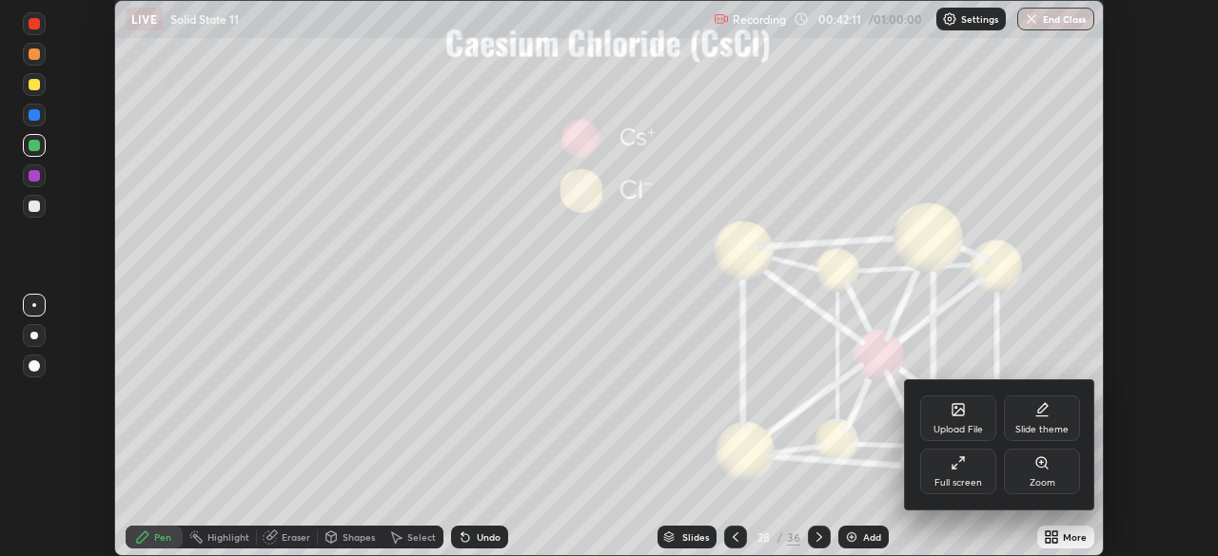
click at [970, 477] on div "Full screen" at bounding box center [958, 472] width 76 height 46
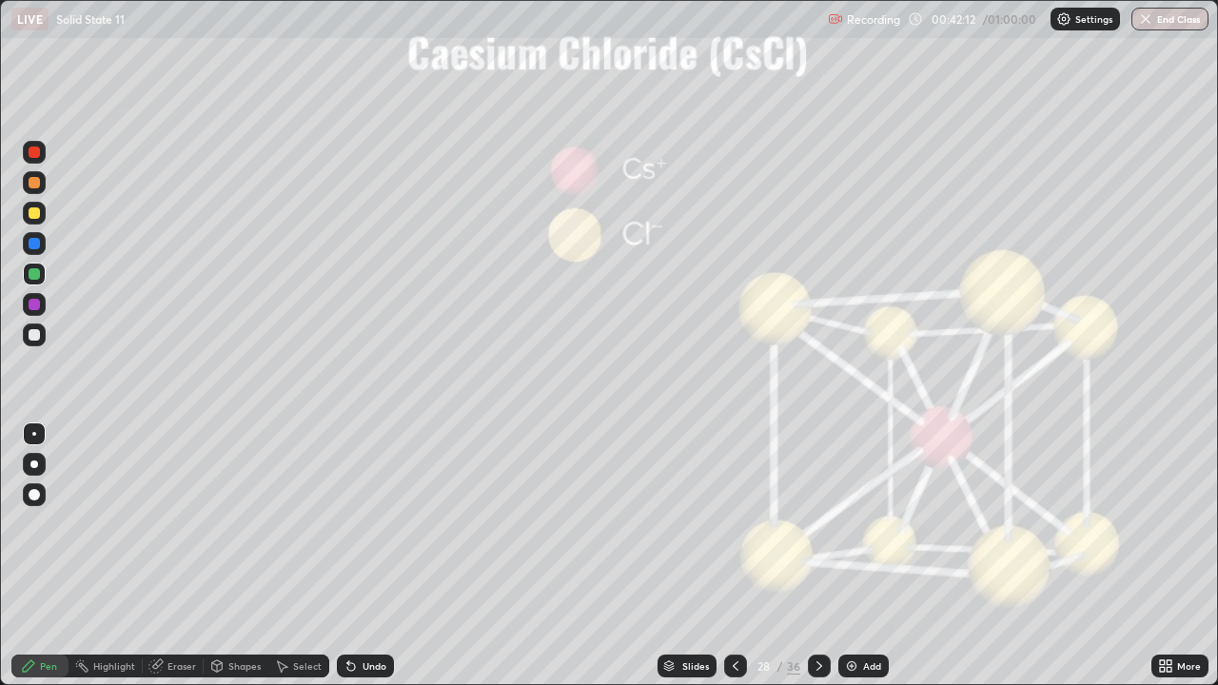
scroll to position [685, 1218]
click at [864, 556] on div "Add" at bounding box center [872, 666] width 18 height 10
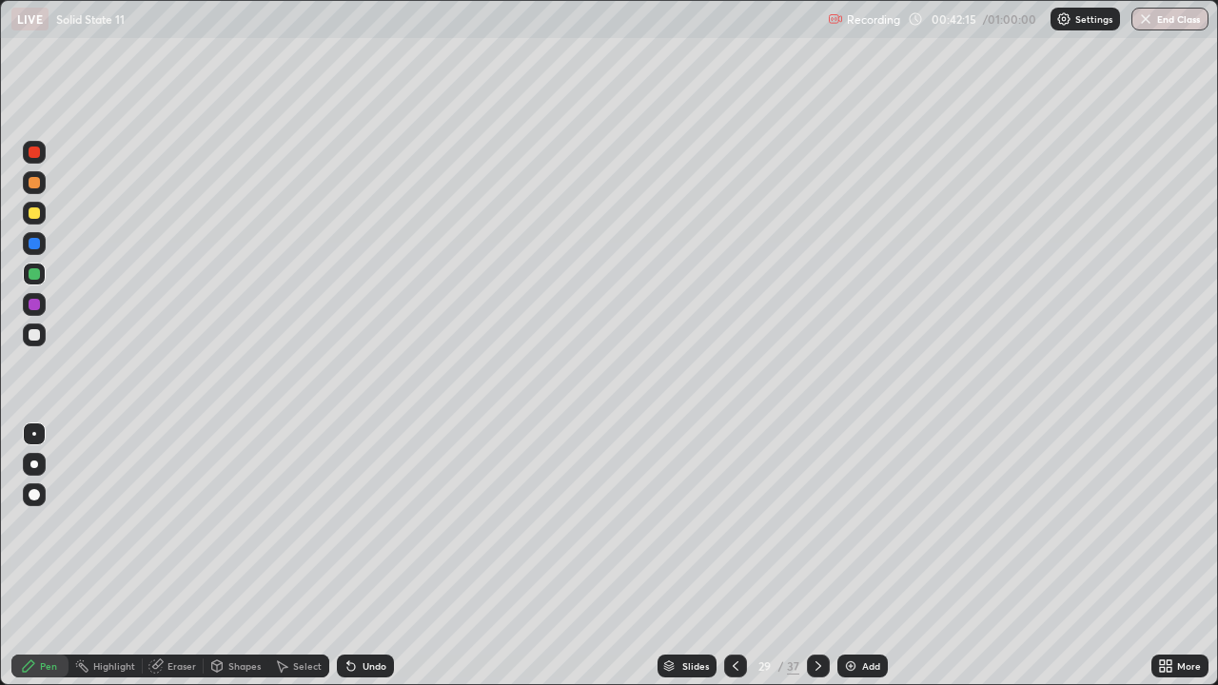
click at [216, 556] on icon at bounding box center [217, 664] width 10 height 3
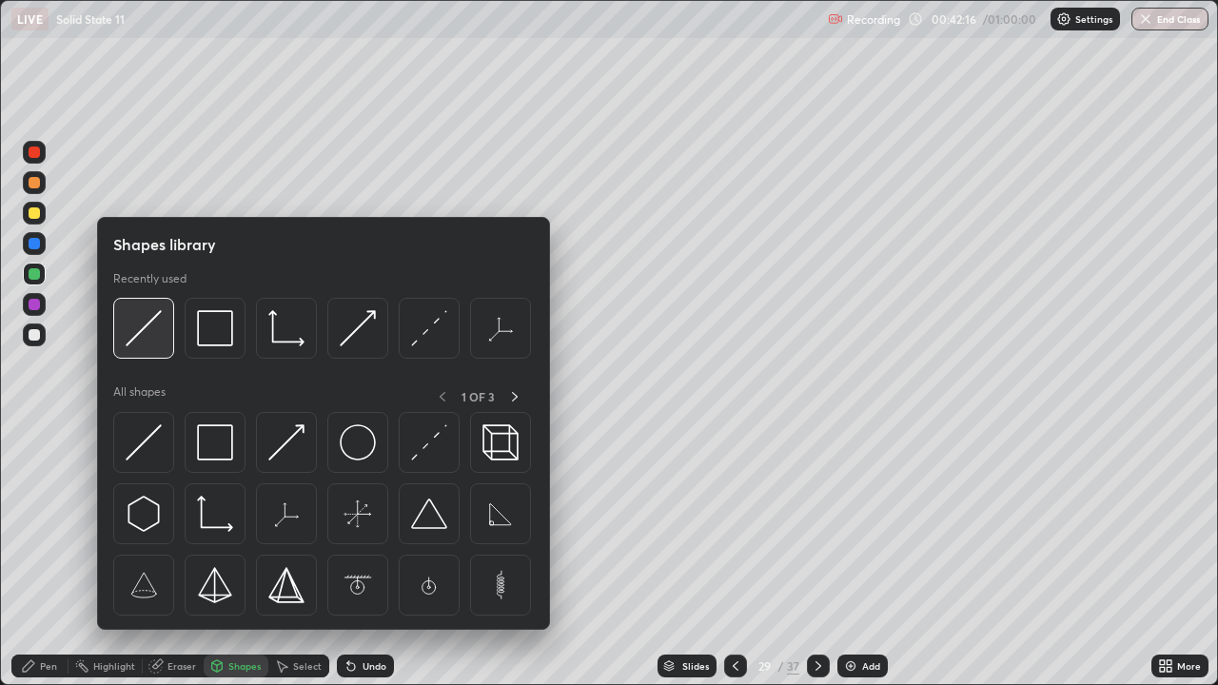
click at [153, 318] on img at bounding box center [144, 328] width 36 height 36
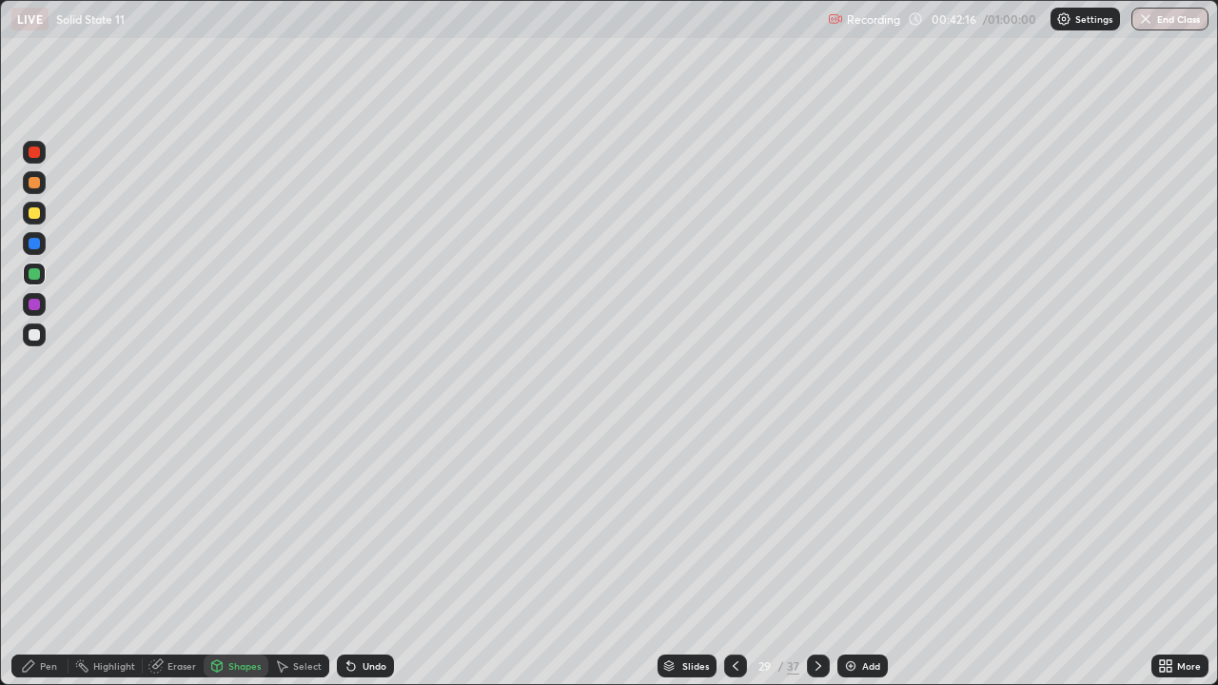
click at [39, 212] on div at bounding box center [34, 212] width 11 height 11
click at [45, 556] on div "Pen" at bounding box center [48, 666] width 17 height 10
click at [41, 270] on div at bounding box center [34, 274] width 23 height 23
click at [362, 556] on div "Undo" at bounding box center [374, 666] width 24 height 10
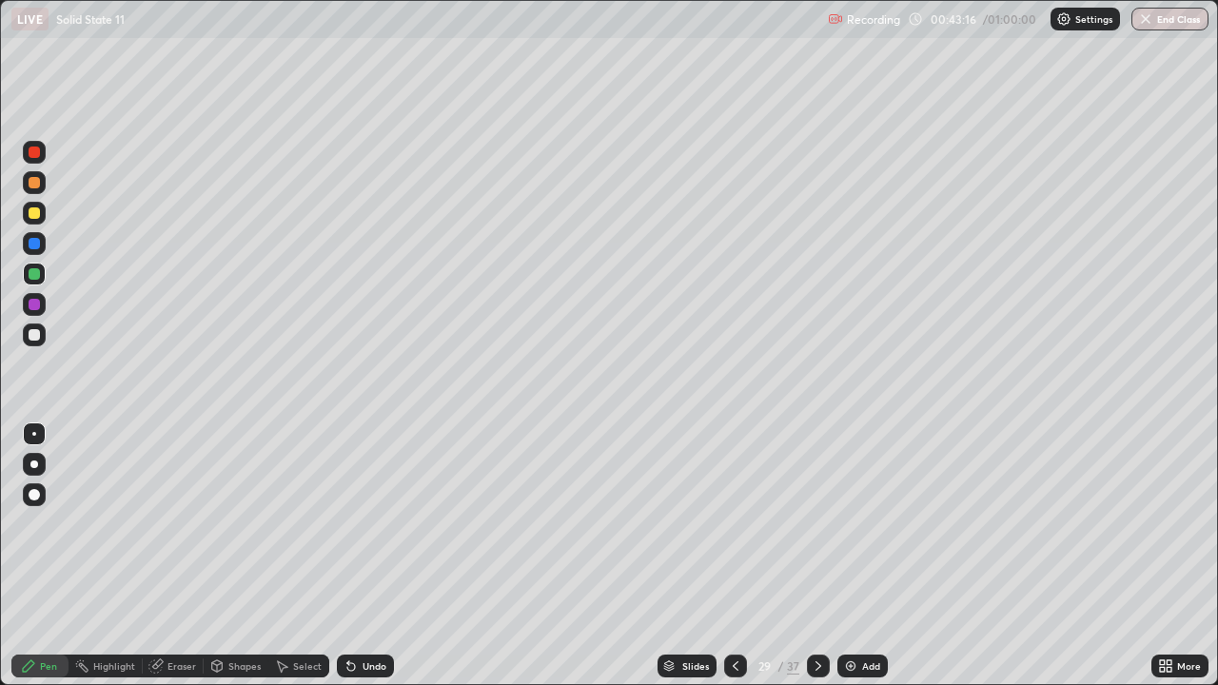
click at [45, 329] on div at bounding box center [34, 334] width 23 height 23
click at [38, 303] on div at bounding box center [34, 304] width 11 height 11
click at [873, 556] on div "Add" at bounding box center [871, 666] width 18 height 10
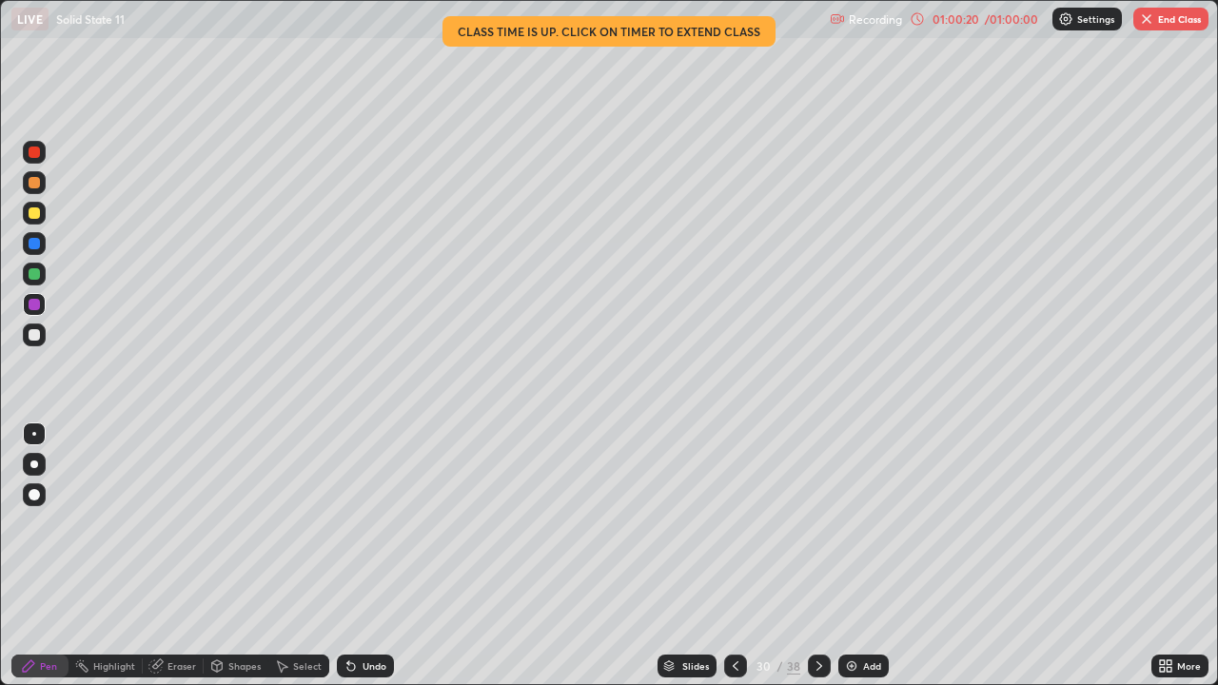
click at [977, 22] on div "01:00:20" at bounding box center [954, 18] width 53 height 11
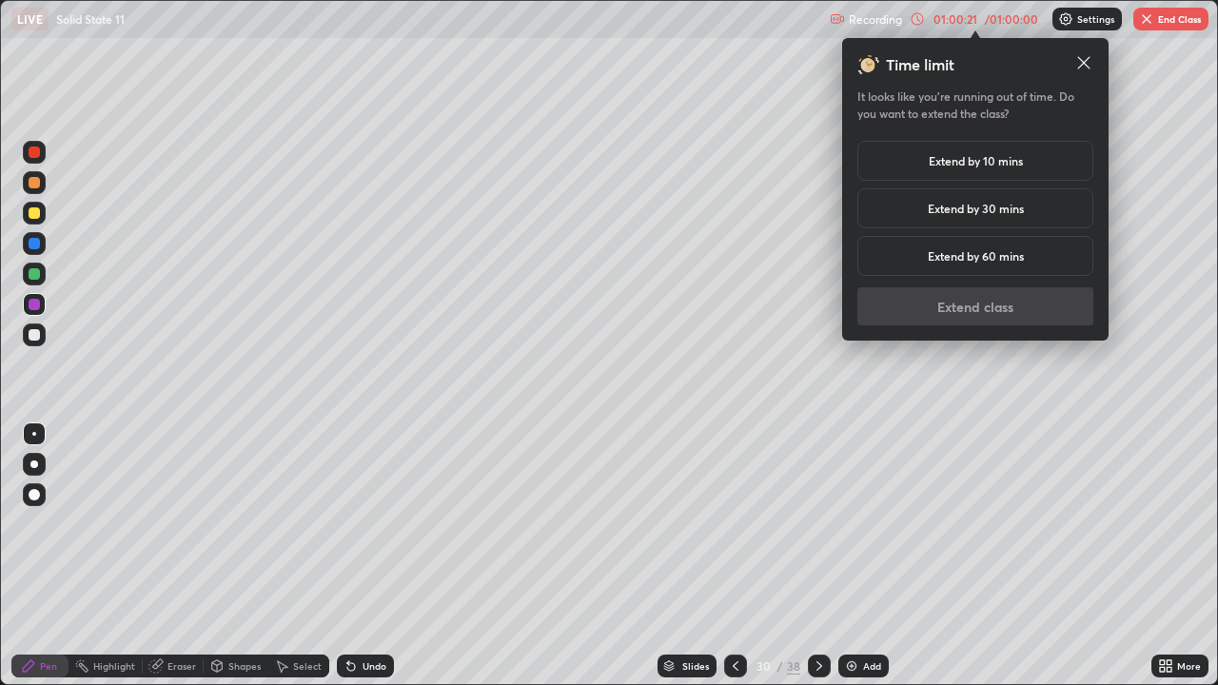
click at [1017, 156] on h5 "Extend by 10 mins" at bounding box center [975, 160] width 94 height 17
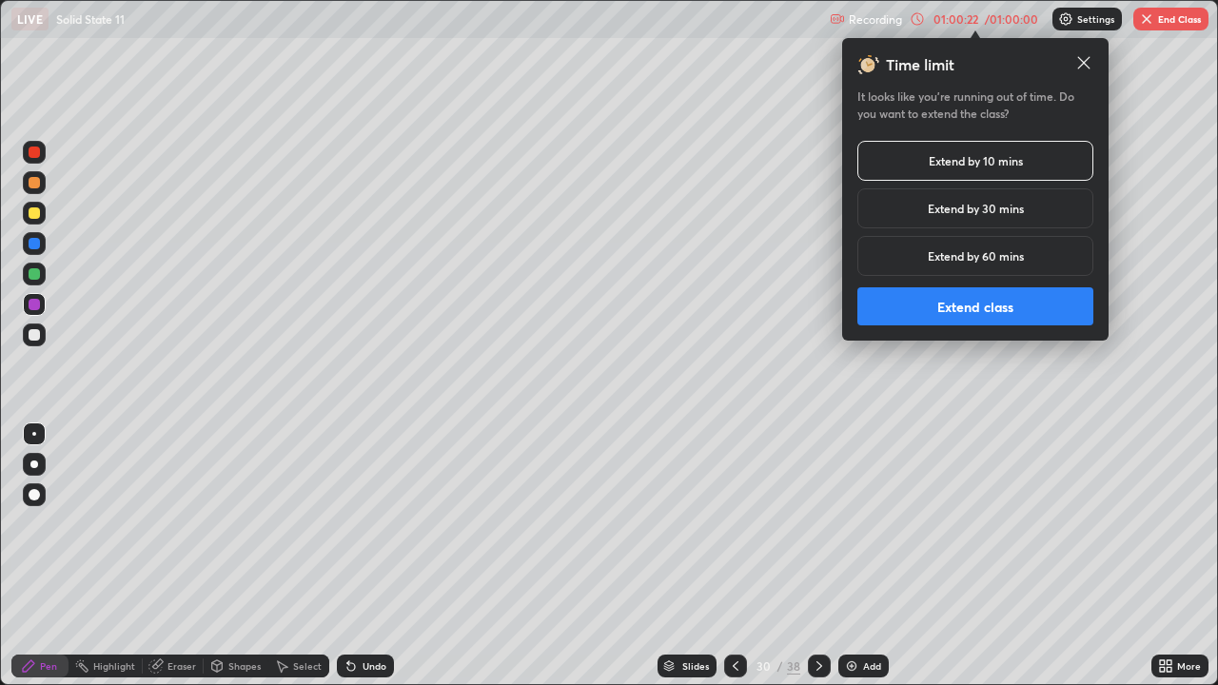
click at [1027, 309] on button "Extend class" at bounding box center [975, 306] width 236 height 38
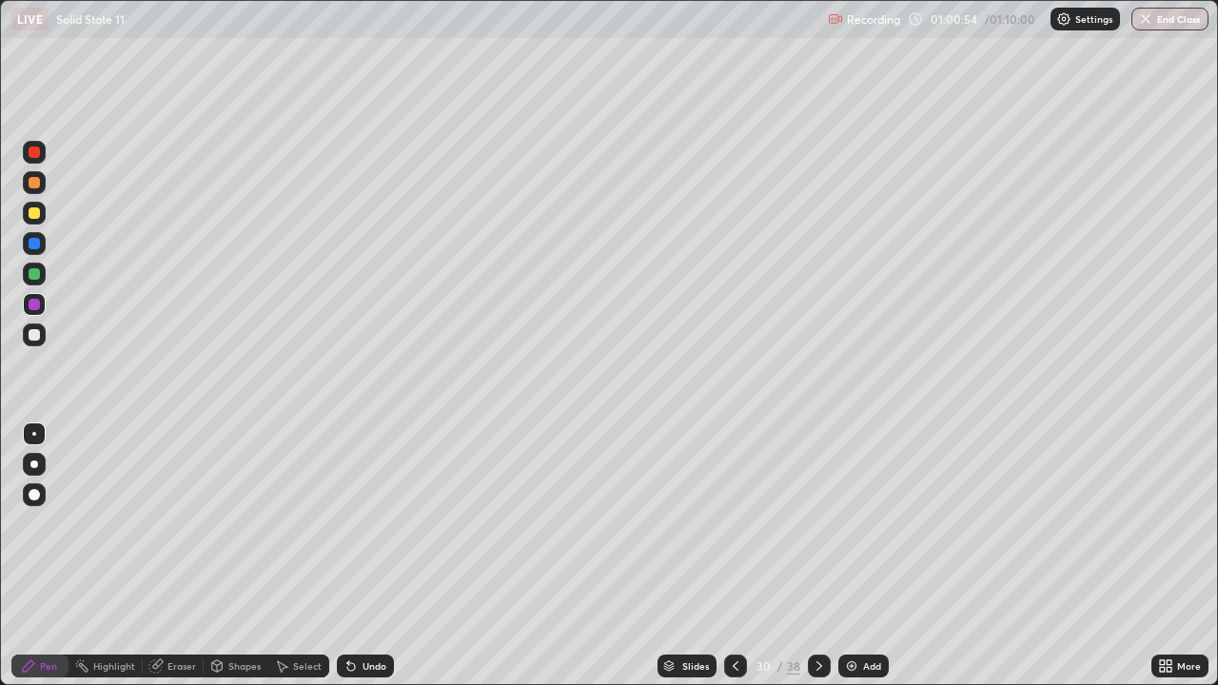
click at [737, 556] on icon at bounding box center [735, 665] width 15 height 15
click at [855, 556] on img at bounding box center [851, 665] width 15 height 15
click at [30, 206] on div at bounding box center [34, 213] width 23 height 23
click at [44, 270] on div at bounding box center [34, 274] width 23 height 23
click at [845, 556] on div "Add" at bounding box center [863, 665] width 50 height 23
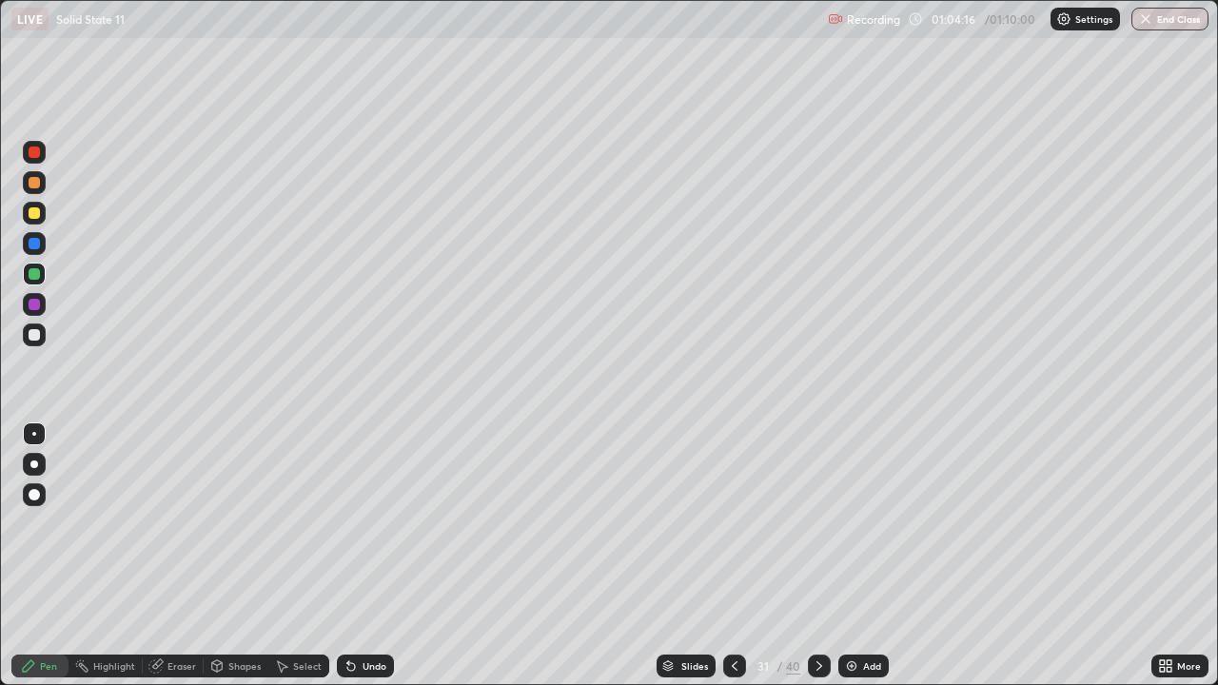
click at [43, 216] on div at bounding box center [34, 213] width 23 height 23
click at [956, 17] on div "01:05:04" at bounding box center [954, 18] width 53 height 11
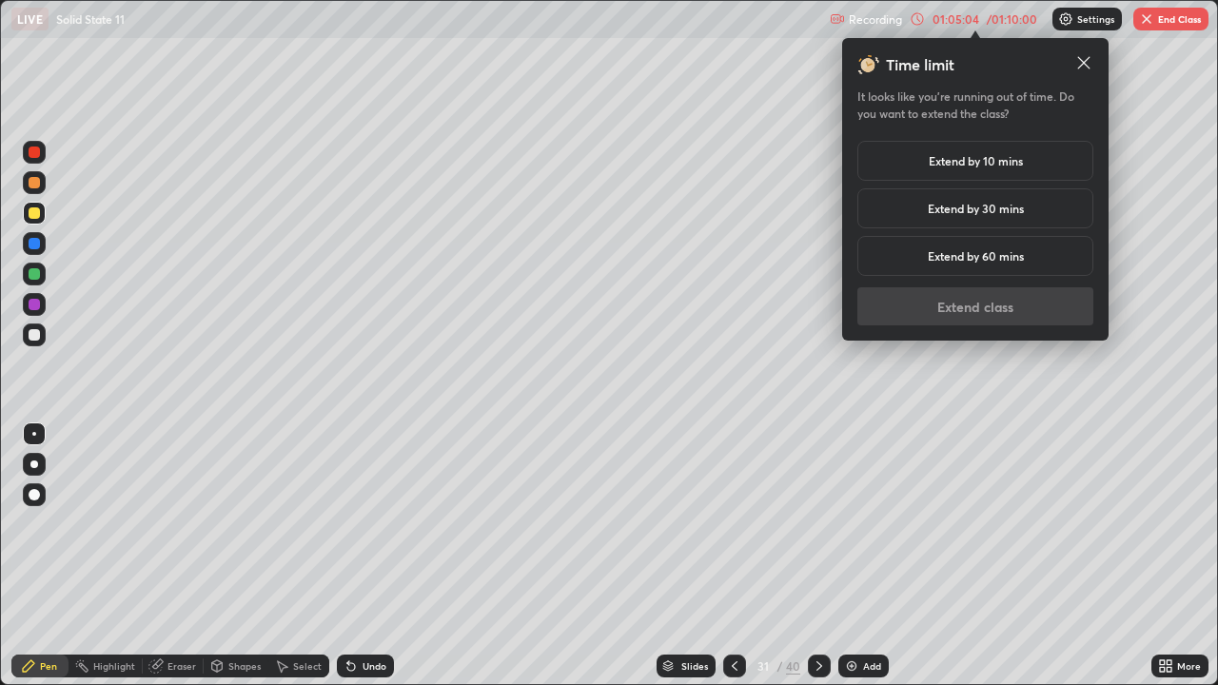
click at [967, 162] on h5 "Extend by 10 mins" at bounding box center [975, 160] width 94 height 17
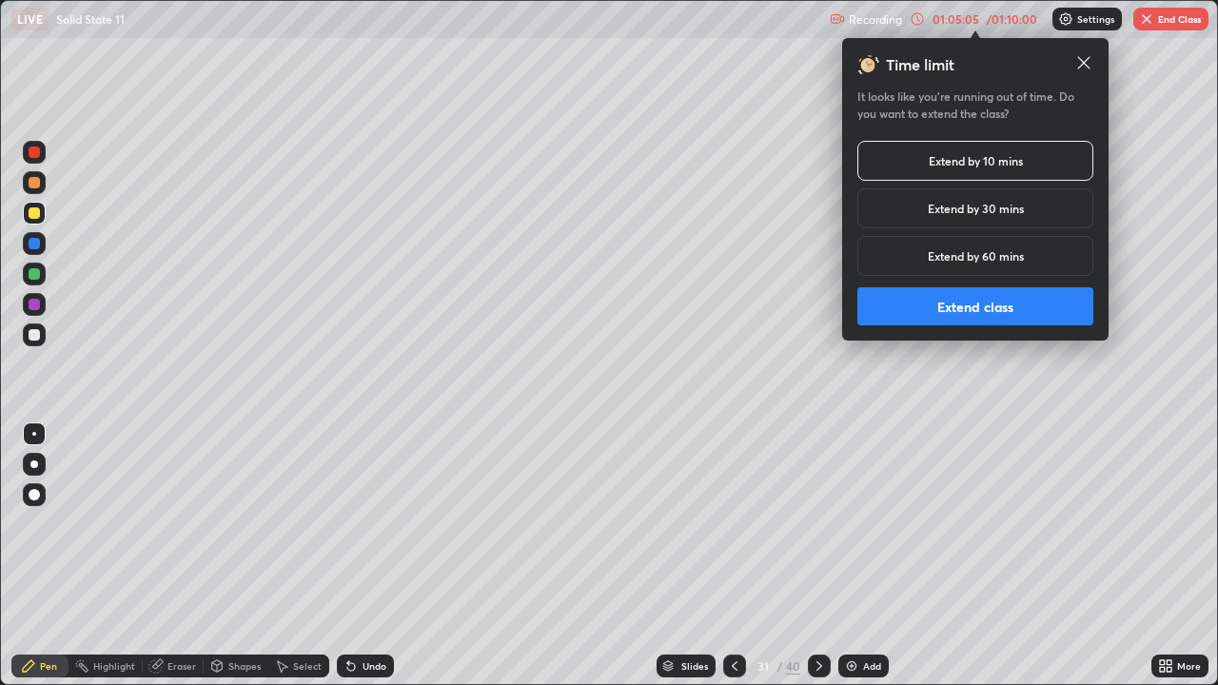
click at [963, 303] on button "Extend class" at bounding box center [975, 306] width 236 height 38
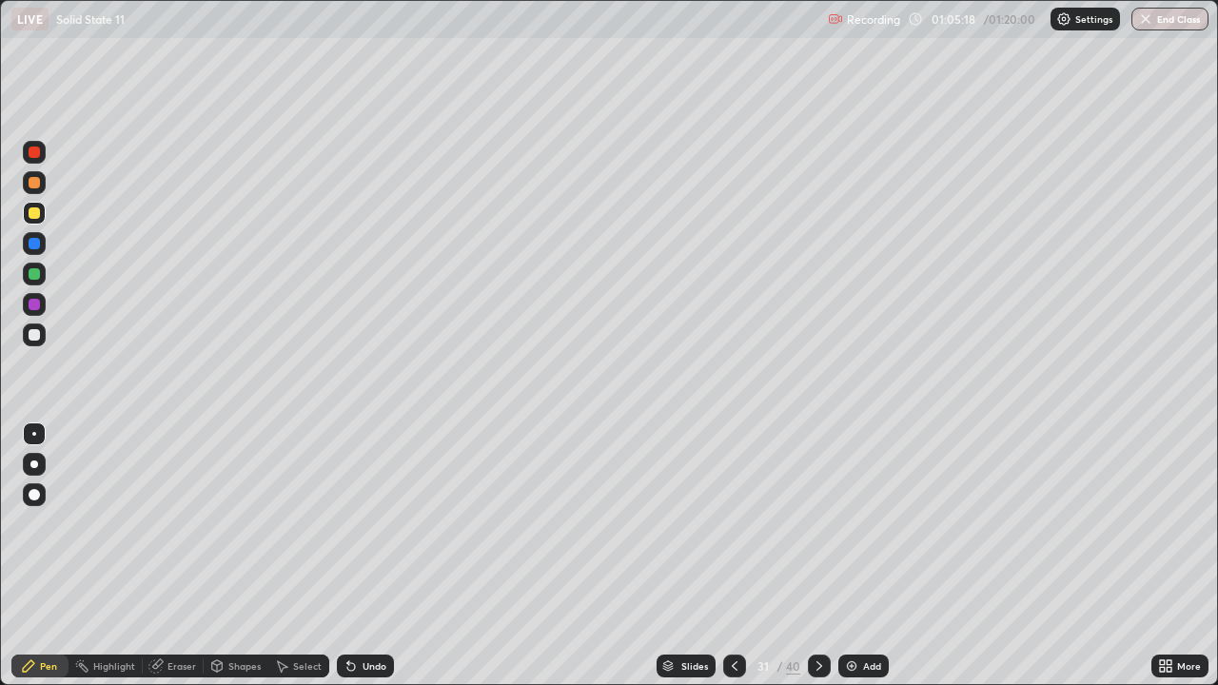
click at [35, 335] on div at bounding box center [34, 334] width 11 height 11
click at [42, 269] on div at bounding box center [34, 274] width 23 height 23
click at [819, 556] on div at bounding box center [819, 665] width 23 height 23
click at [817, 556] on icon at bounding box center [818, 665] width 15 height 15
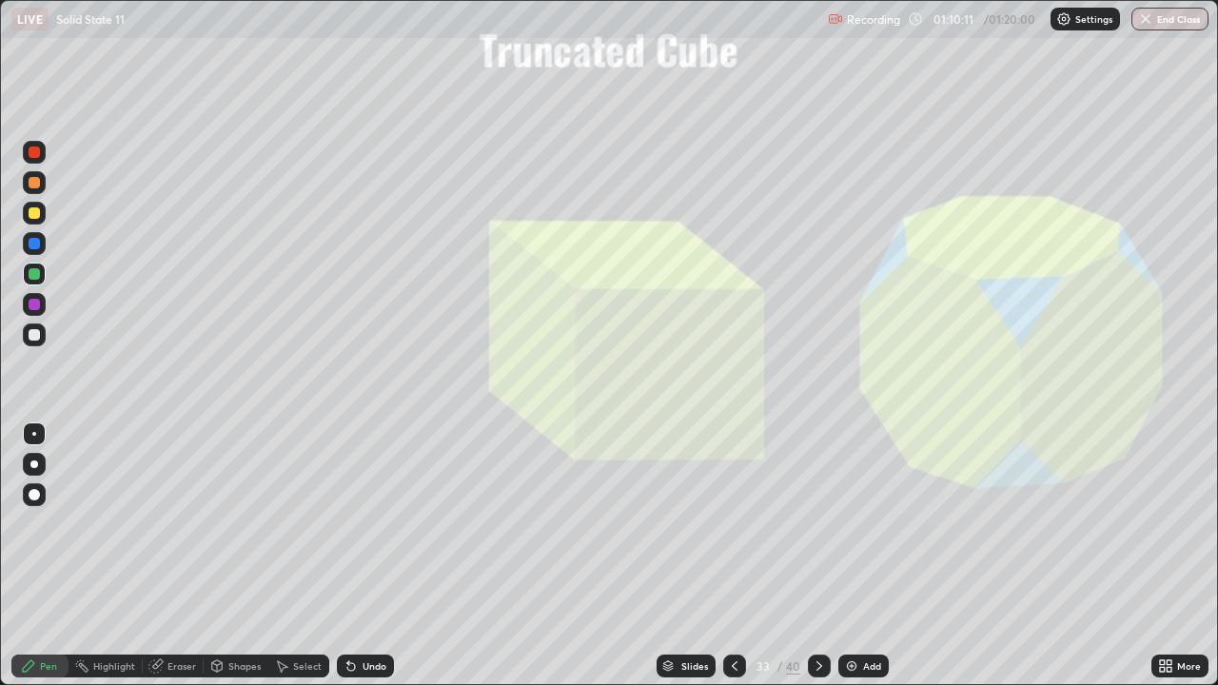
click at [42, 334] on div at bounding box center [34, 334] width 23 height 23
click at [1171, 17] on button "End Class" at bounding box center [1169, 19] width 77 height 23
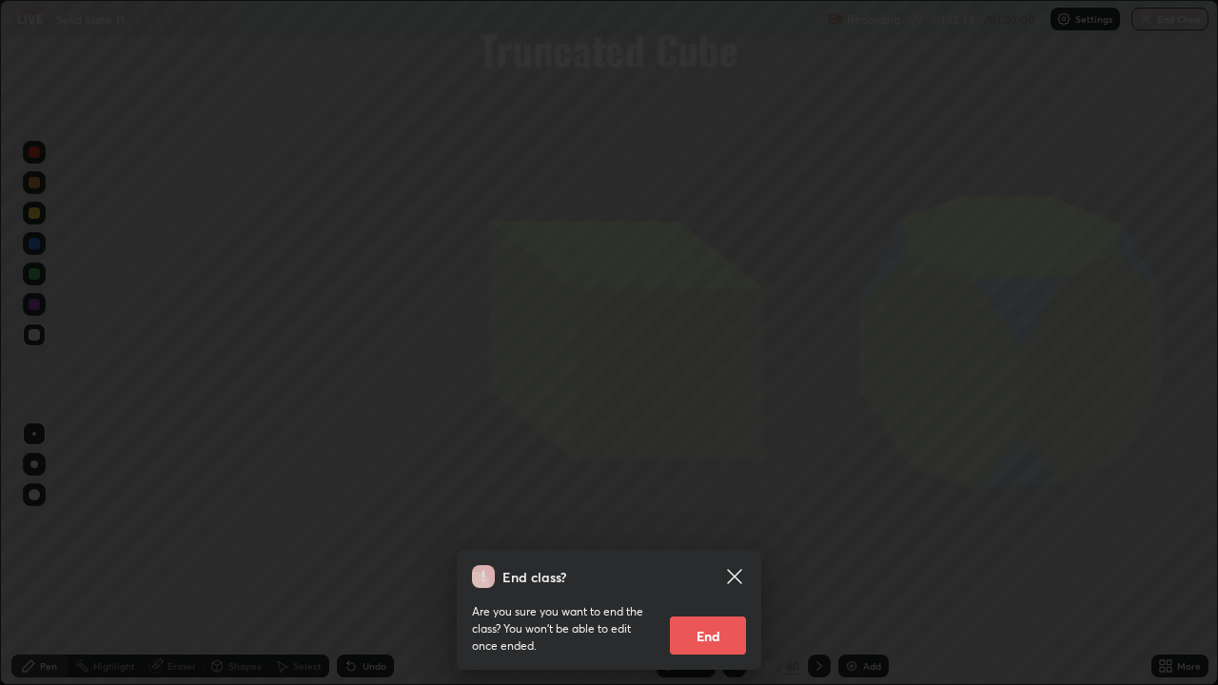
click at [717, 556] on button "End" at bounding box center [708, 635] width 76 height 38
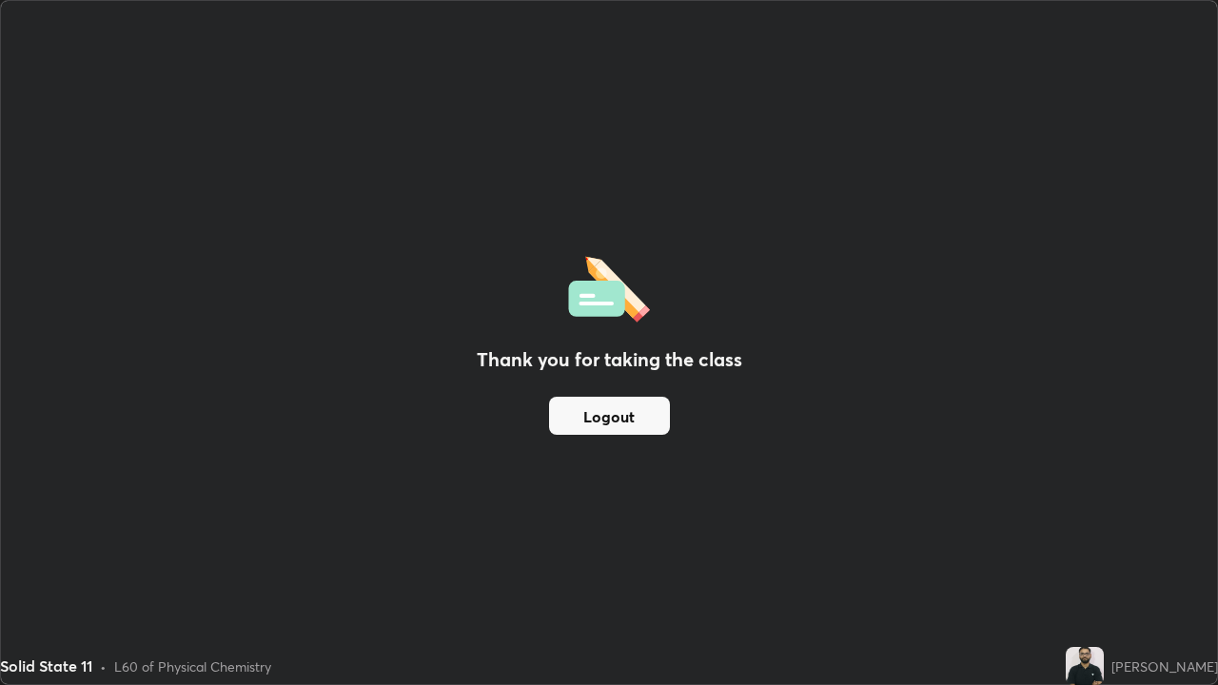
click at [632, 411] on button "Logout" at bounding box center [609, 416] width 121 height 38
